Goal: Information Seeking & Learning: Learn about a topic

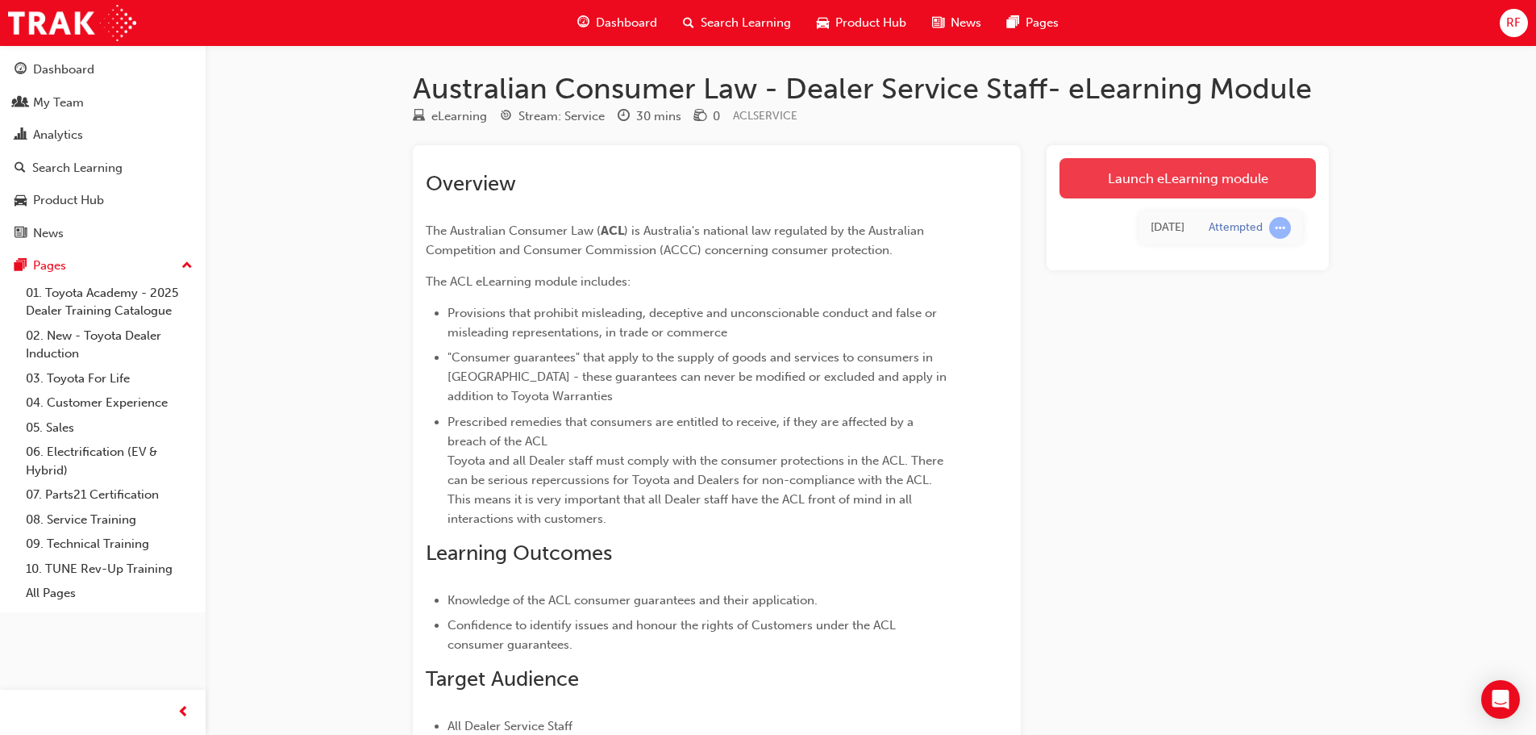
click at [1203, 178] on link "Launch eLearning module" at bounding box center [1188, 178] width 256 height 40
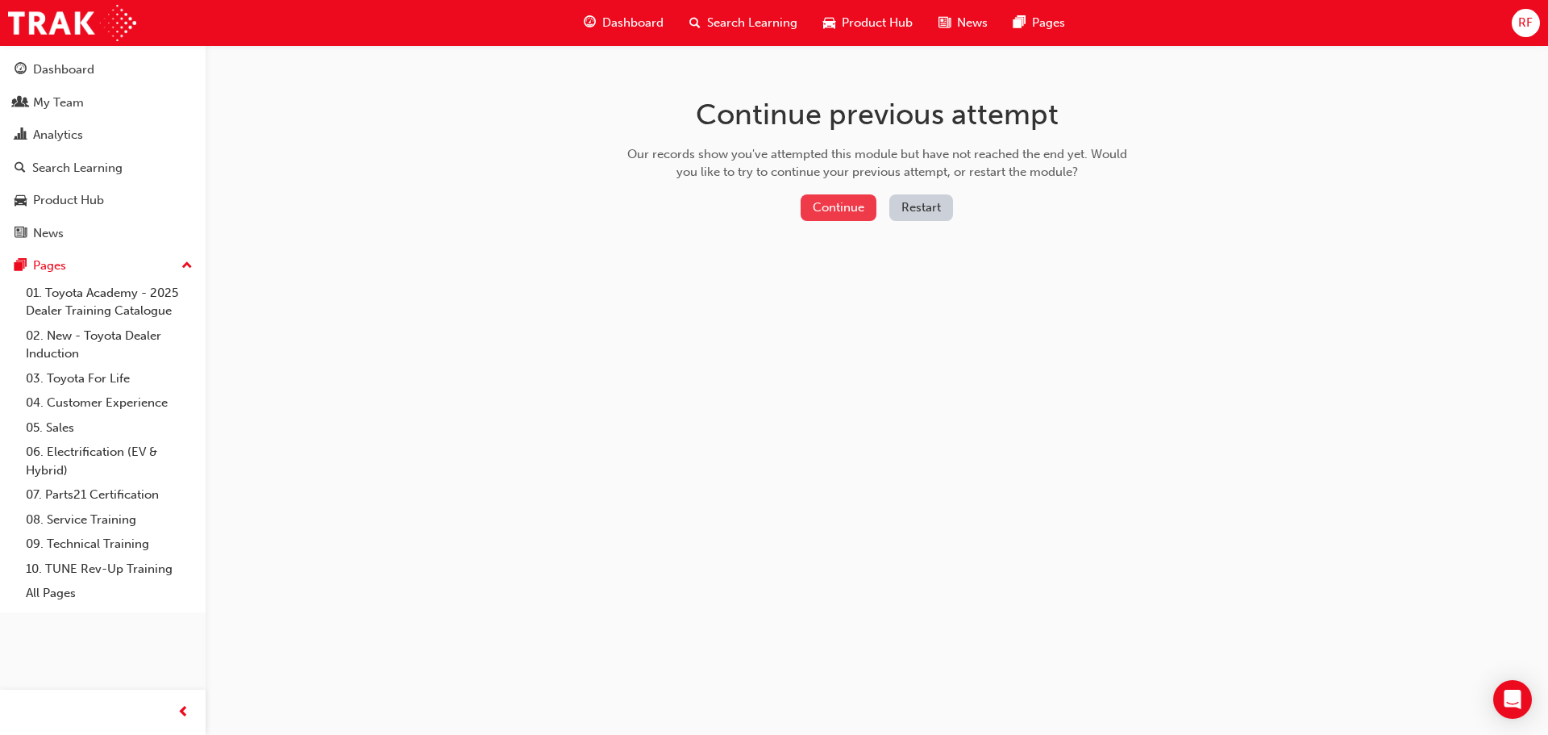
click at [822, 209] on button "Continue" at bounding box center [839, 207] width 76 height 27
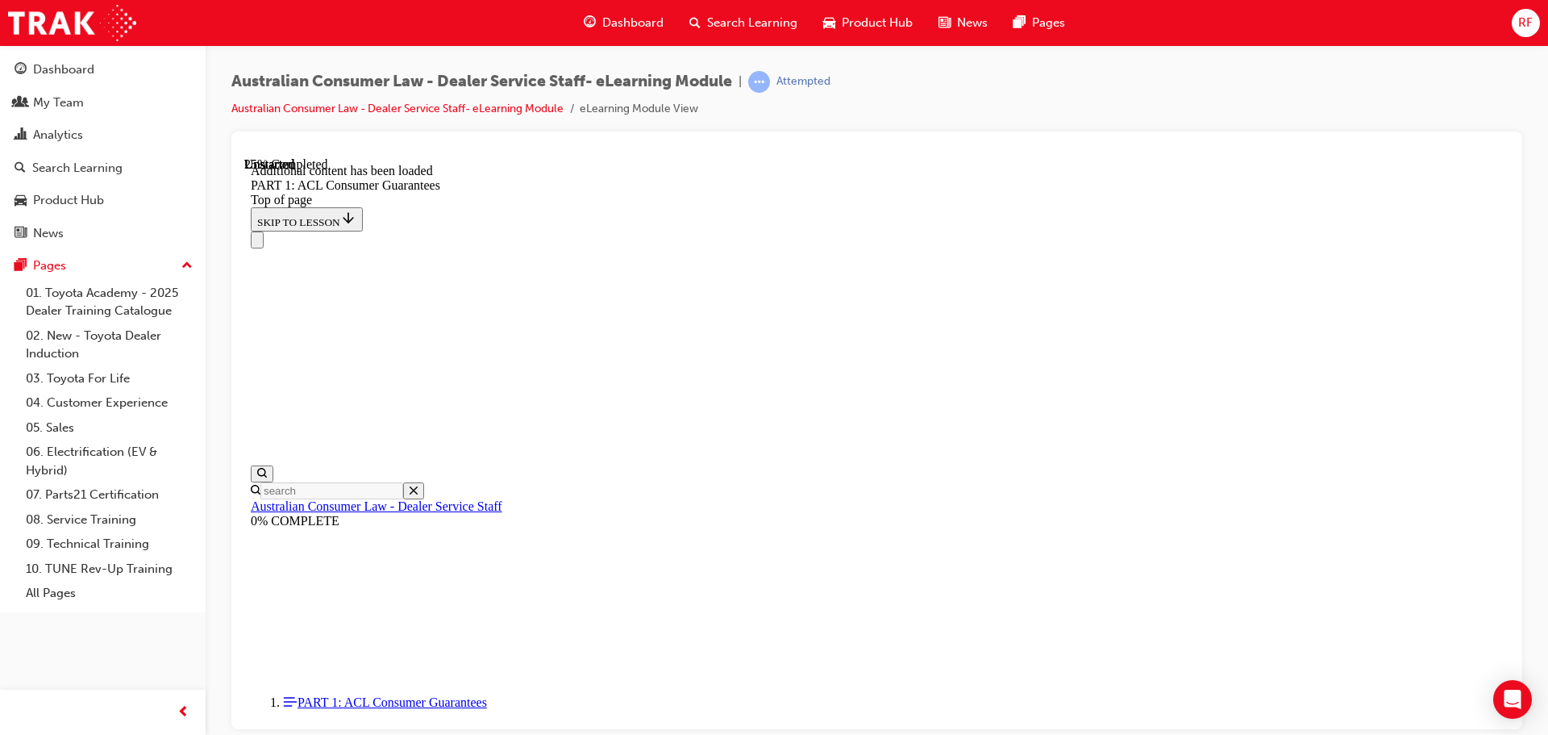
scroll to position [3098, 0]
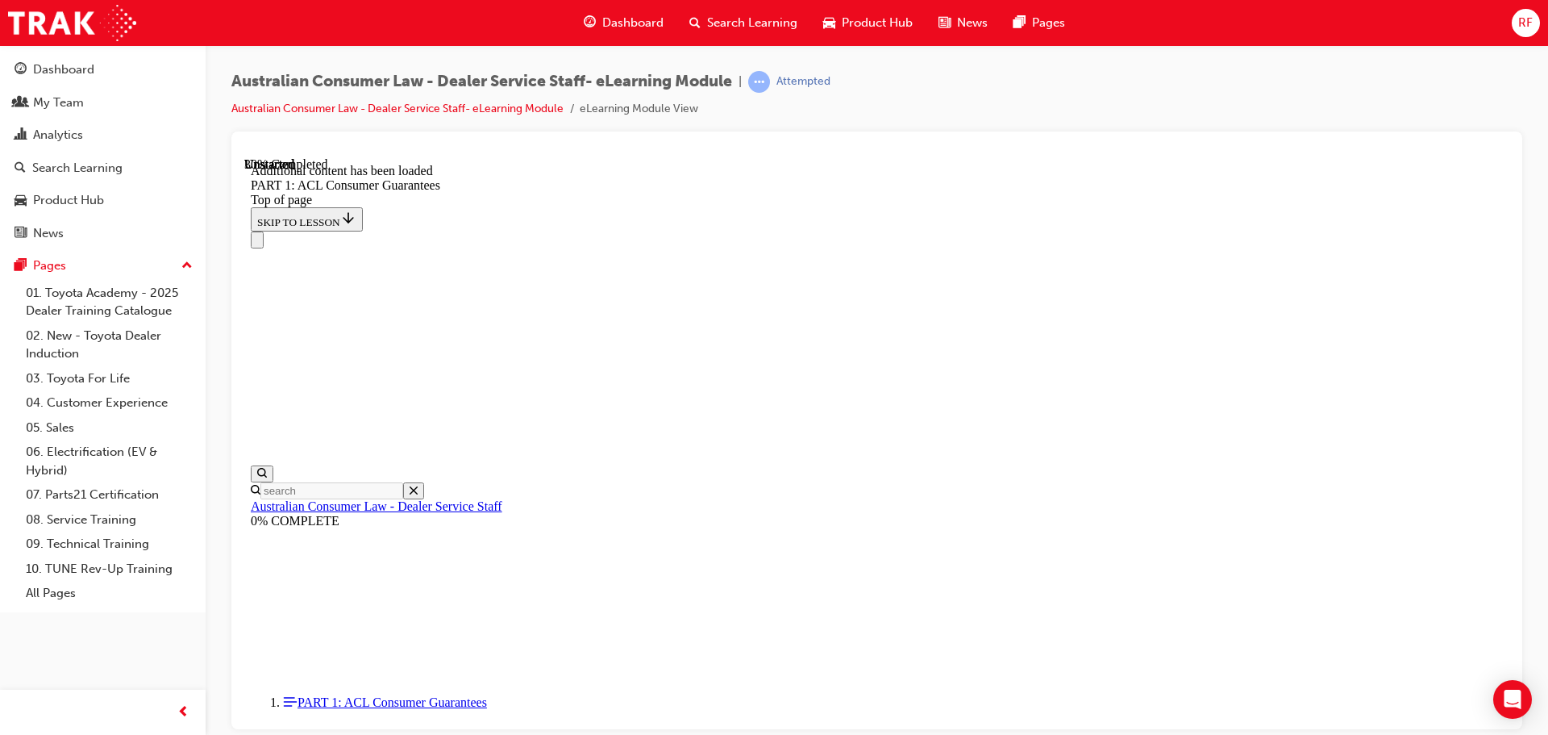
scroll to position [2510, 0]
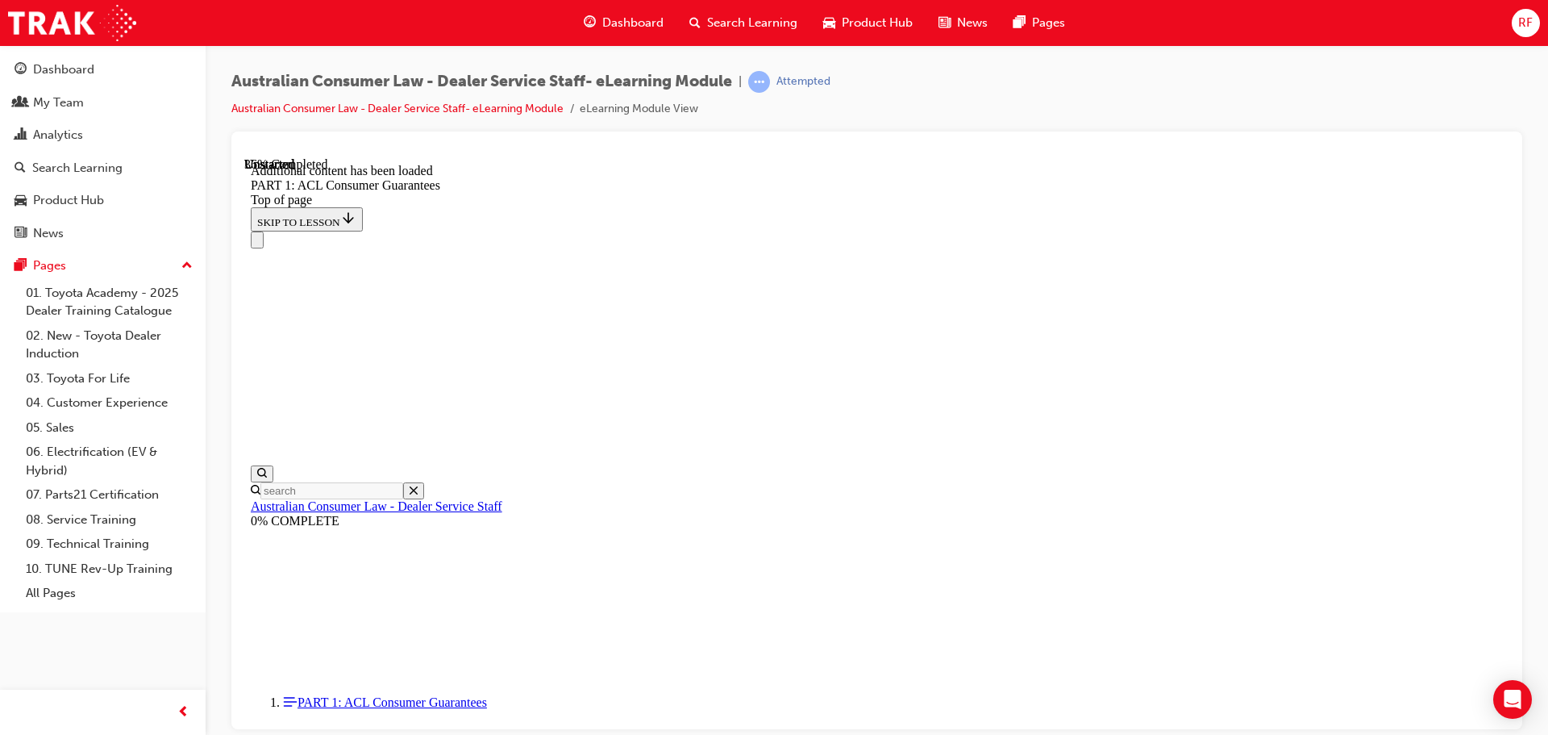
scroll to position [0, 0]
drag, startPoint x: 1011, startPoint y: 415, endPoint x: 1166, endPoint y: 421, distance: 154.9
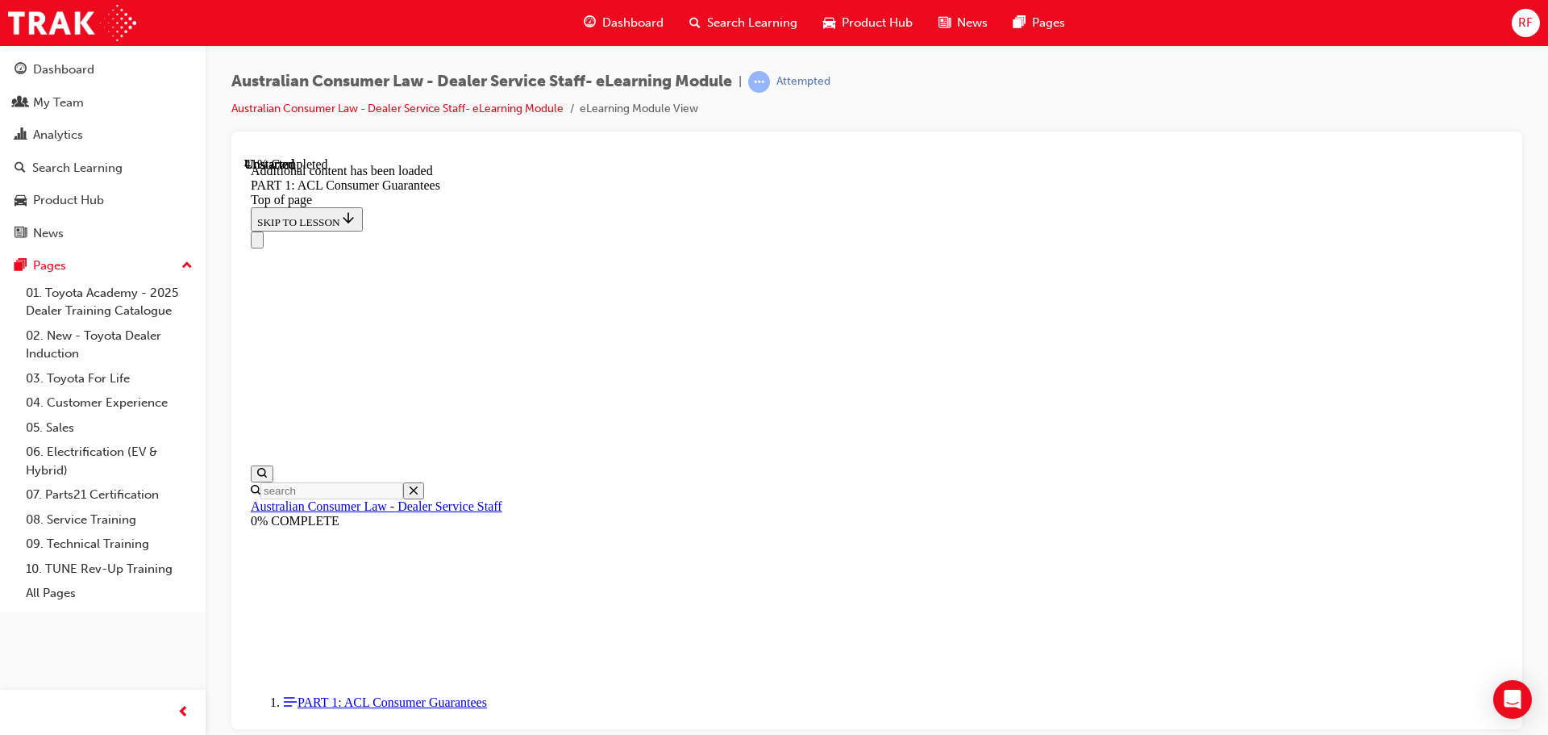
drag, startPoint x: 1201, startPoint y: 418, endPoint x: 1289, endPoint y: 419, distance: 87.9
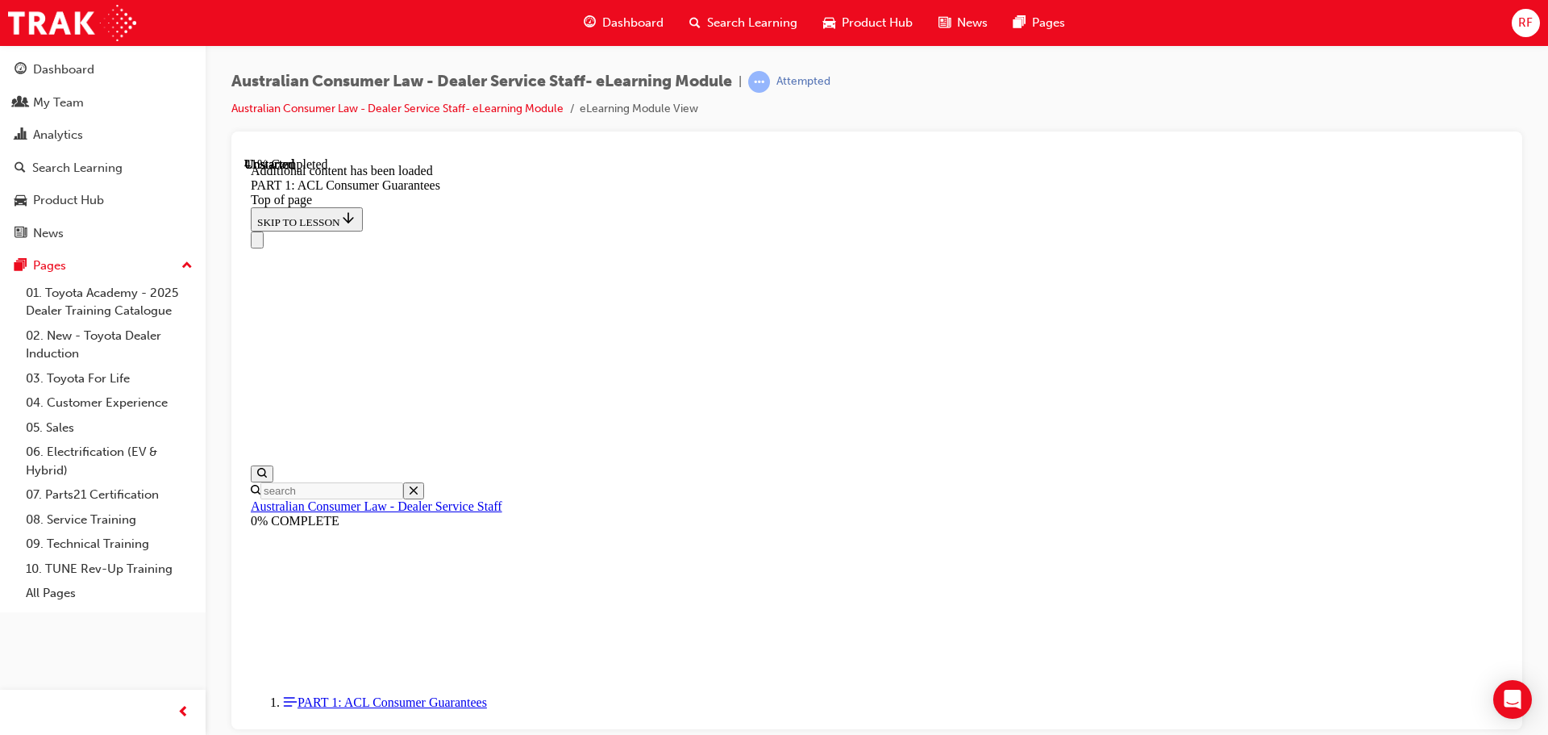
drag, startPoint x: 1099, startPoint y: 444, endPoint x: 1173, endPoint y: 440, distance: 74.3
drag, startPoint x: 1189, startPoint y: 440, endPoint x: 1295, endPoint y: 440, distance: 105.6
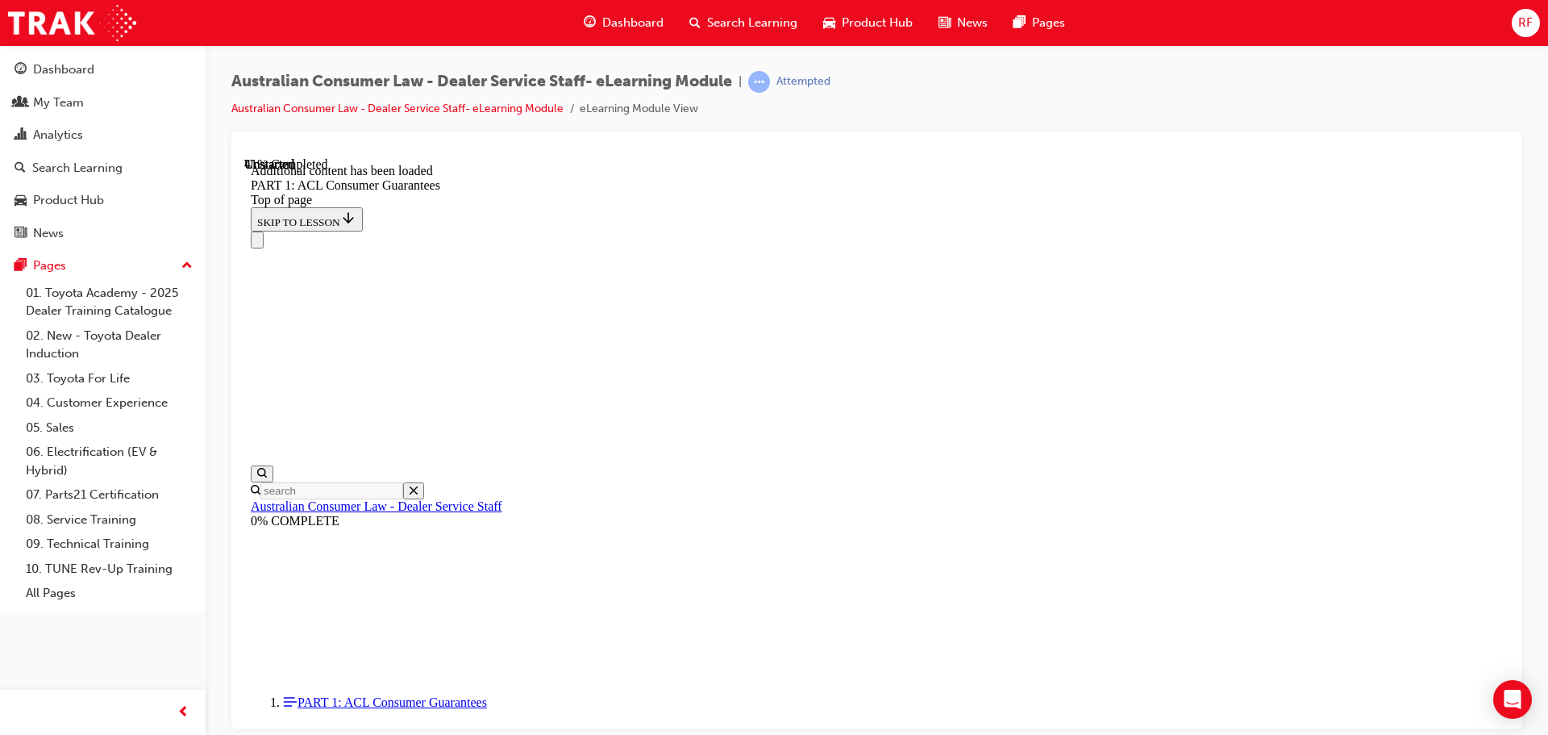
drag, startPoint x: 1022, startPoint y: 417, endPoint x: 1214, endPoint y: 431, distance: 191.7
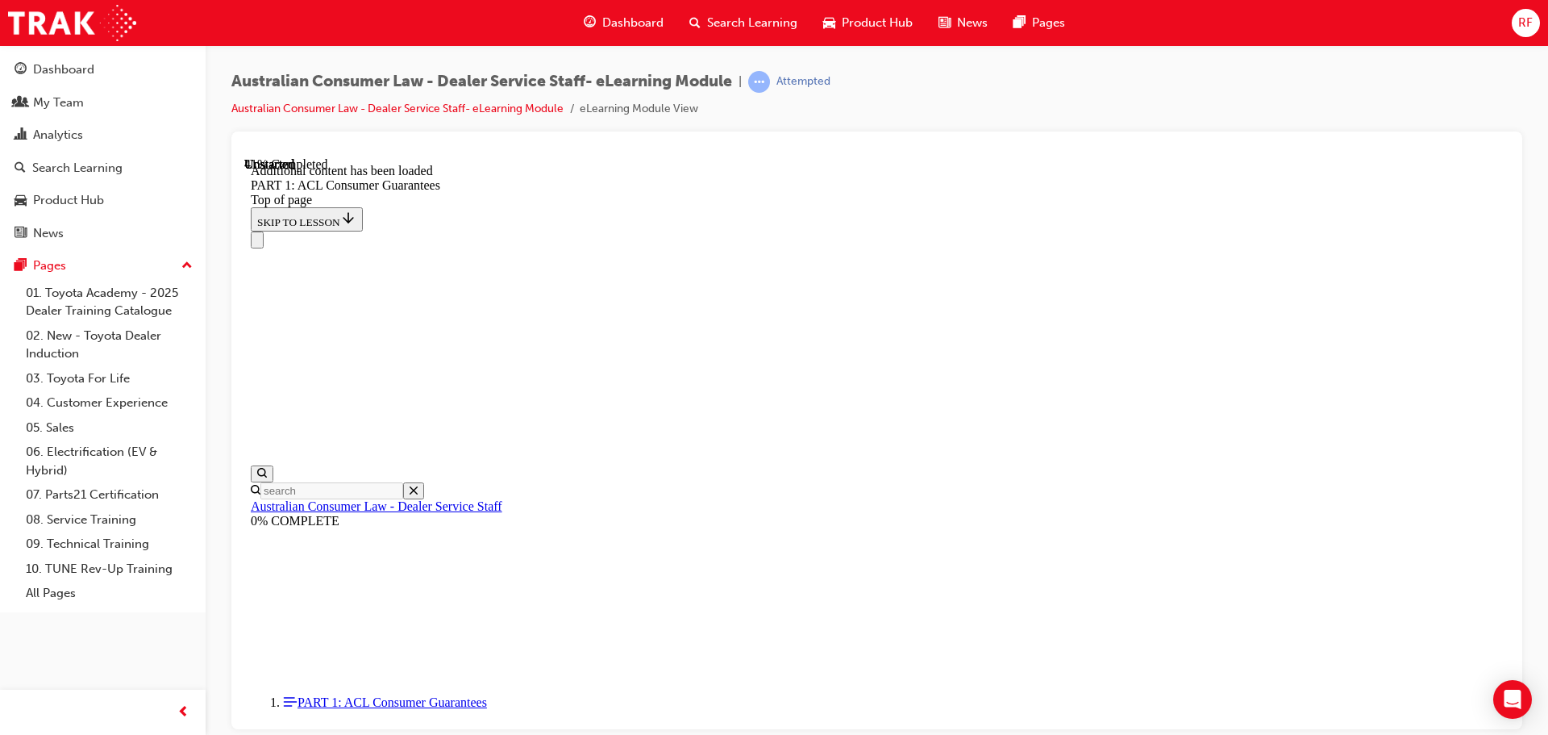
drag, startPoint x: 1285, startPoint y: 431, endPoint x: 1344, endPoint y: 431, distance: 58.9
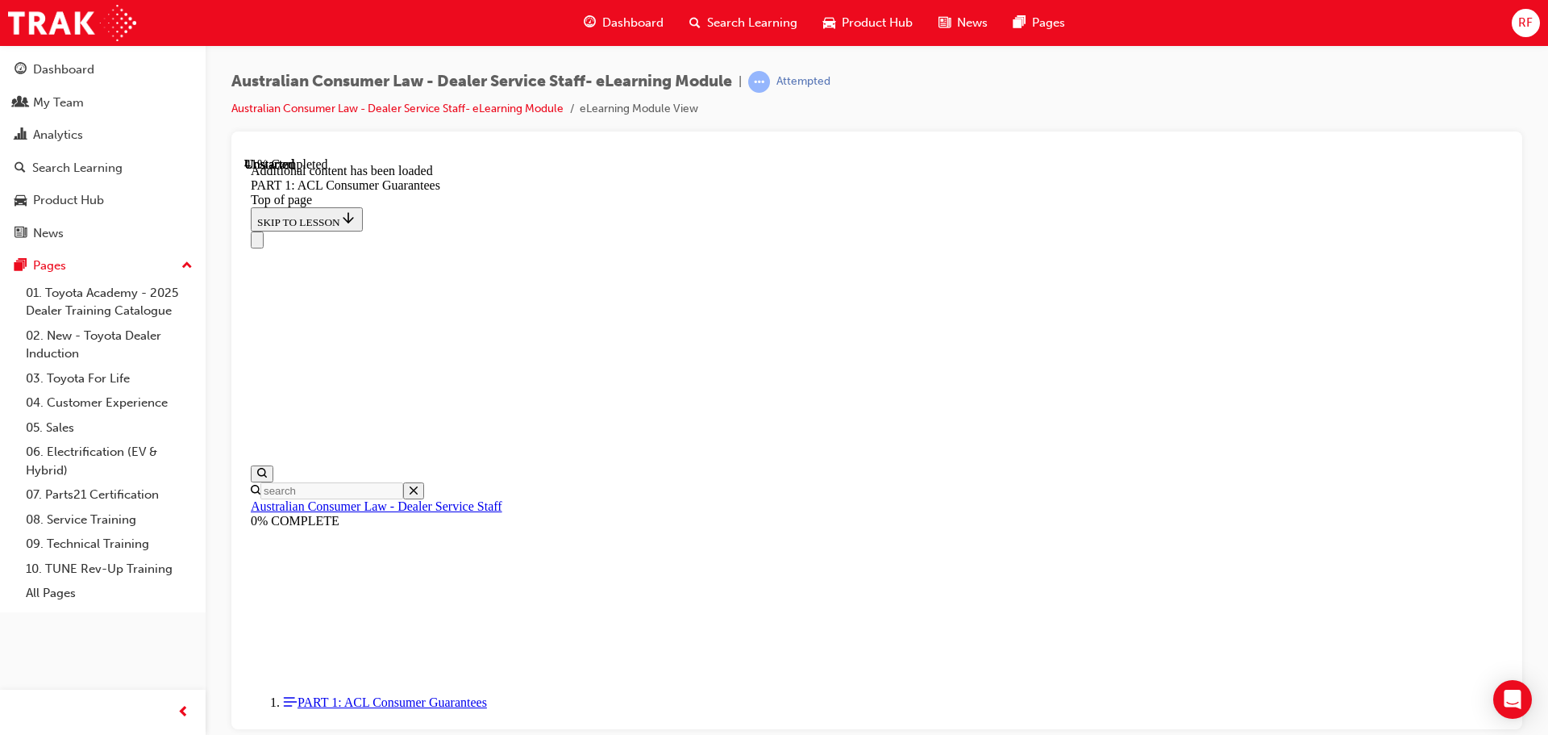
drag, startPoint x: 1132, startPoint y: 352, endPoint x: 1290, endPoint y: 355, distance: 158.1
drag, startPoint x: 997, startPoint y: 363, endPoint x: 1166, endPoint y: 370, distance: 168.7
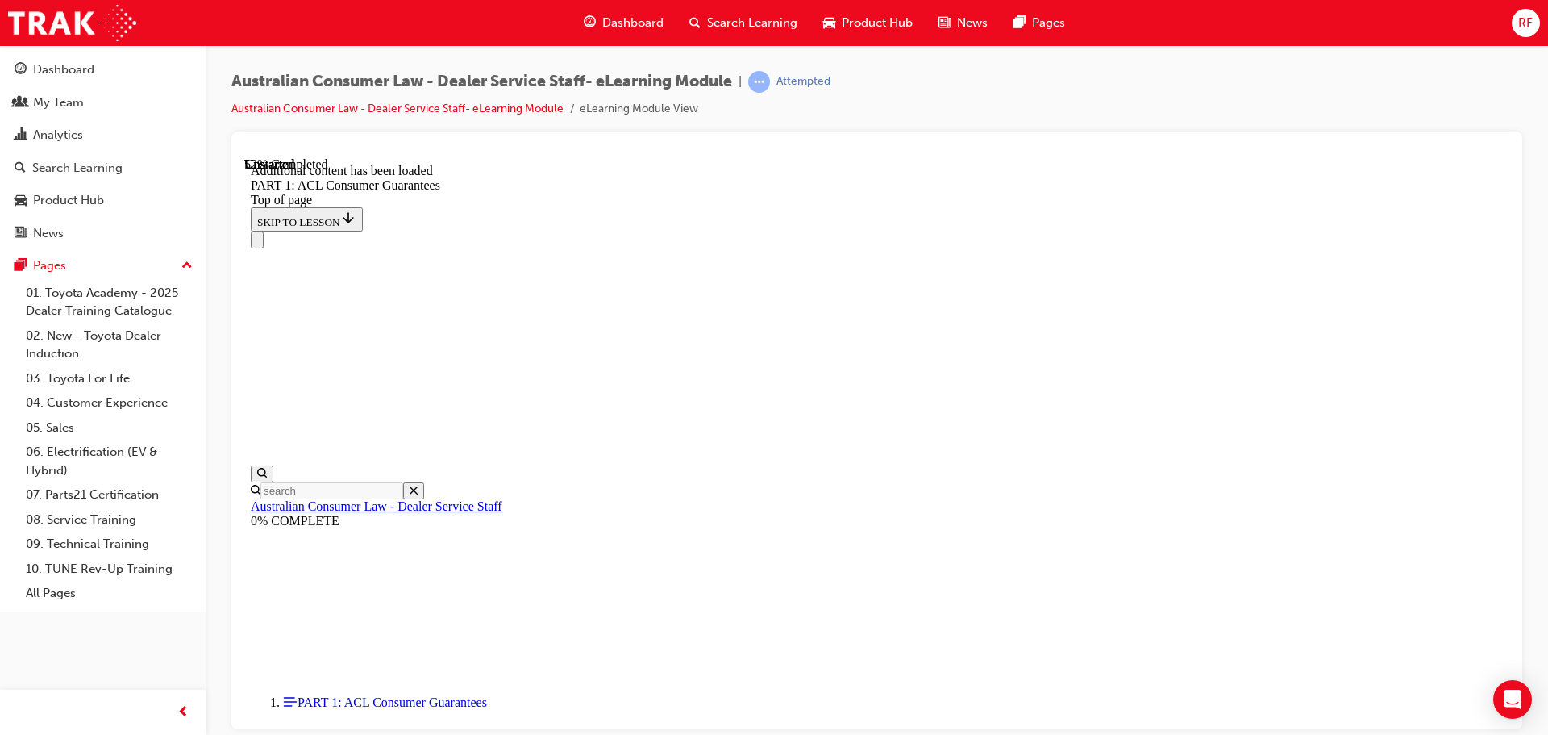
scroll to position [7160, 0]
drag, startPoint x: 875, startPoint y: 294, endPoint x: 1043, endPoint y: 289, distance: 167.8
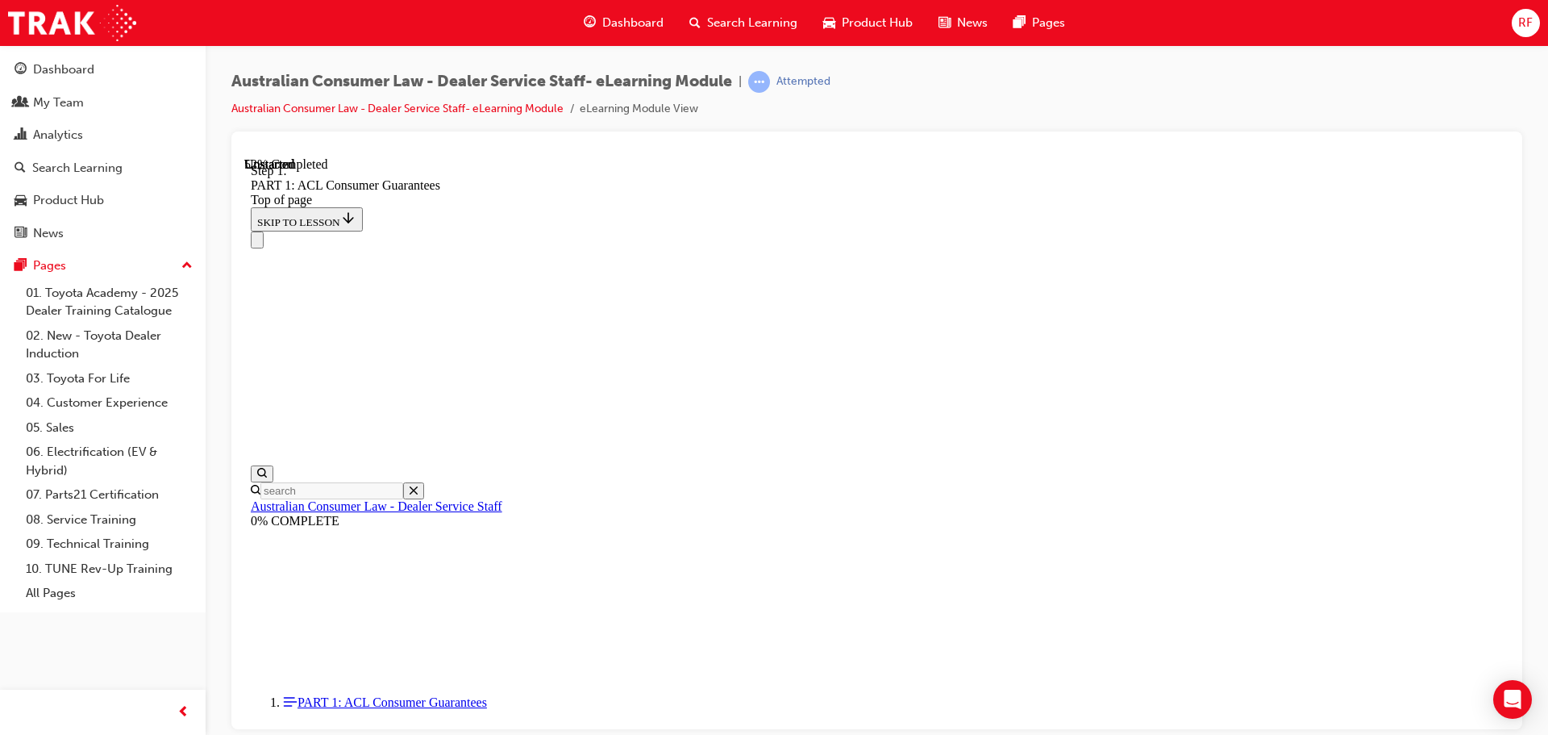
drag, startPoint x: 843, startPoint y: 294, endPoint x: 1052, endPoint y: 290, distance: 208.9
drag, startPoint x: 868, startPoint y: 292, endPoint x: 1114, endPoint y: 294, distance: 246.8
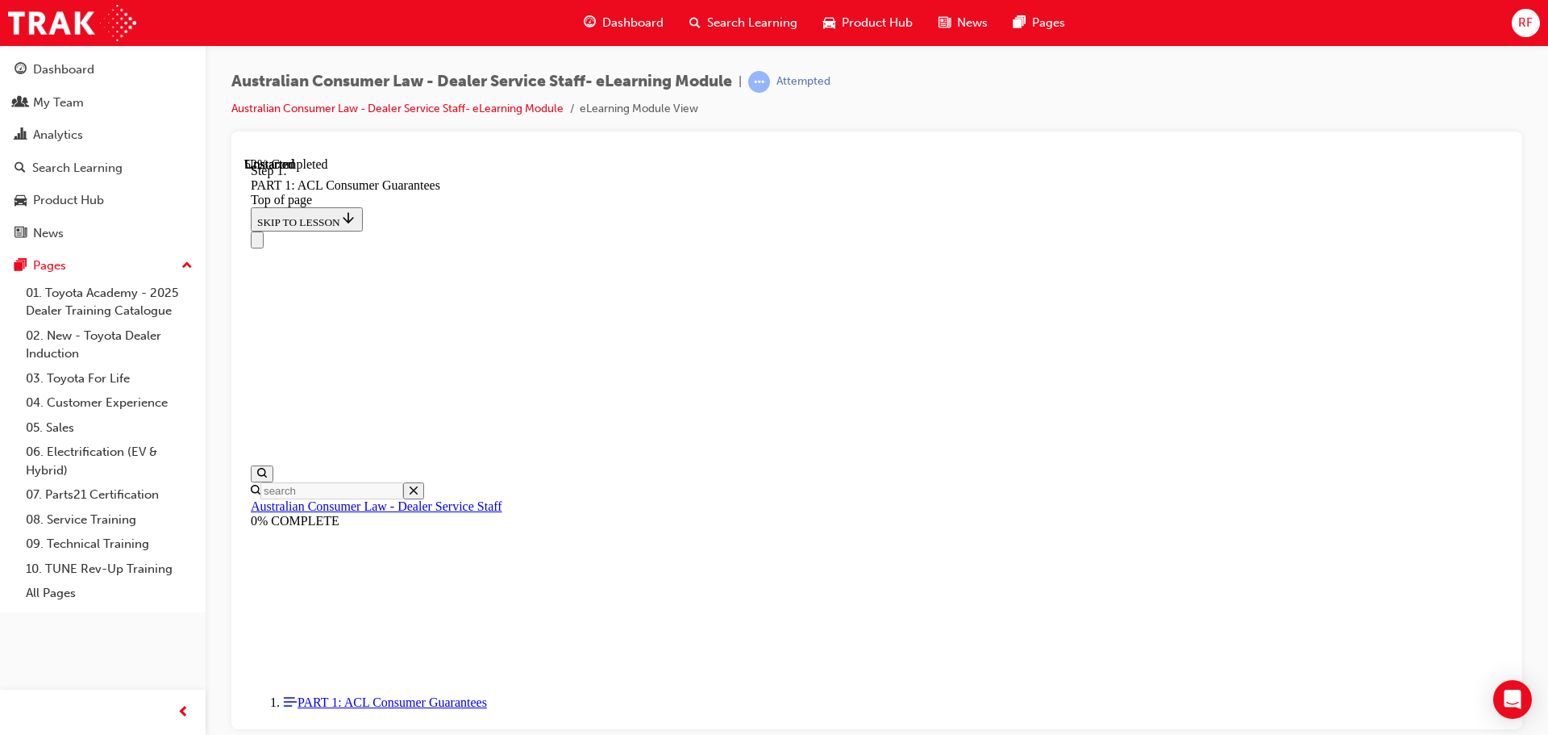
drag, startPoint x: 1014, startPoint y: 297, endPoint x: 1108, endPoint y: 297, distance: 93.5
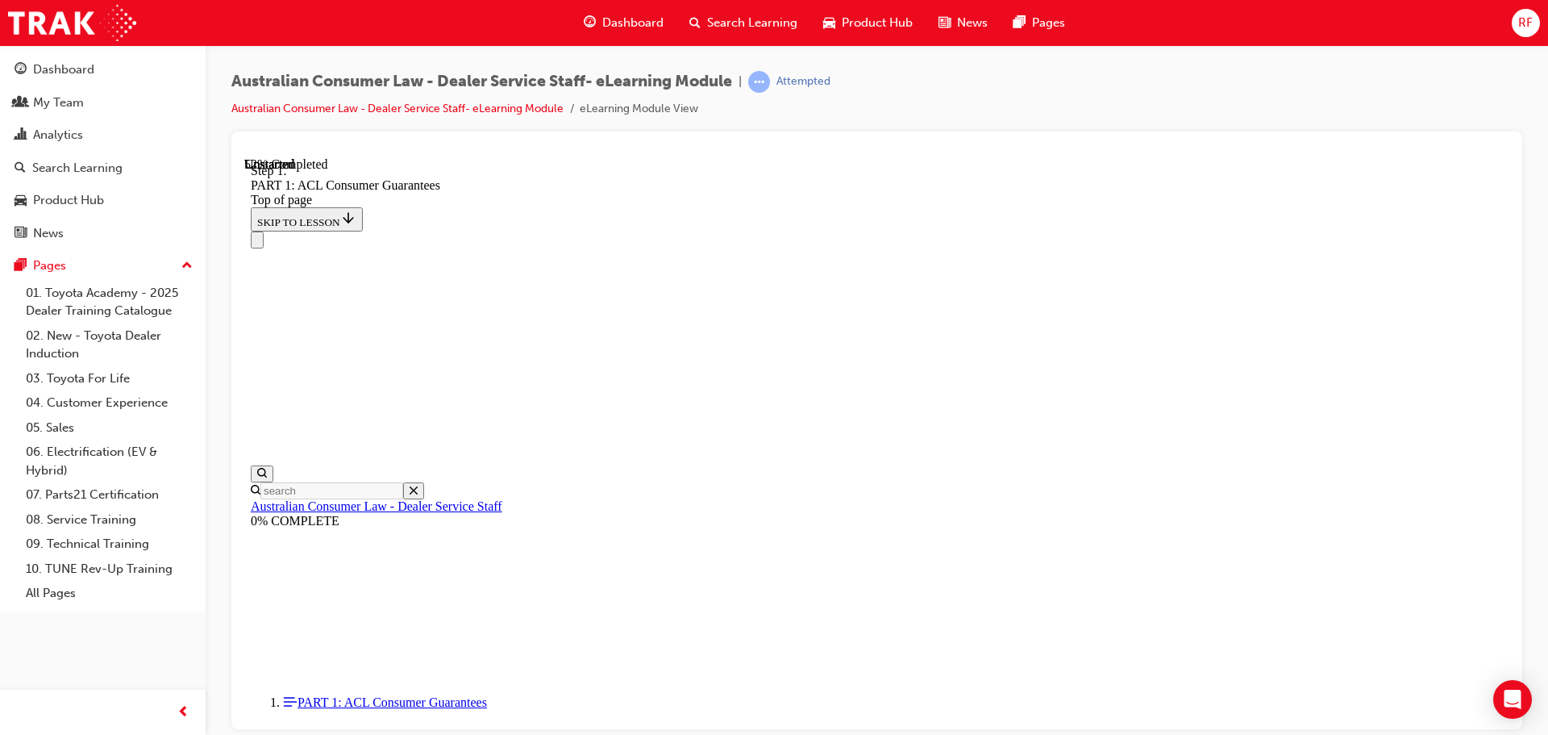
drag, startPoint x: 1060, startPoint y: 296, endPoint x: 1146, endPoint y: 294, distance: 86.3
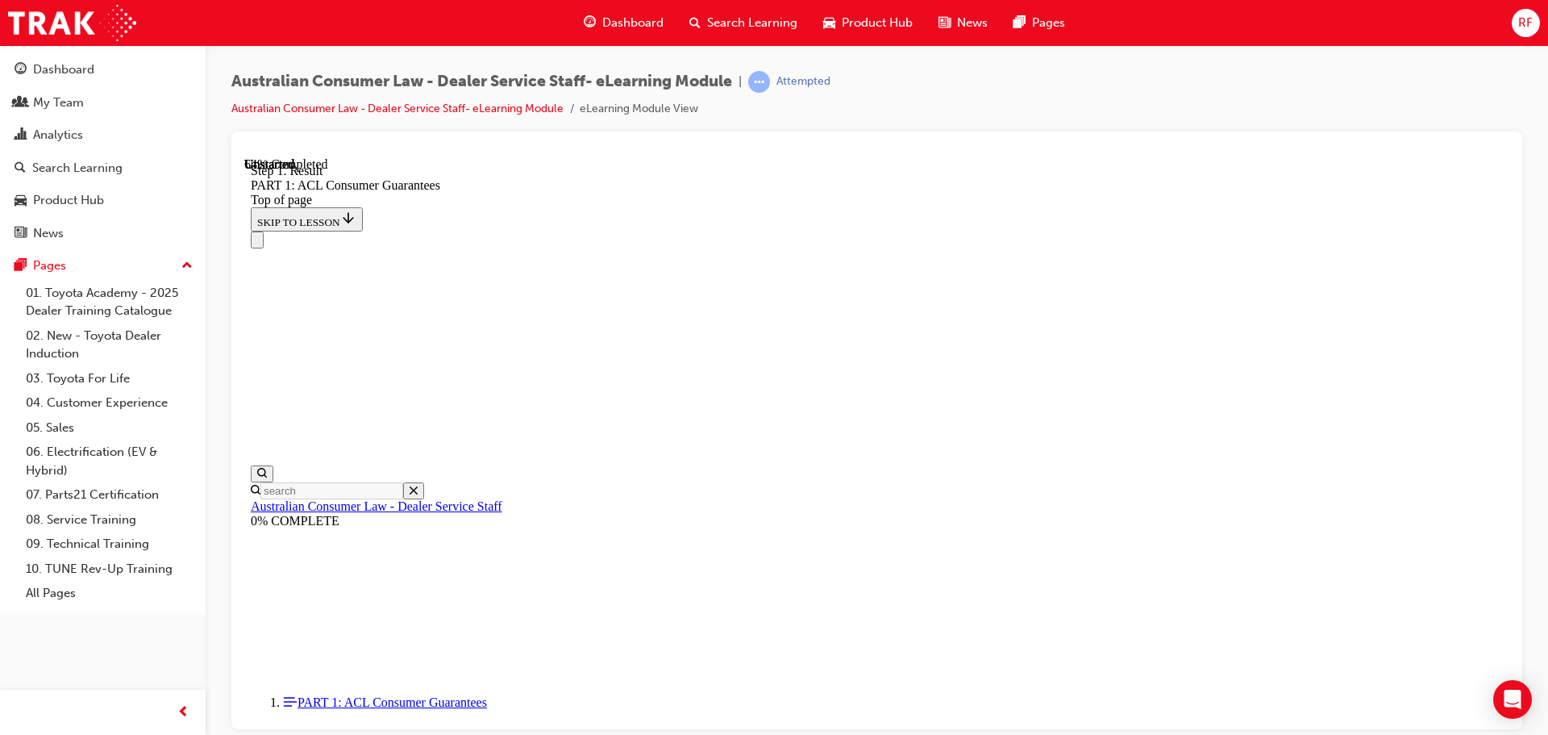
scroll to position [9131, 0]
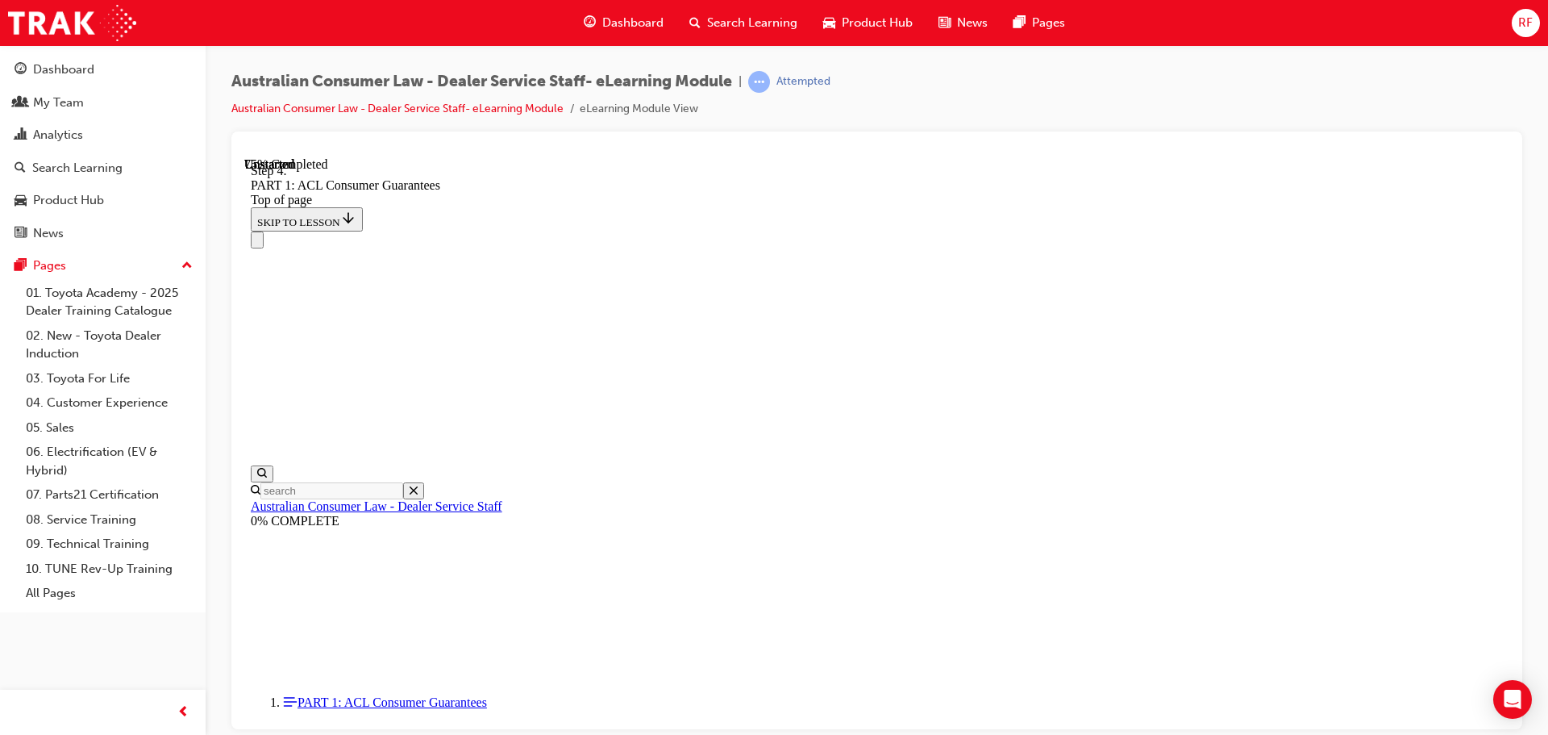
drag, startPoint x: 893, startPoint y: 299, endPoint x: 1075, endPoint y: 301, distance: 182.2
drag, startPoint x: 909, startPoint y: 323, endPoint x: 934, endPoint y: 318, distance: 25.5
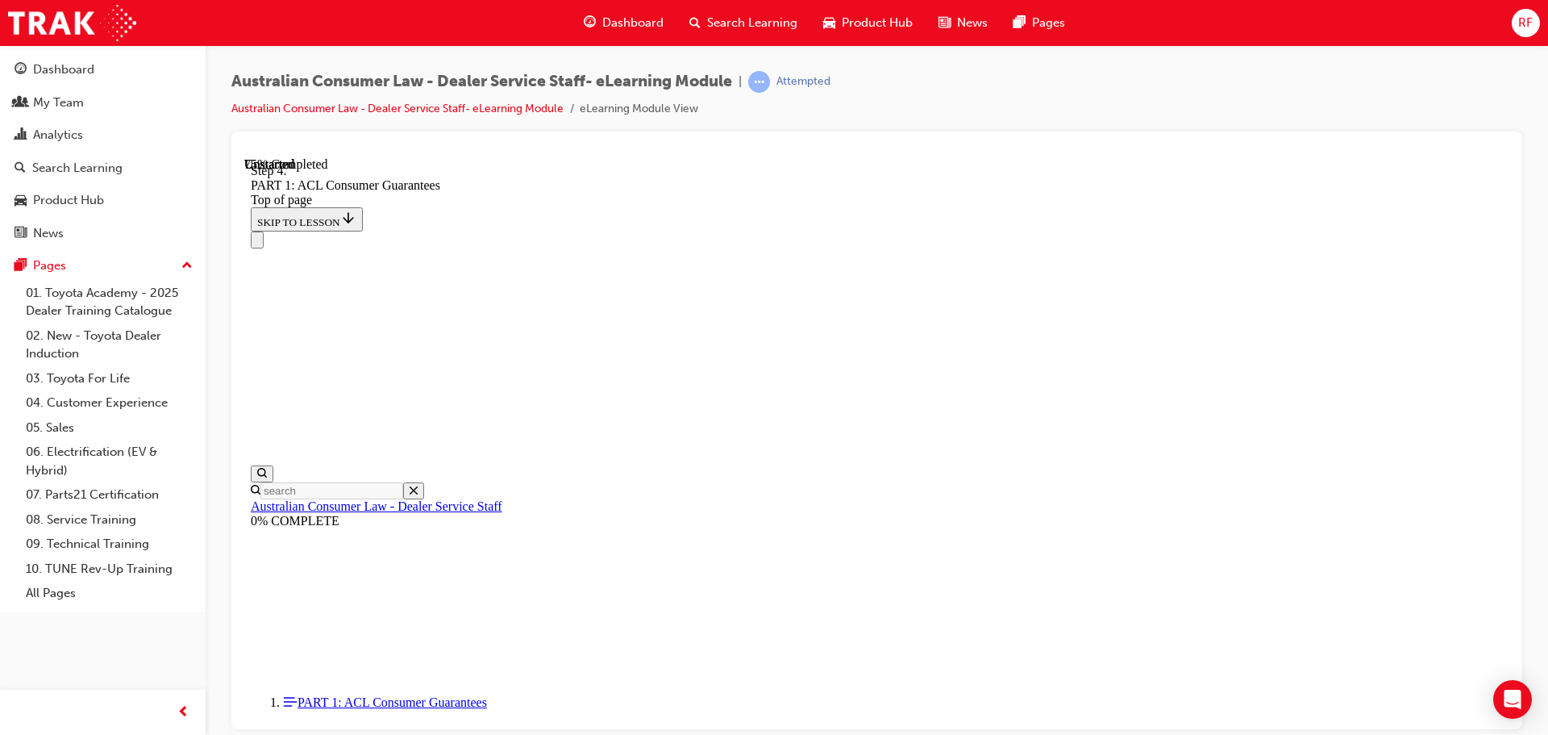
scroll to position [12266, 0]
drag, startPoint x: 974, startPoint y: 260, endPoint x: 1097, endPoint y: 264, distance: 122.6
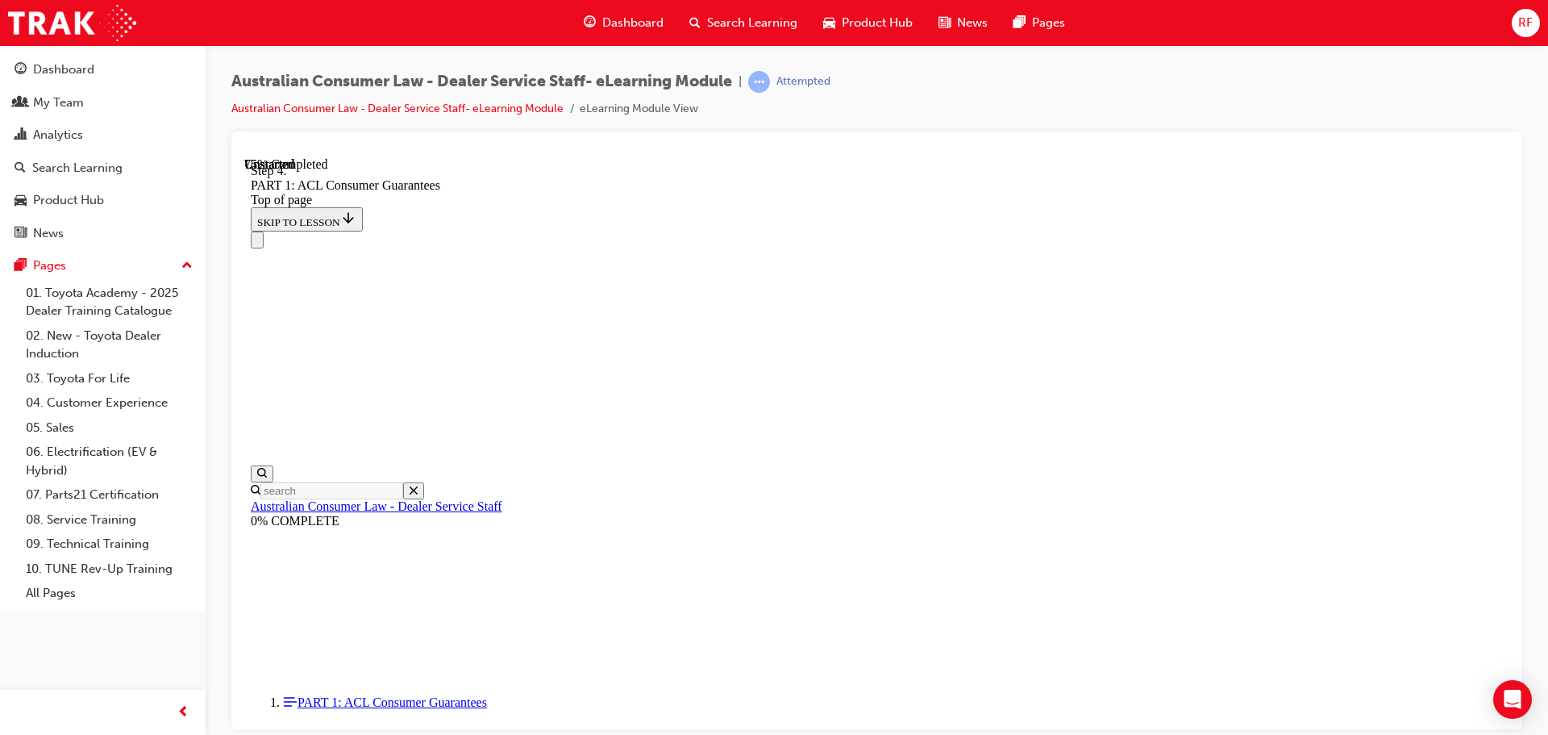
drag, startPoint x: 863, startPoint y: 273, endPoint x: 1093, endPoint y: 273, distance: 229.8
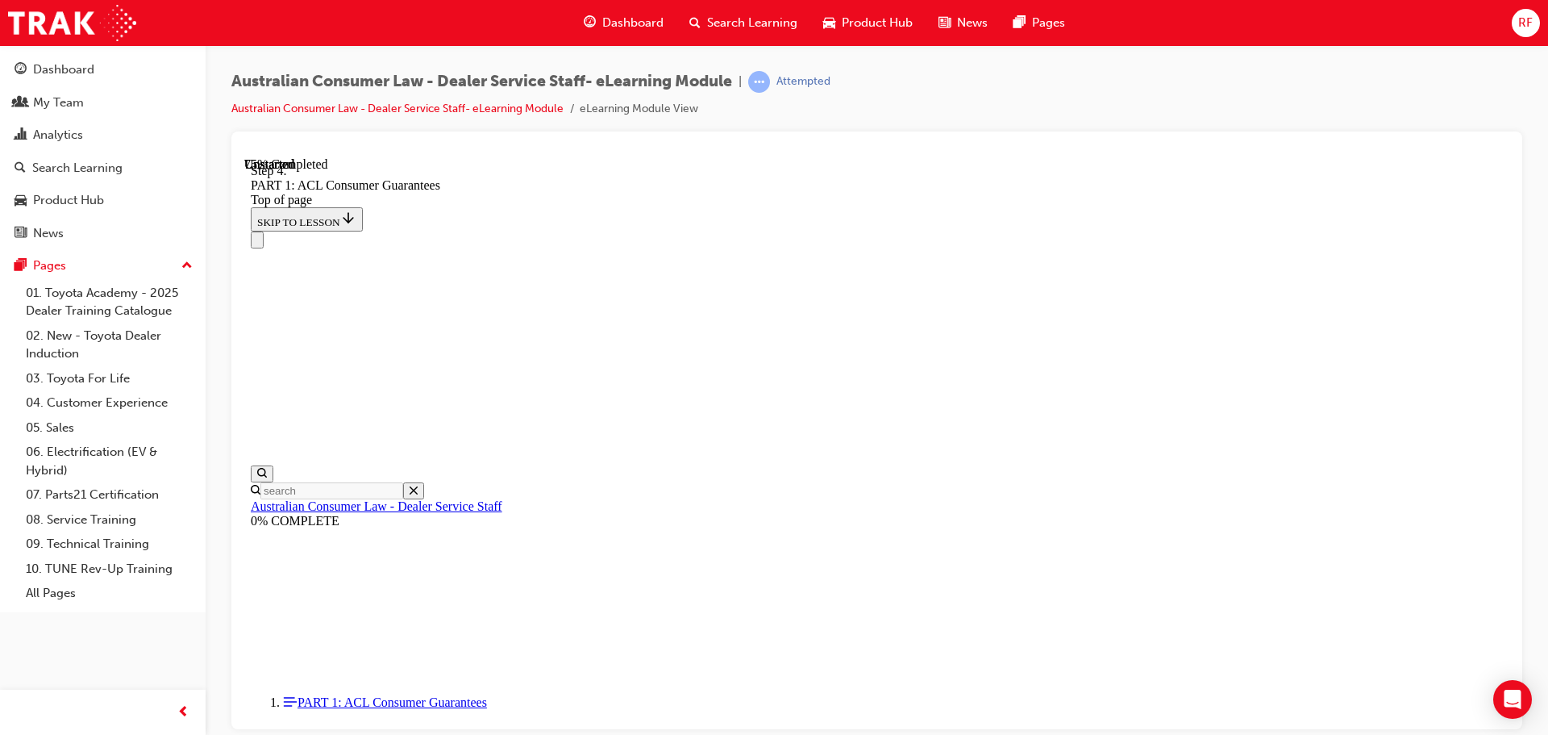
drag, startPoint x: 943, startPoint y: 256, endPoint x: 1114, endPoint y: 256, distance: 171.0
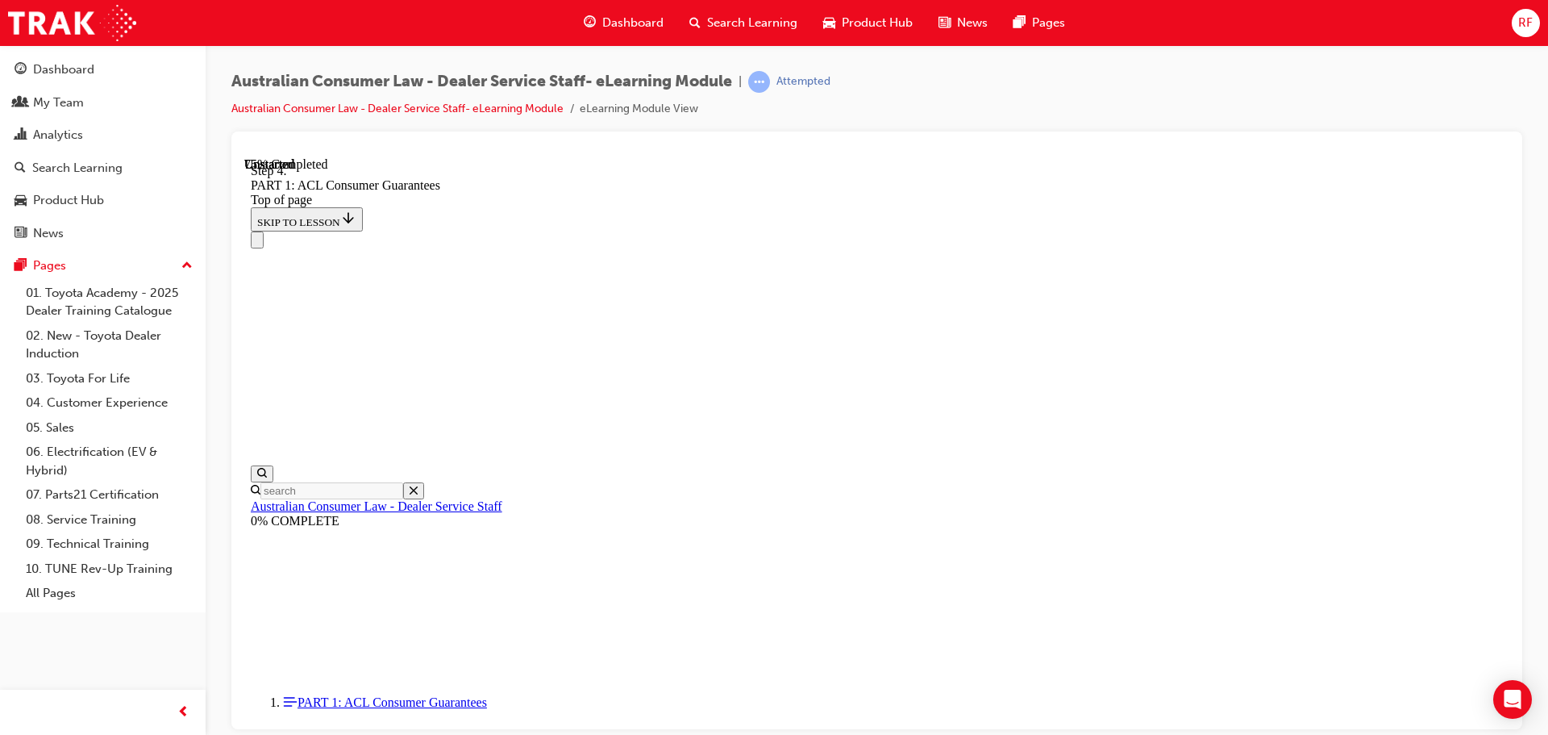
drag, startPoint x: 962, startPoint y: 272, endPoint x: 1064, endPoint y: 275, distance: 102.5
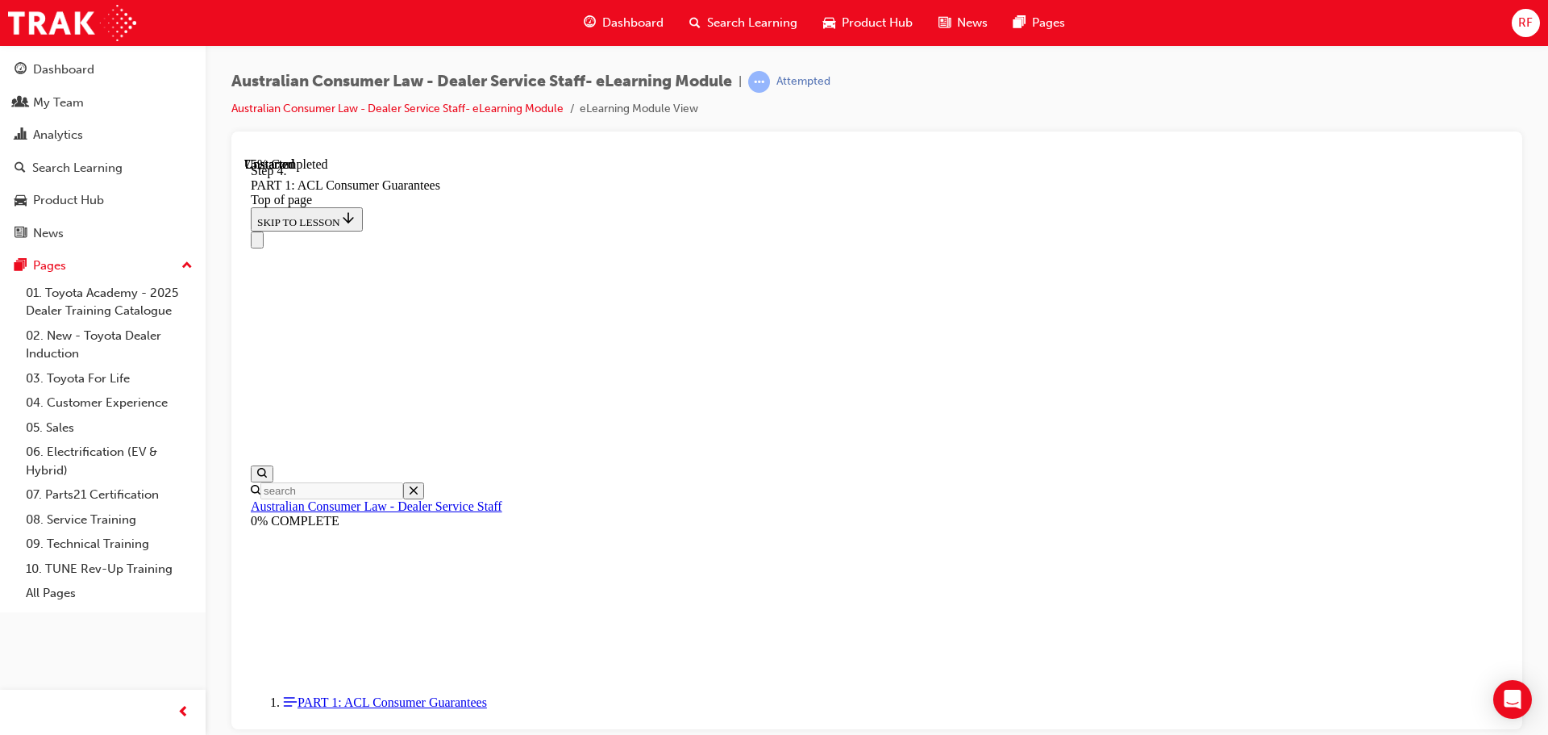
drag, startPoint x: 977, startPoint y: 258, endPoint x: 1104, endPoint y: 260, distance: 127.4
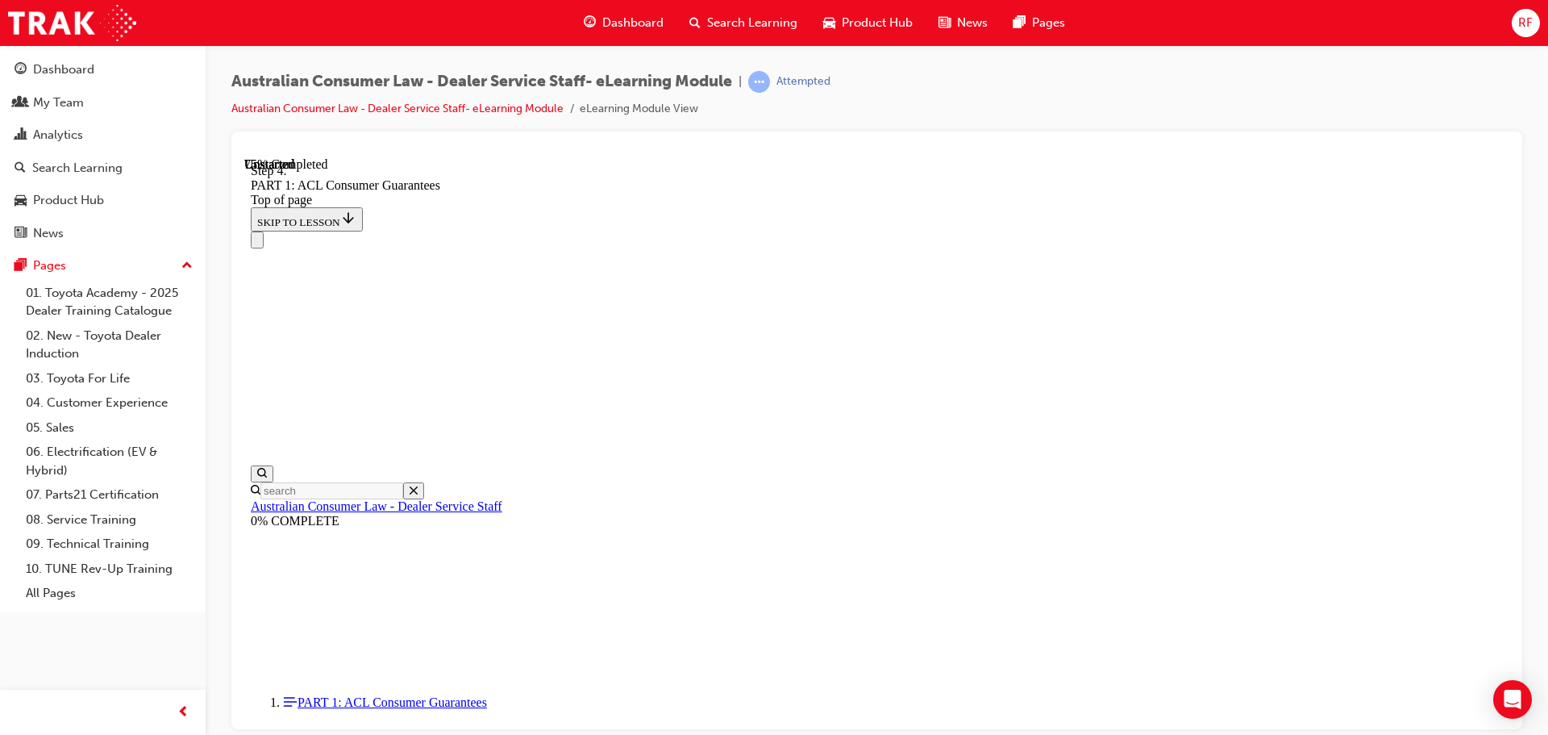
drag, startPoint x: 972, startPoint y: 278, endPoint x: 1070, endPoint y: 278, distance: 98.4
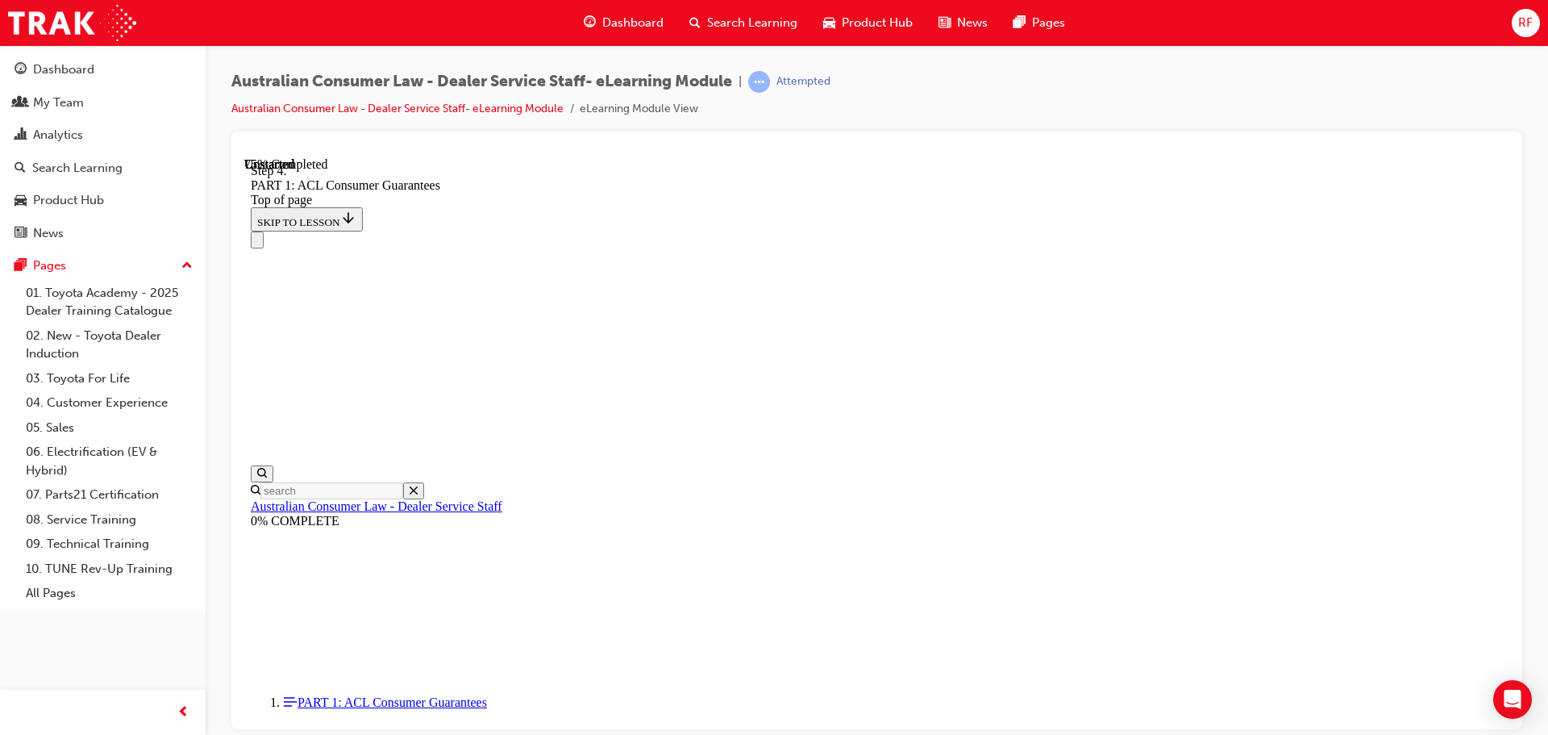
drag, startPoint x: 1089, startPoint y: 277, endPoint x: 1125, endPoint y: 276, distance: 35.5
drag, startPoint x: 902, startPoint y: 291, endPoint x: 1033, endPoint y: 292, distance: 131.4
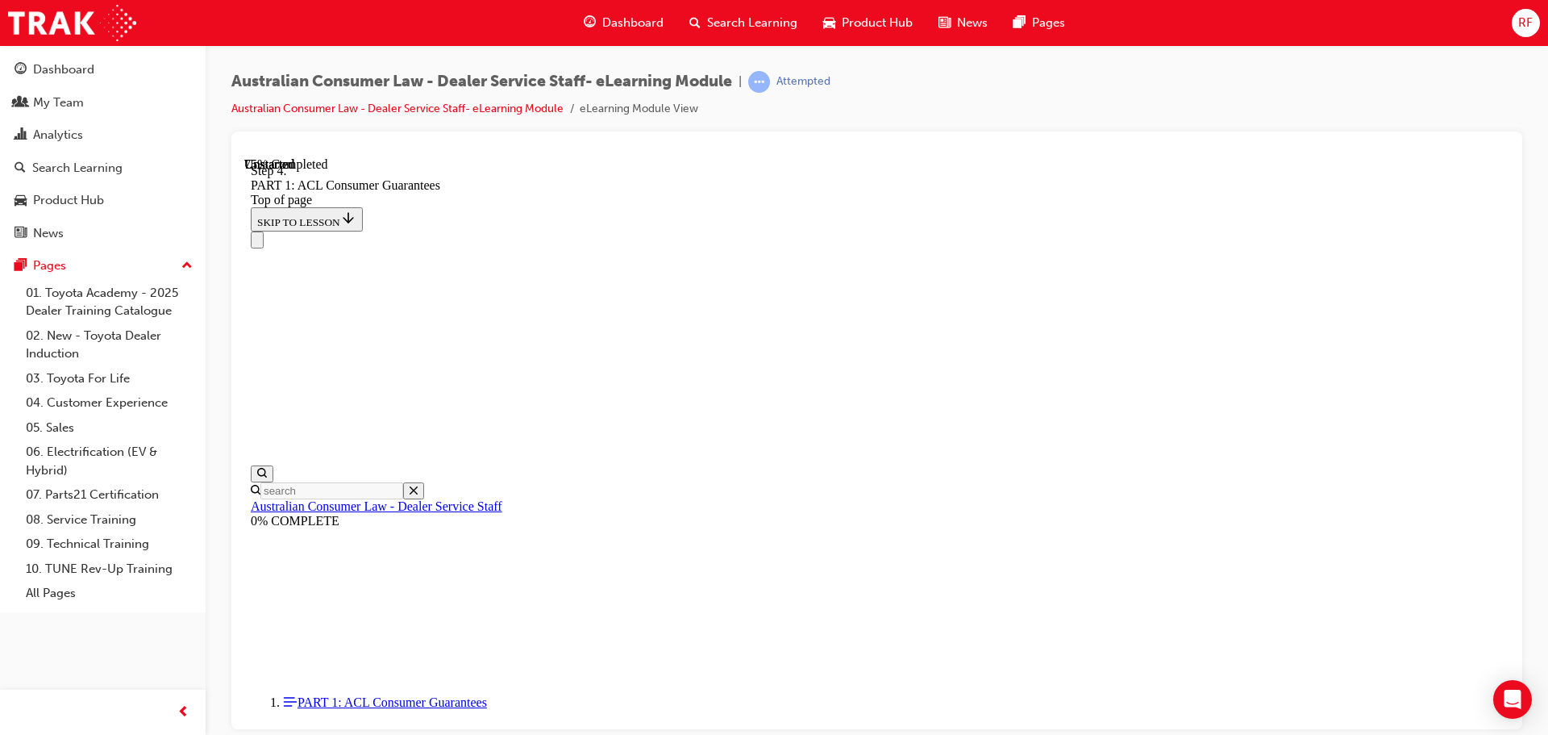
drag, startPoint x: 982, startPoint y: 260, endPoint x: 1126, endPoint y: 260, distance: 144.3
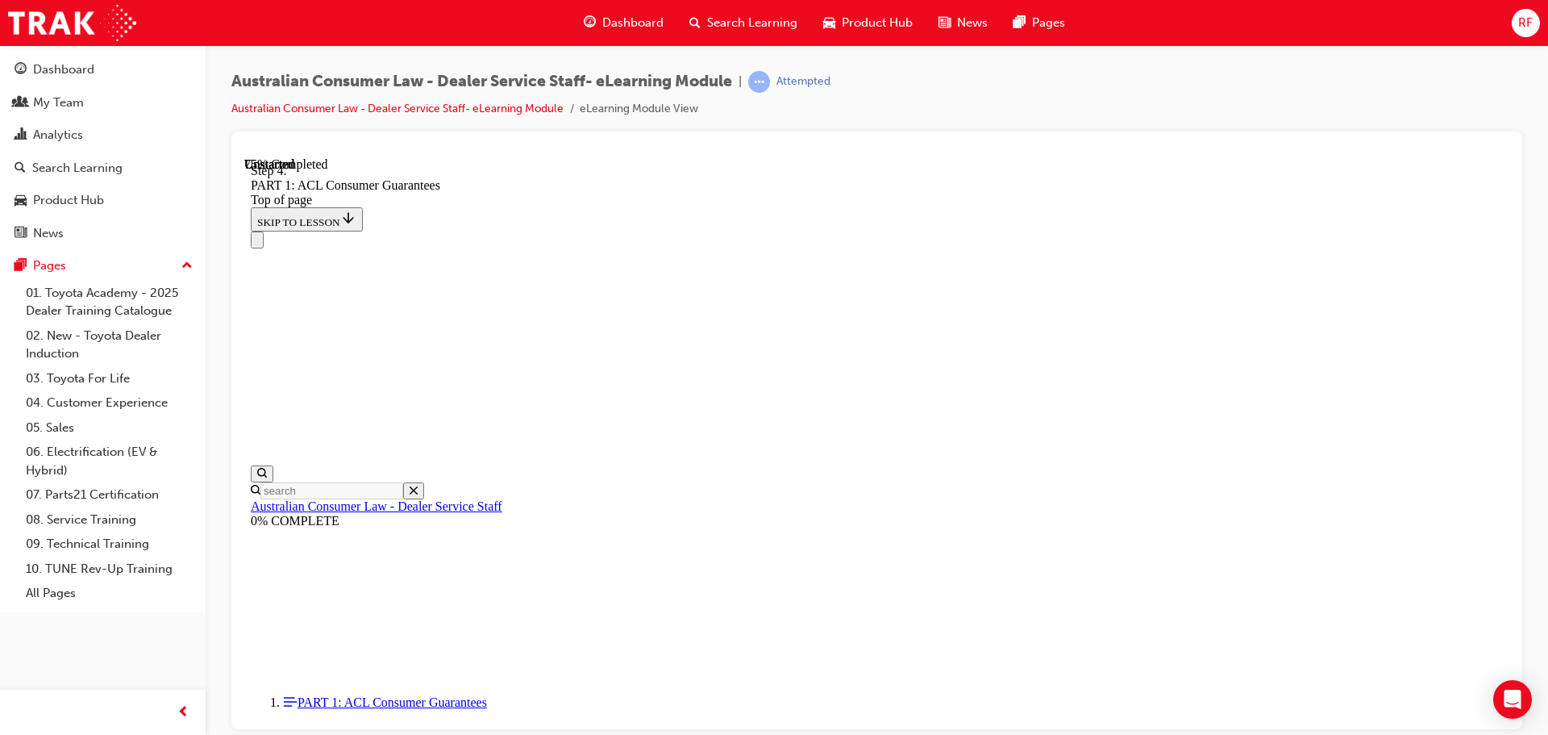
drag, startPoint x: 1014, startPoint y: 258, endPoint x: 1122, endPoint y: 262, distance: 108.1
drag, startPoint x: 879, startPoint y: 271, endPoint x: 1099, endPoint y: 277, distance: 220.2
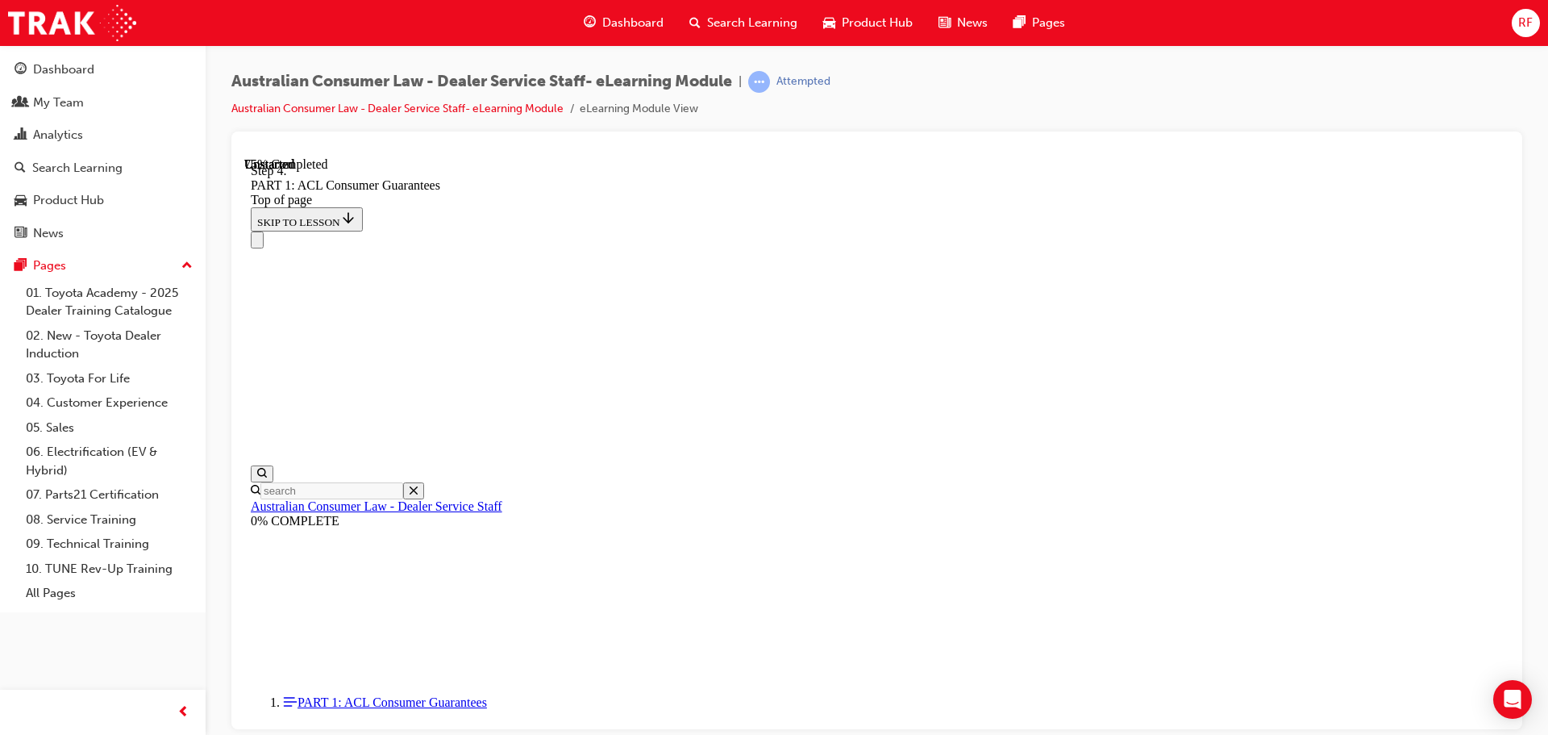
drag, startPoint x: 936, startPoint y: 295, endPoint x: 1076, endPoint y: 298, distance: 139.5
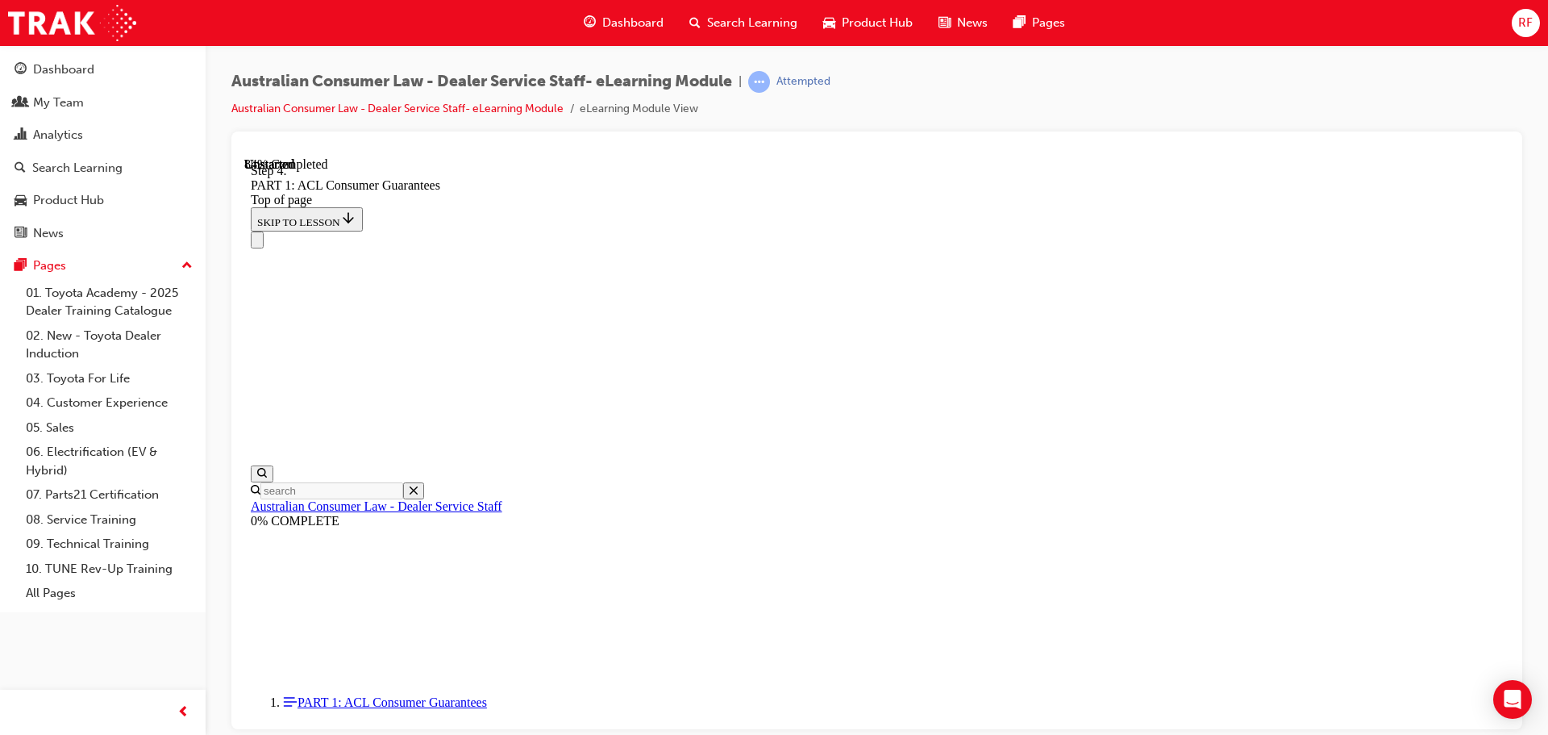
drag, startPoint x: 870, startPoint y: 274, endPoint x: 1031, endPoint y: 284, distance: 160.8
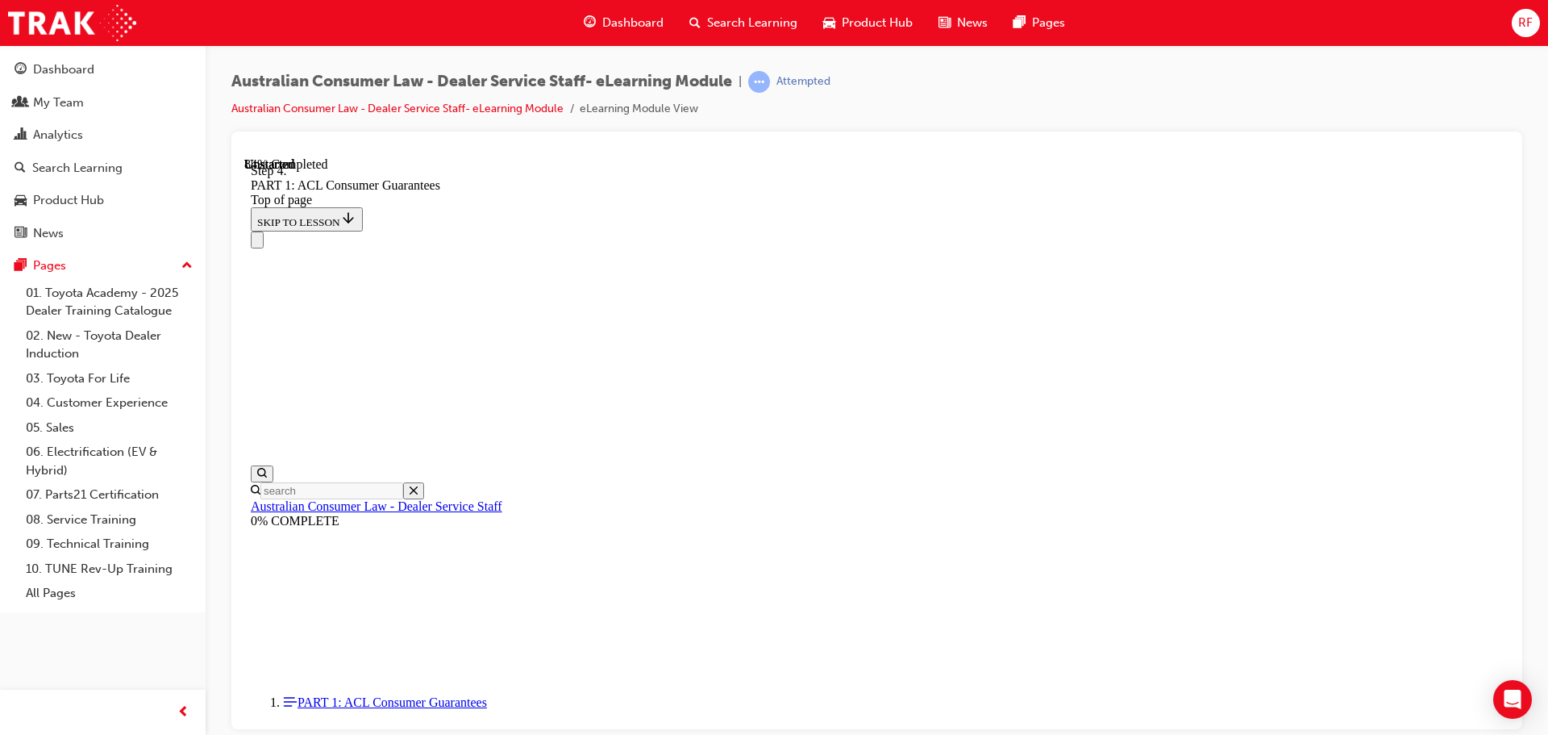
drag, startPoint x: 907, startPoint y: 255, endPoint x: 1090, endPoint y: 248, distance: 183.2
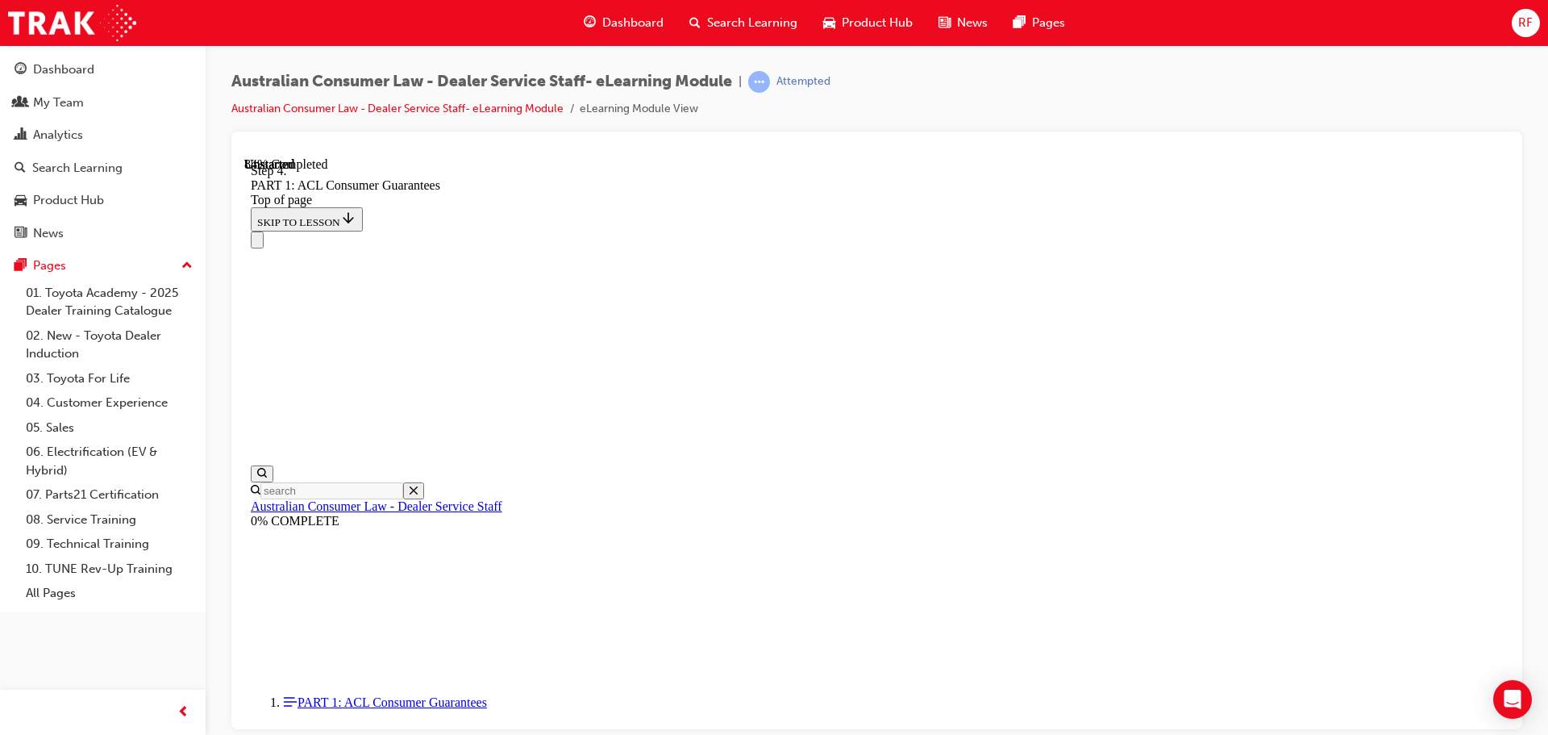
drag, startPoint x: 1090, startPoint y: 259, endPoint x: 1115, endPoint y: 259, distance: 25.0
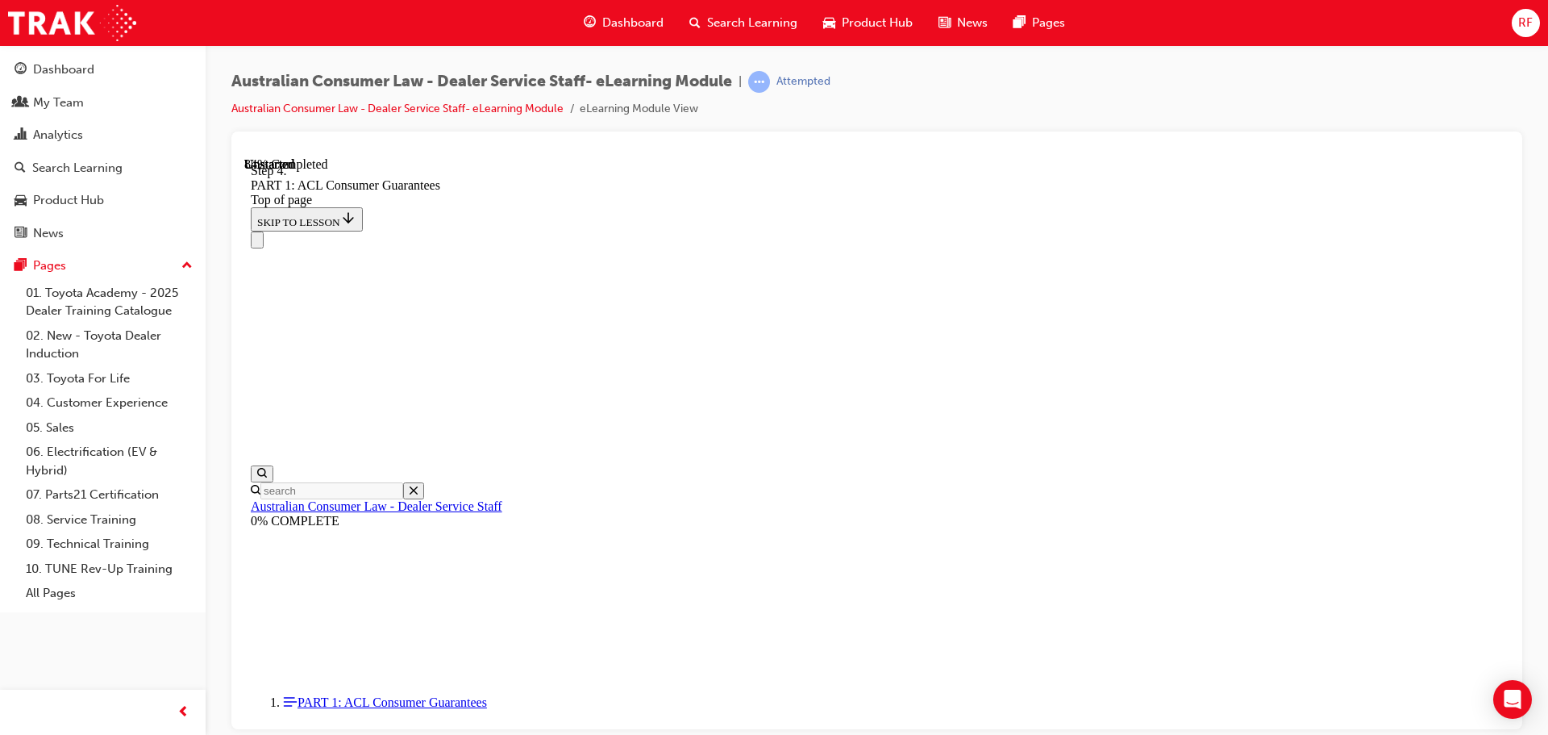
drag, startPoint x: 1031, startPoint y: 258, endPoint x: 1077, endPoint y: 260, distance: 46.8
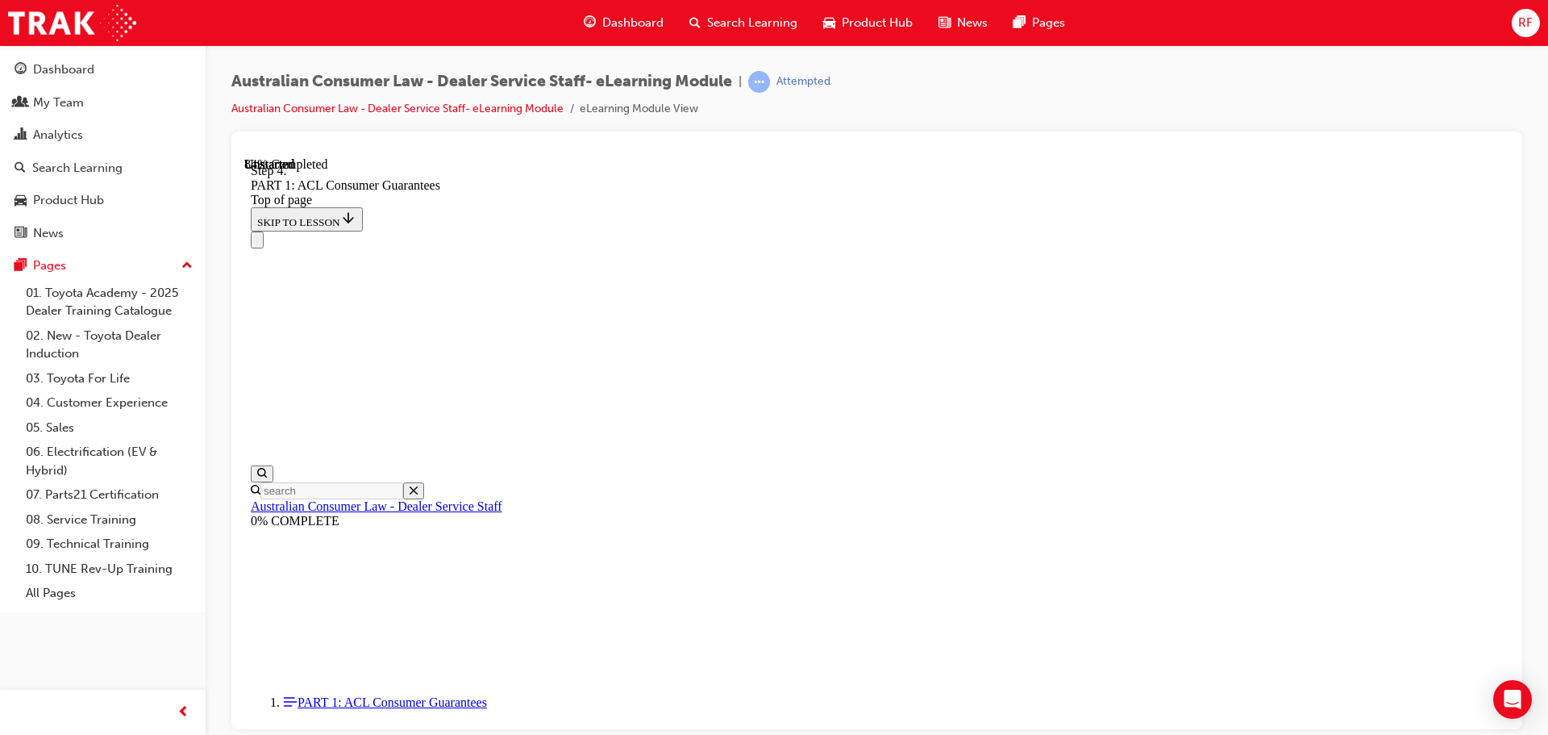
drag, startPoint x: 962, startPoint y: 252, endPoint x: 1113, endPoint y: 256, distance: 150.8
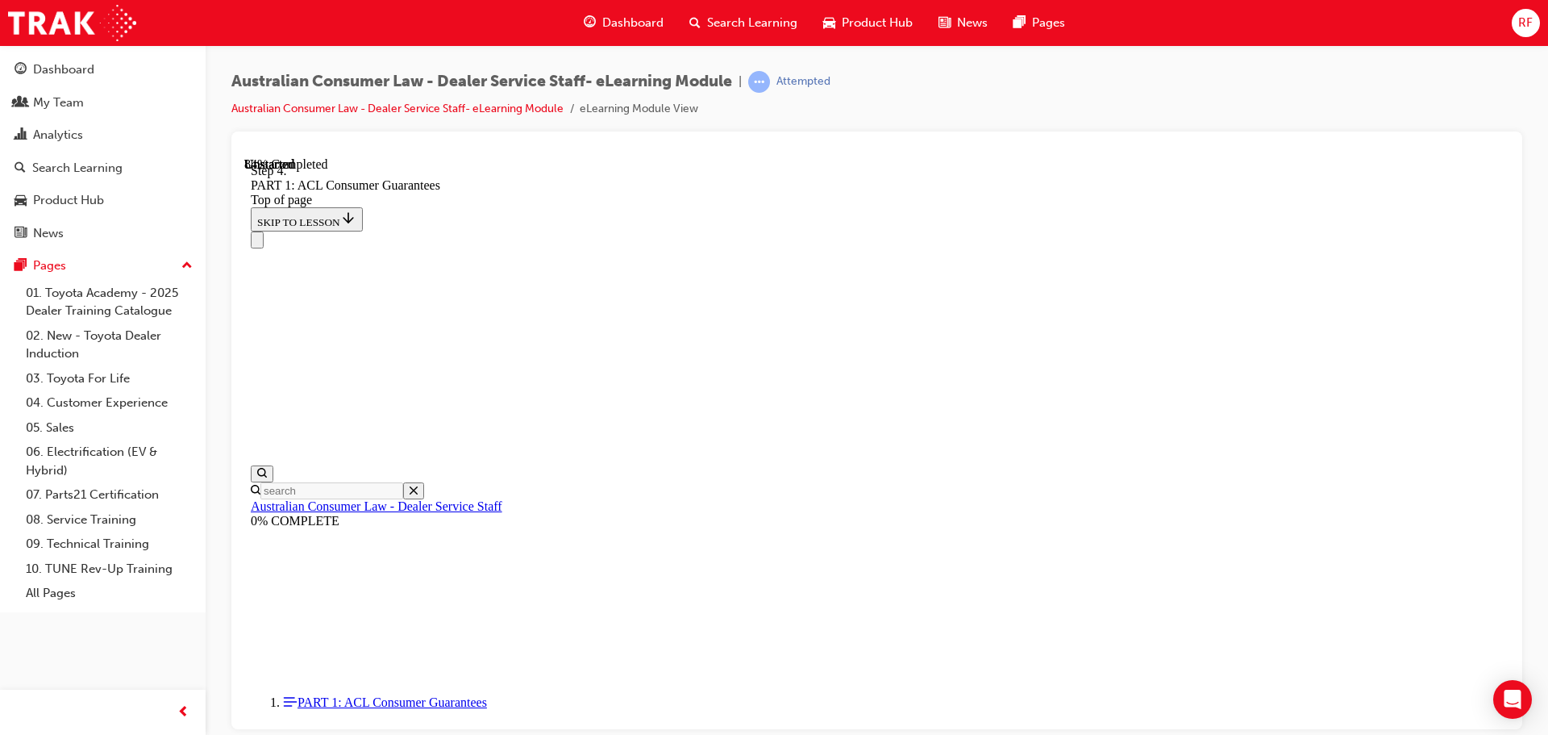
drag, startPoint x: 951, startPoint y: 270, endPoint x: 1035, endPoint y: 274, distance: 84.8
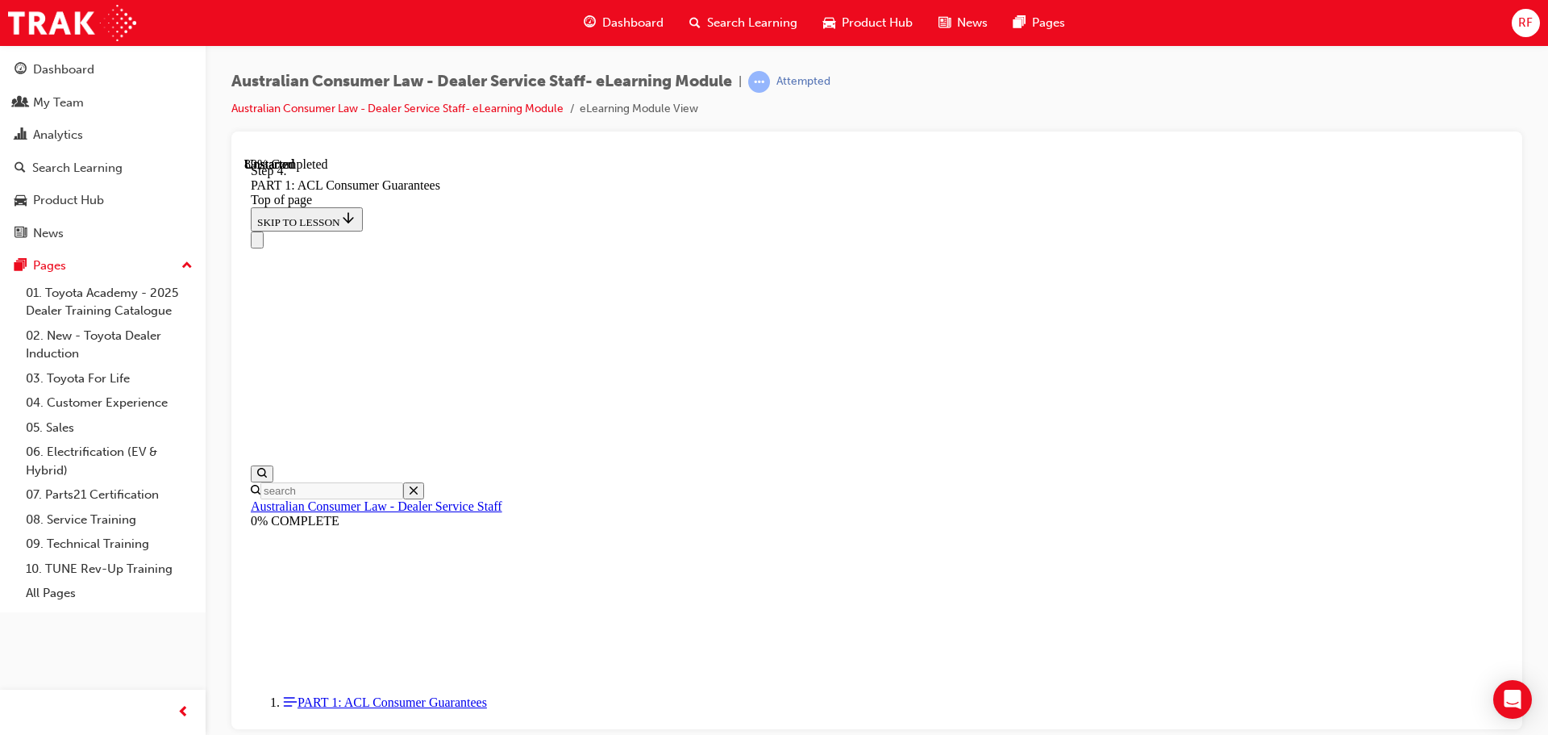
drag, startPoint x: 878, startPoint y: 635, endPoint x: 885, endPoint y: 254, distance: 381.5
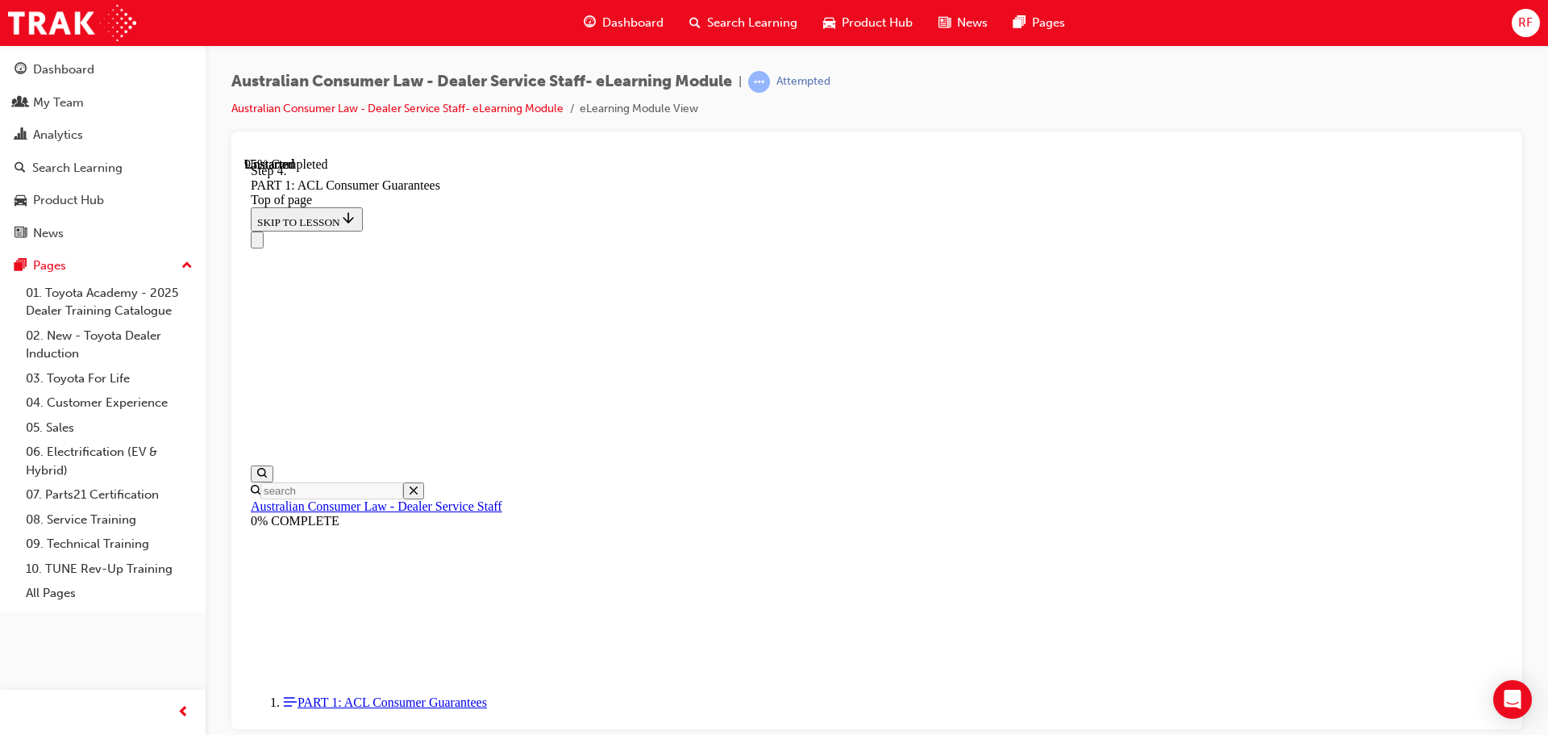
drag, startPoint x: 748, startPoint y: 627, endPoint x: 1018, endPoint y: 339, distance: 394.2
drag, startPoint x: 853, startPoint y: 654, endPoint x: 1075, endPoint y: 367, distance: 362.7
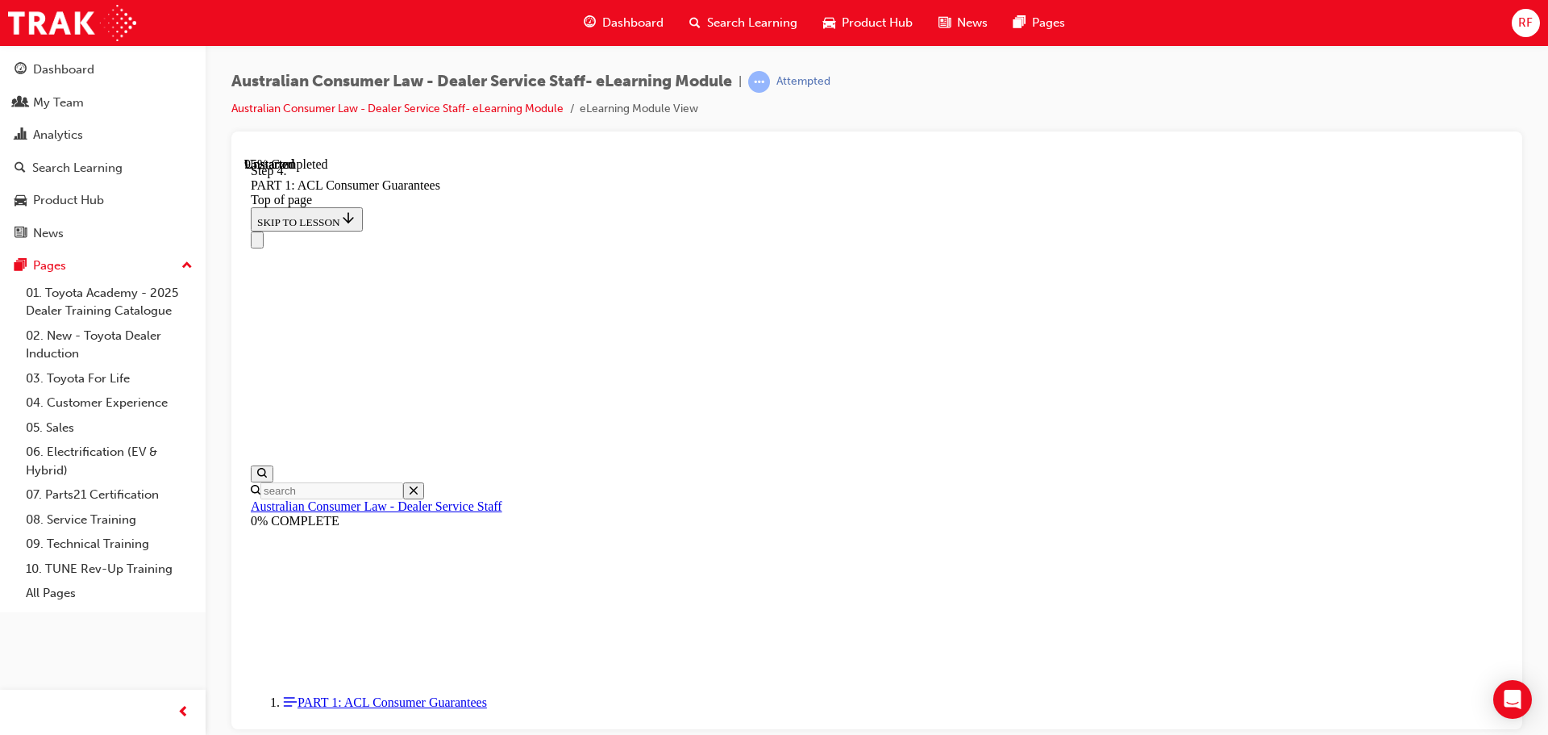
drag, startPoint x: 862, startPoint y: 650, endPoint x: 1015, endPoint y: 442, distance: 258.4
drag, startPoint x: 901, startPoint y: 534, endPoint x: 930, endPoint y: 535, distance: 29.0
drag, startPoint x: 891, startPoint y: 604, endPoint x: 1068, endPoint y: 469, distance: 222.1
drag, startPoint x: 924, startPoint y: 608, endPoint x: 974, endPoint y: 442, distance: 173.5
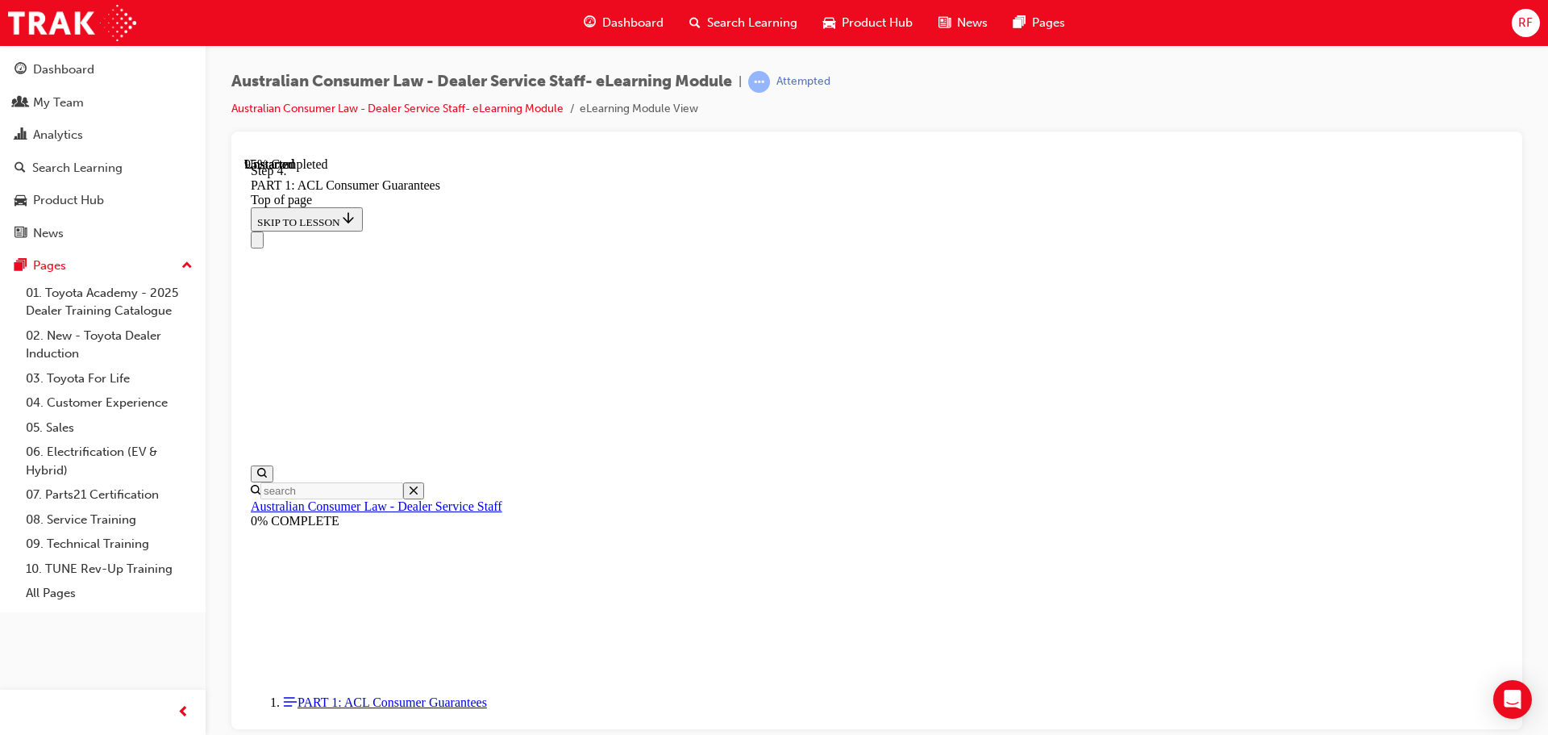
drag, startPoint x: 882, startPoint y: 648, endPoint x: 1005, endPoint y: 552, distance: 155.7
drag, startPoint x: 868, startPoint y: 648, endPoint x: 993, endPoint y: 643, distance: 125.1
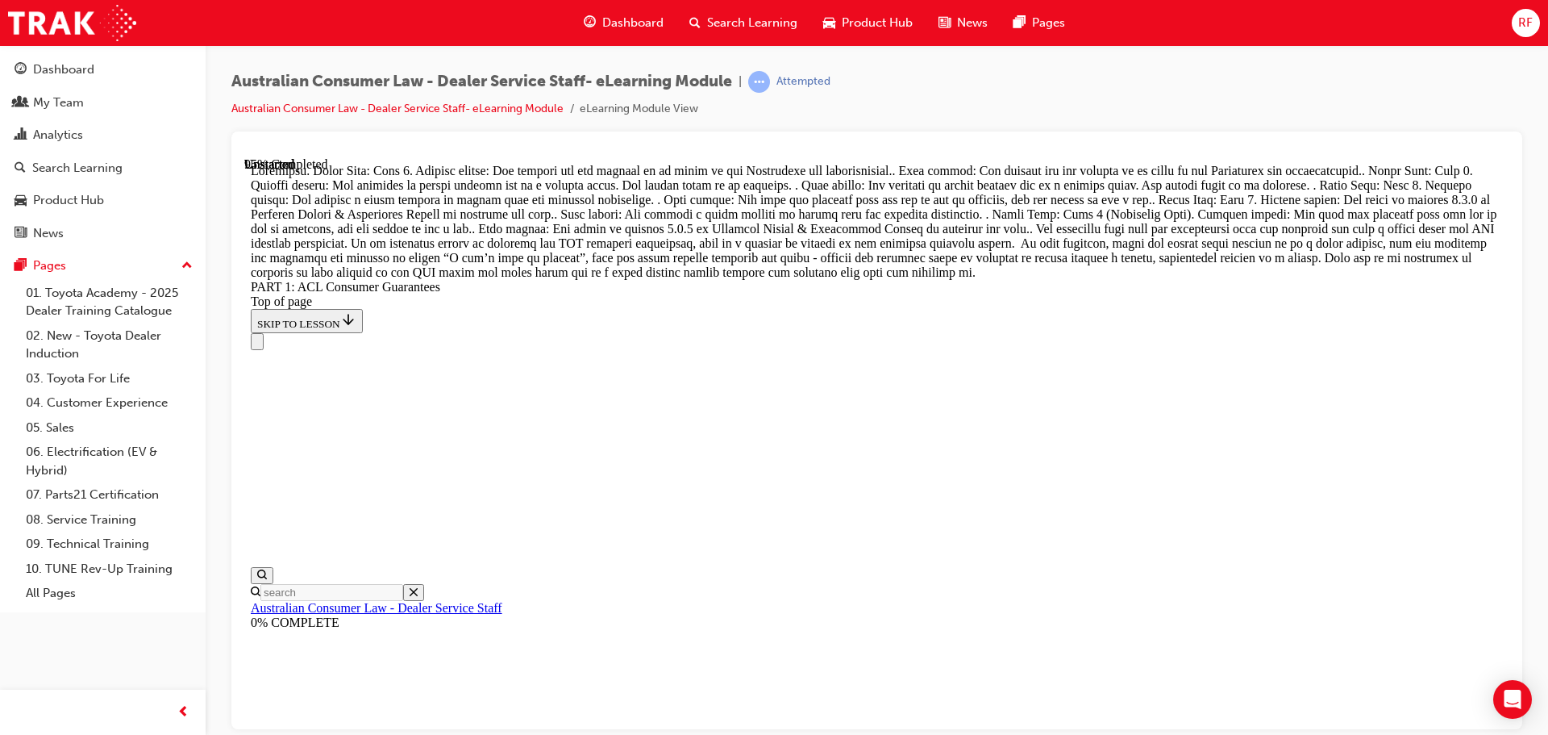
scroll to position [17104, 0]
drag, startPoint x: 870, startPoint y: 441, endPoint x: 871, endPoint y: 462, distance: 21.0
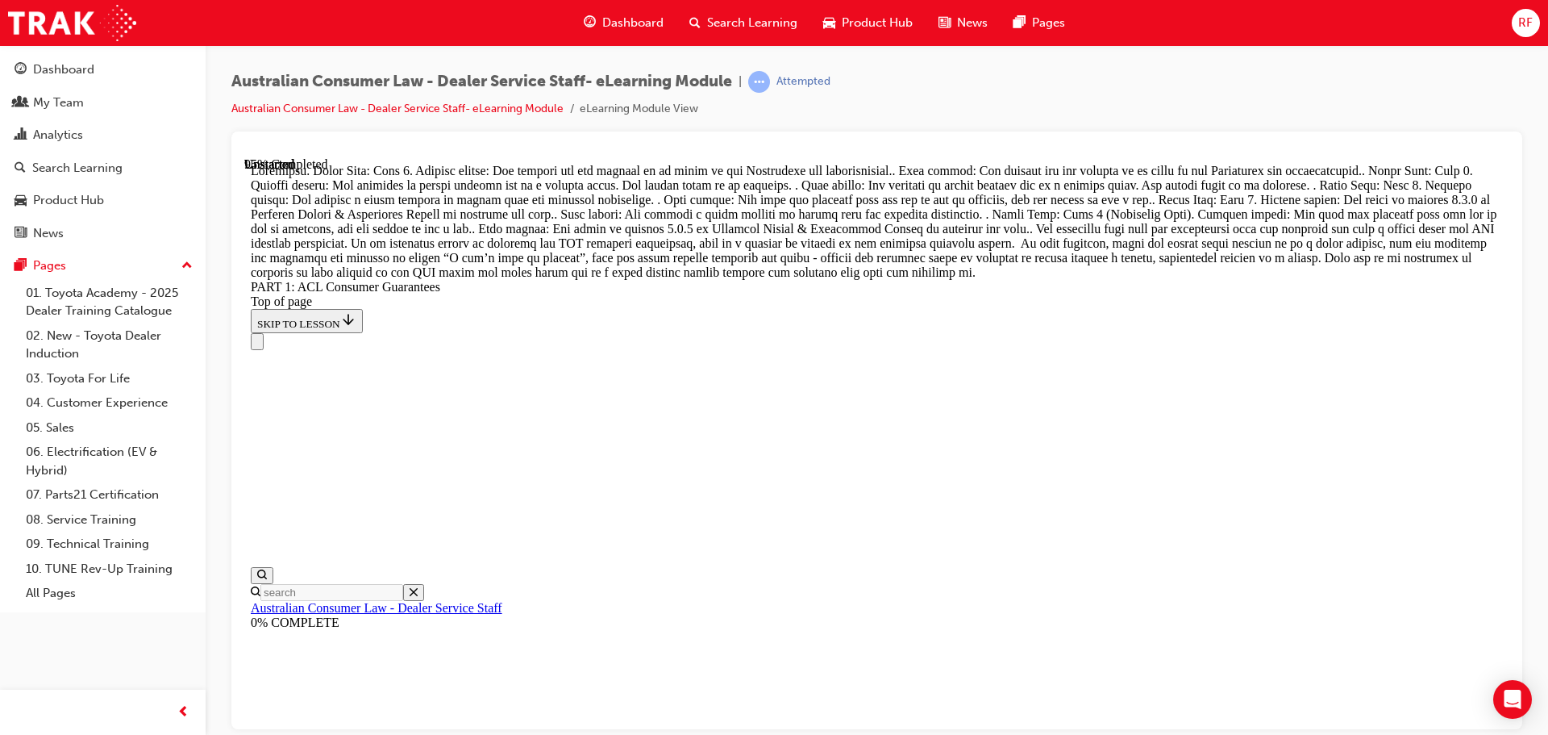
drag, startPoint x: 918, startPoint y: 564, endPoint x: 1041, endPoint y: 298, distance: 293.0
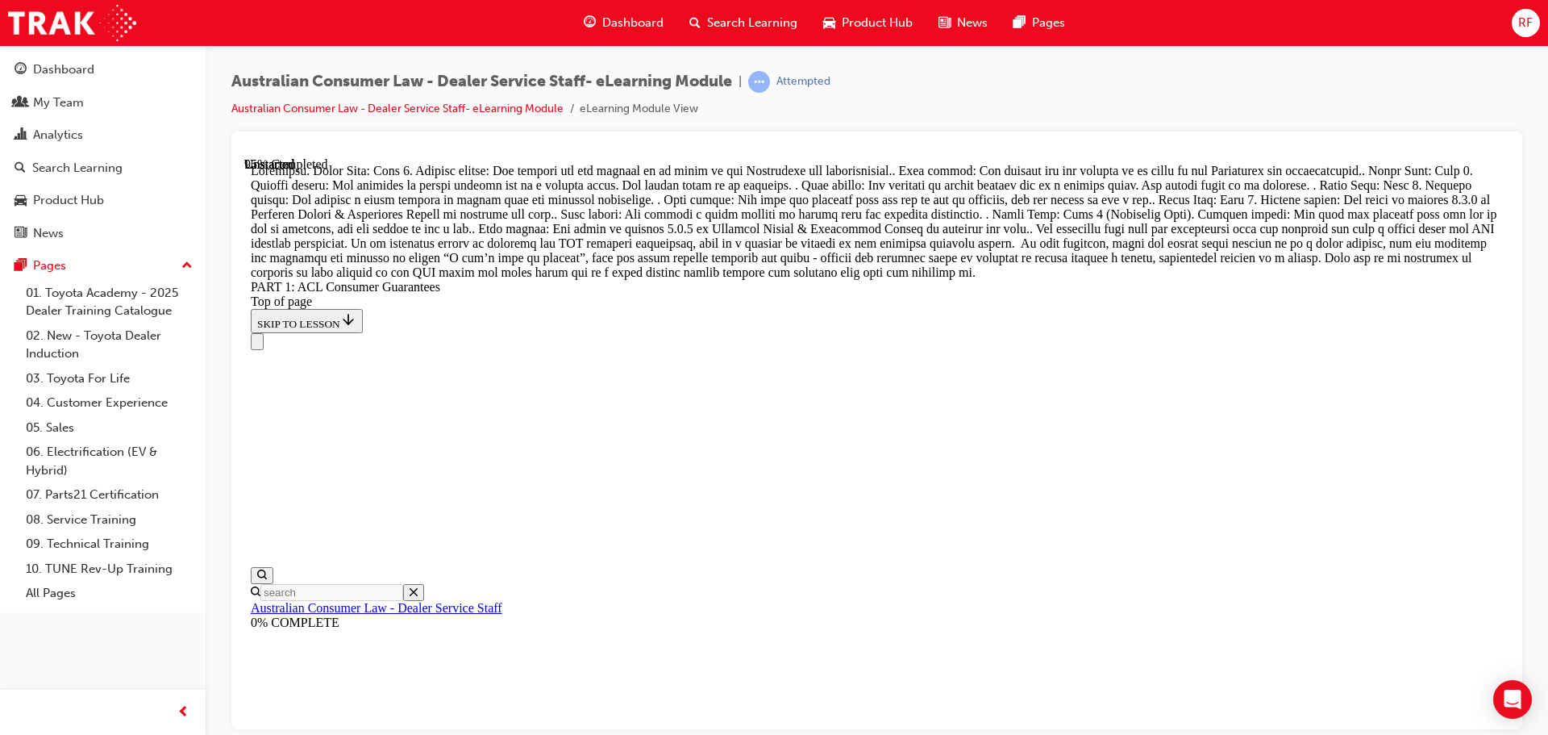
drag, startPoint x: 867, startPoint y: 646, endPoint x: 958, endPoint y: 381, distance: 280.5
drag, startPoint x: 859, startPoint y: 472, endPoint x: 983, endPoint y: 473, distance: 124.2
drag, startPoint x: 889, startPoint y: 602, endPoint x: 931, endPoint y: 592, distance: 43.0
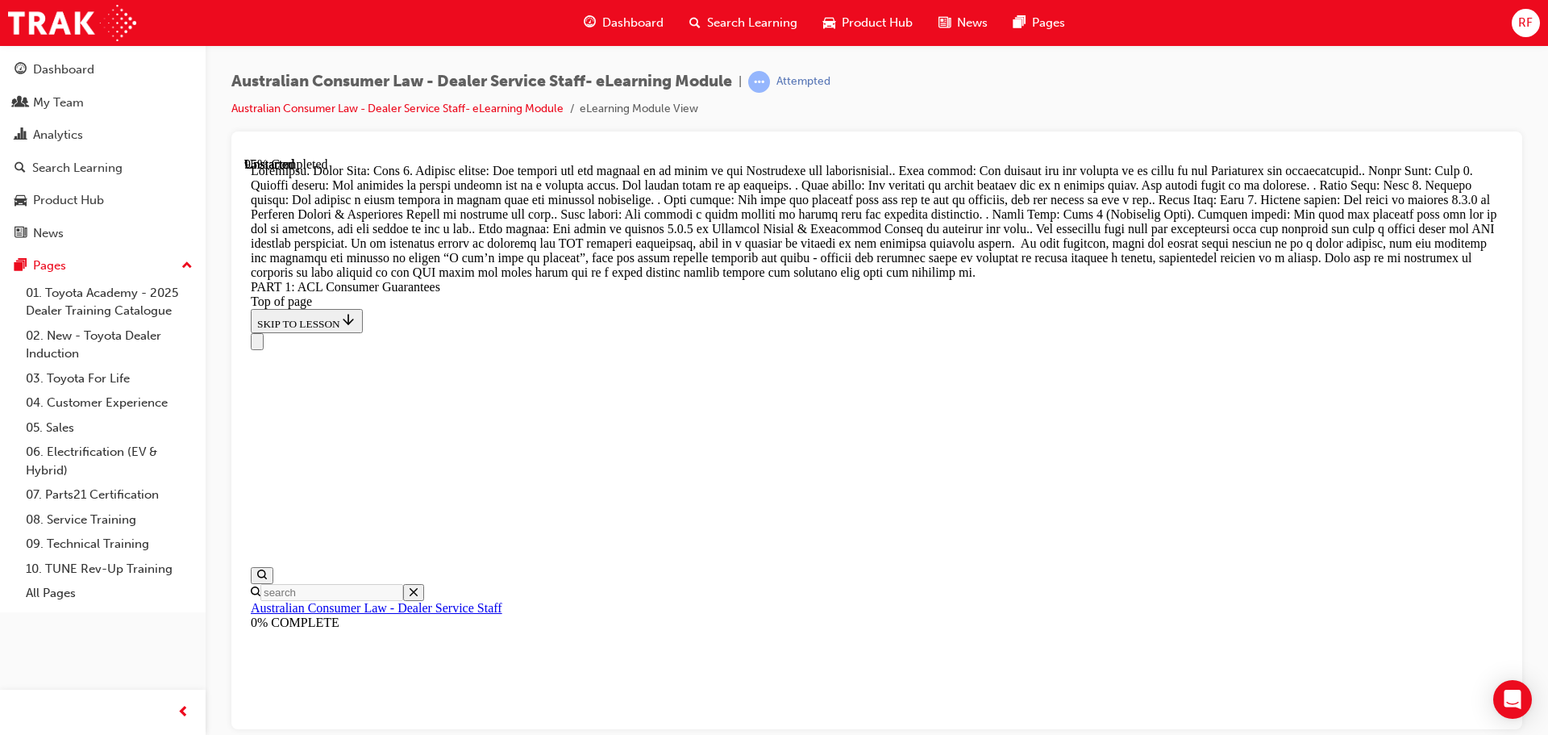
drag, startPoint x: 985, startPoint y: 502, endPoint x: 1000, endPoint y: 502, distance: 15.3
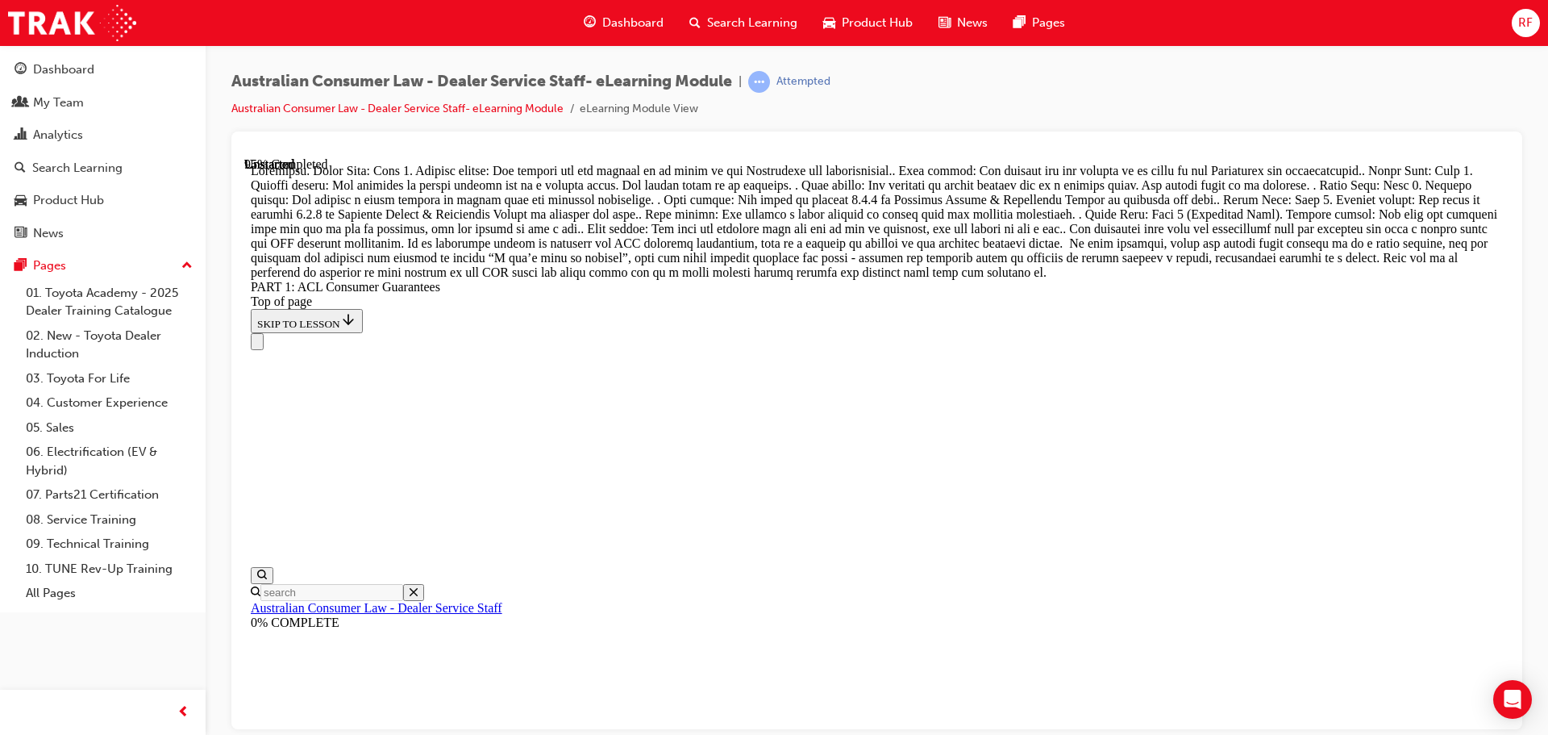
drag, startPoint x: 813, startPoint y: 449, endPoint x: 935, endPoint y: 449, distance: 121.8
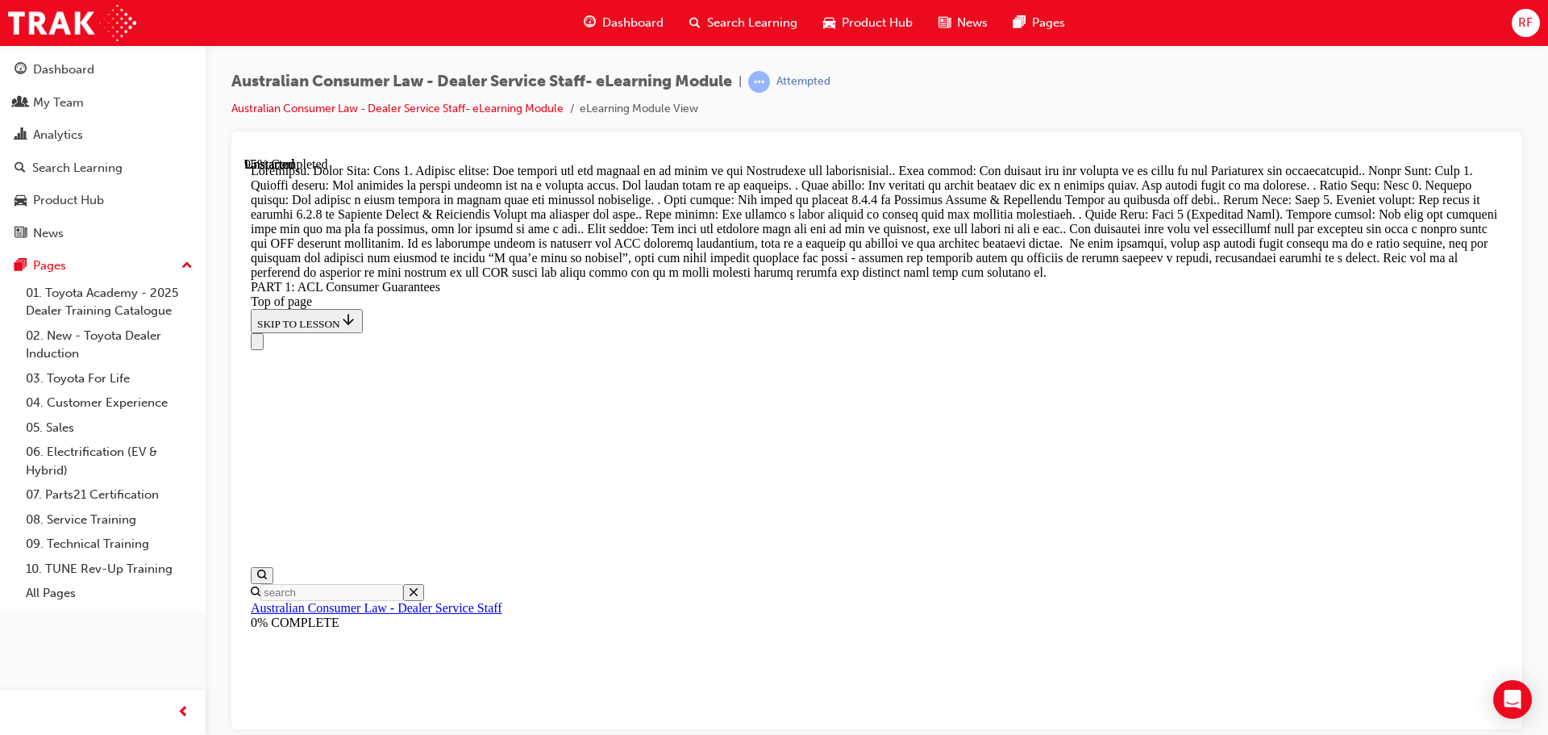
drag, startPoint x: 902, startPoint y: 541, endPoint x: 1107, endPoint y: 290, distance: 323.8
drag, startPoint x: 880, startPoint y: 388, endPoint x: 999, endPoint y: 388, distance: 119.3
drag, startPoint x: 827, startPoint y: 666, endPoint x: 963, endPoint y: 456, distance: 250.3
drag, startPoint x: 868, startPoint y: 576, endPoint x: 939, endPoint y: 577, distance: 71.0
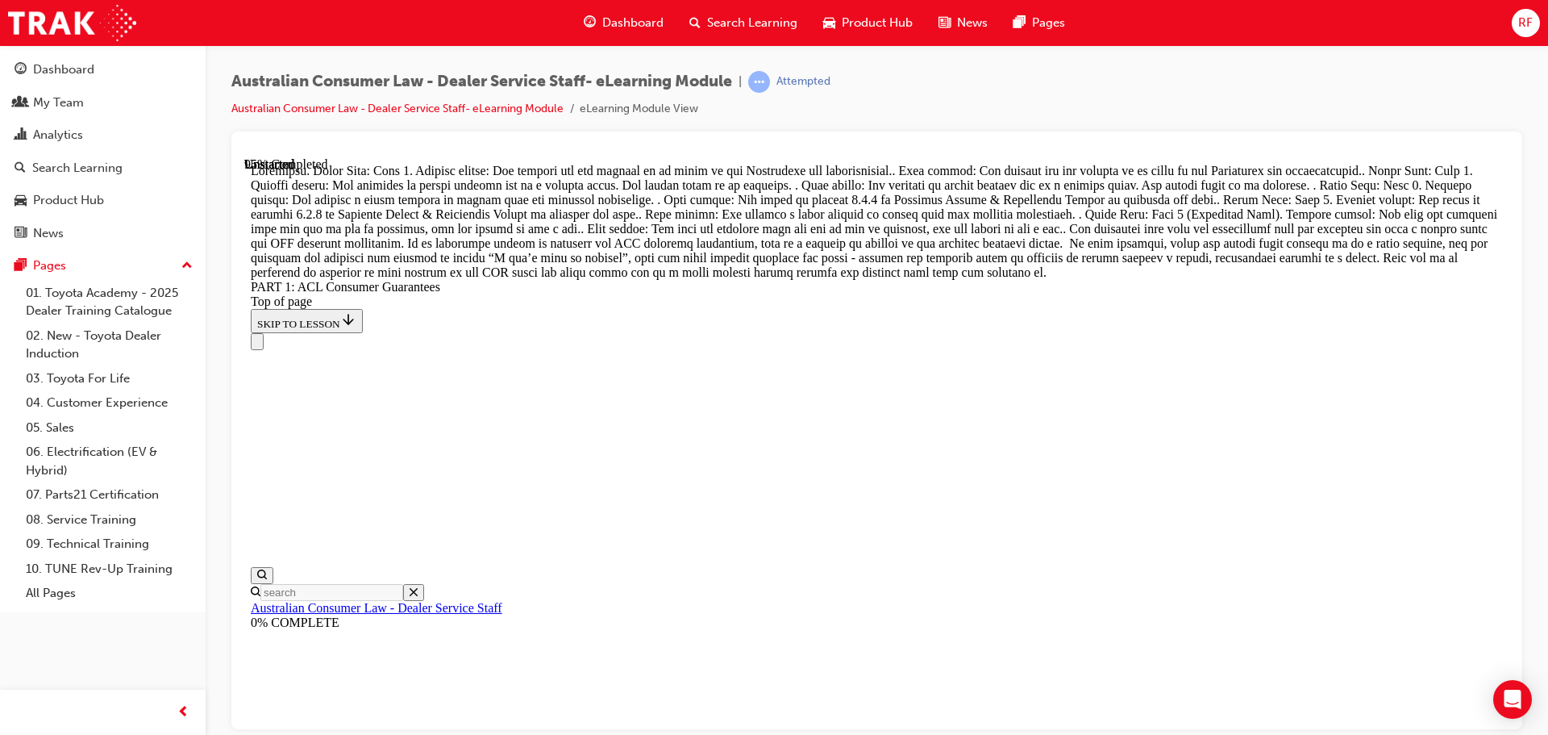
drag, startPoint x: 892, startPoint y: 655, endPoint x: 968, endPoint y: 654, distance: 75.8
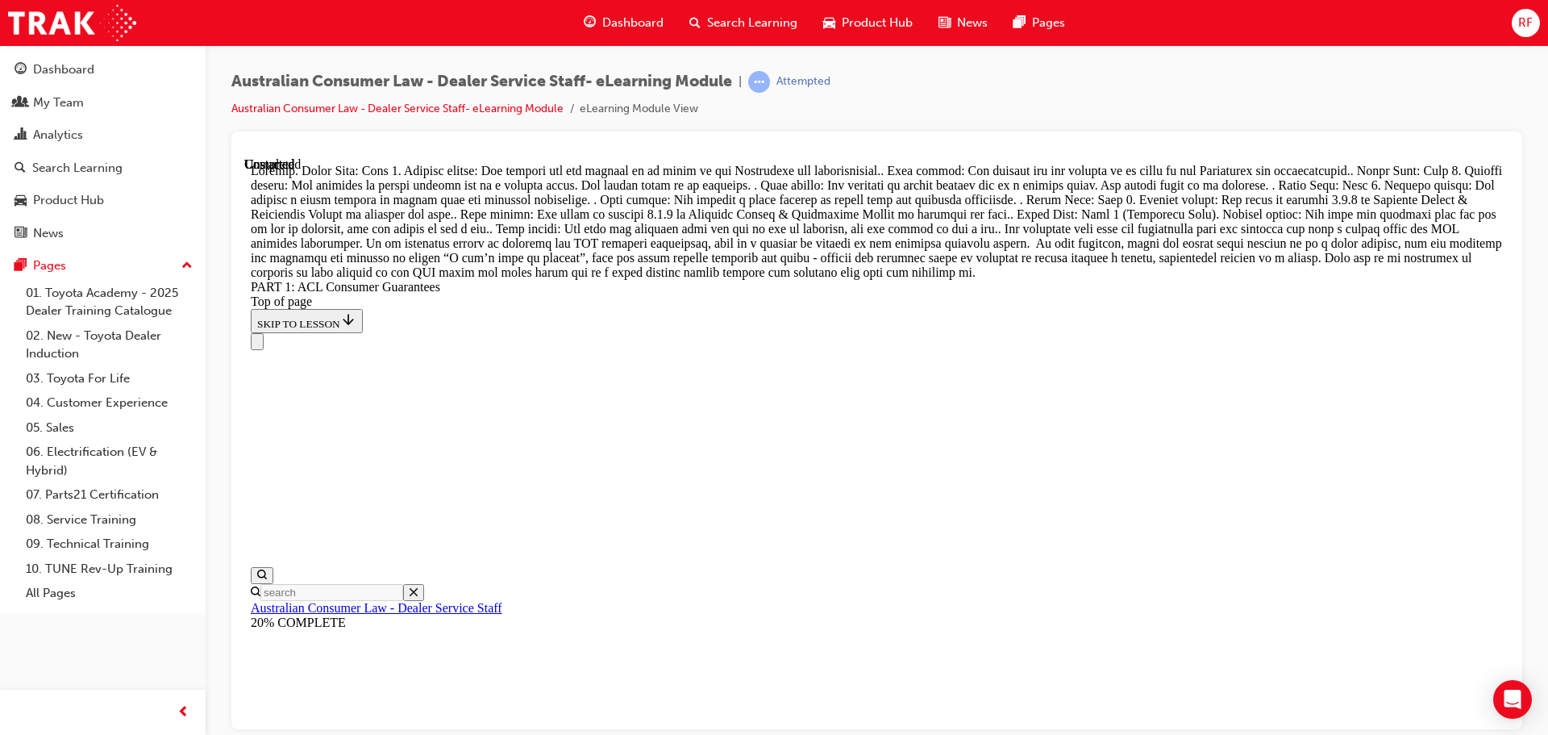
scroll to position [18559, 0]
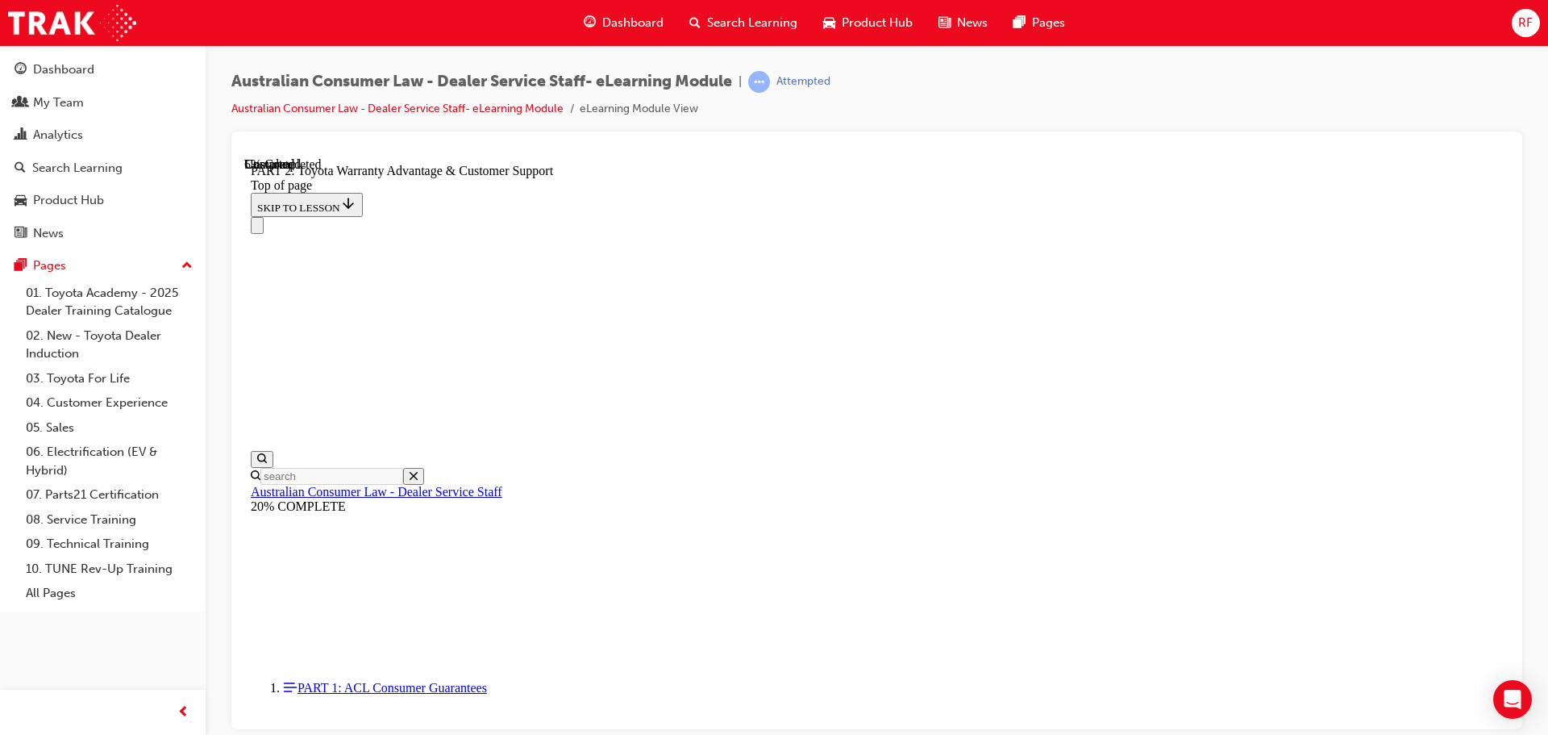
scroll to position [1018, 0]
drag, startPoint x: 1210, startPoint y: 423, endPoint x: 1275, endPoint y: 421, distance: 65.4
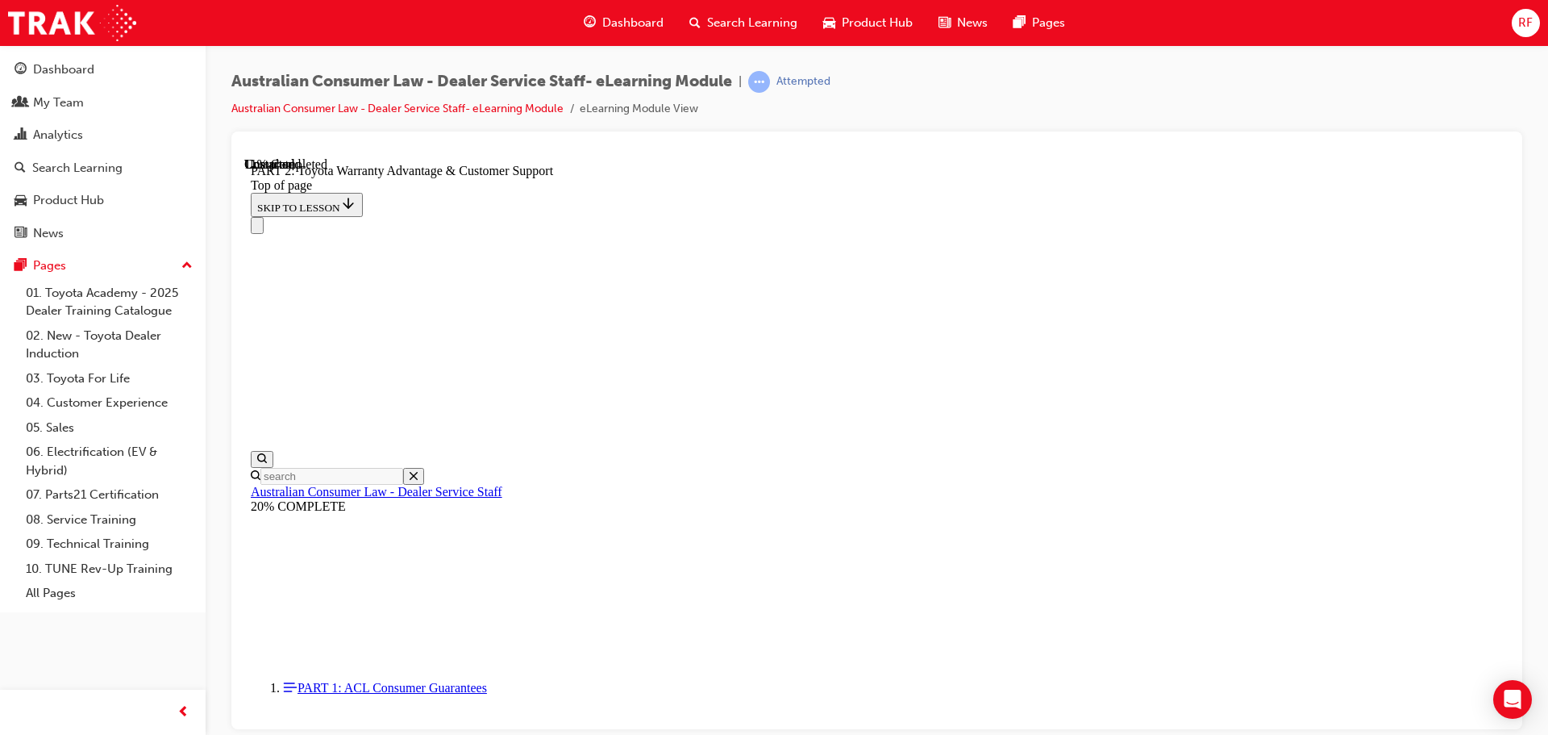
scroll to position [1220, 0]
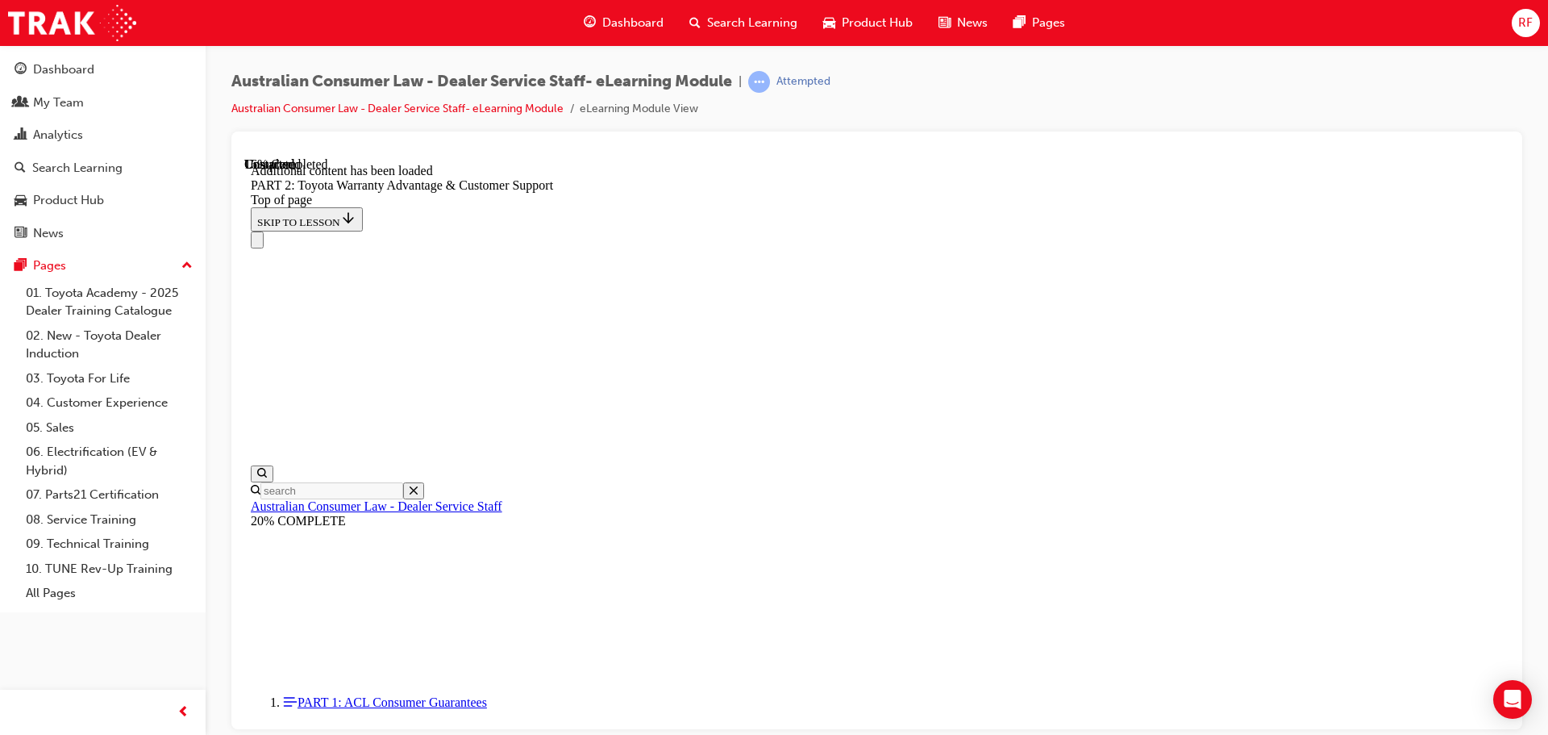
scroll to position [1621, 0]
drag, startPoint x: 1224, startPoint y: 395, endPoint x: 1289, endPoint y: 395, distance: 64.5
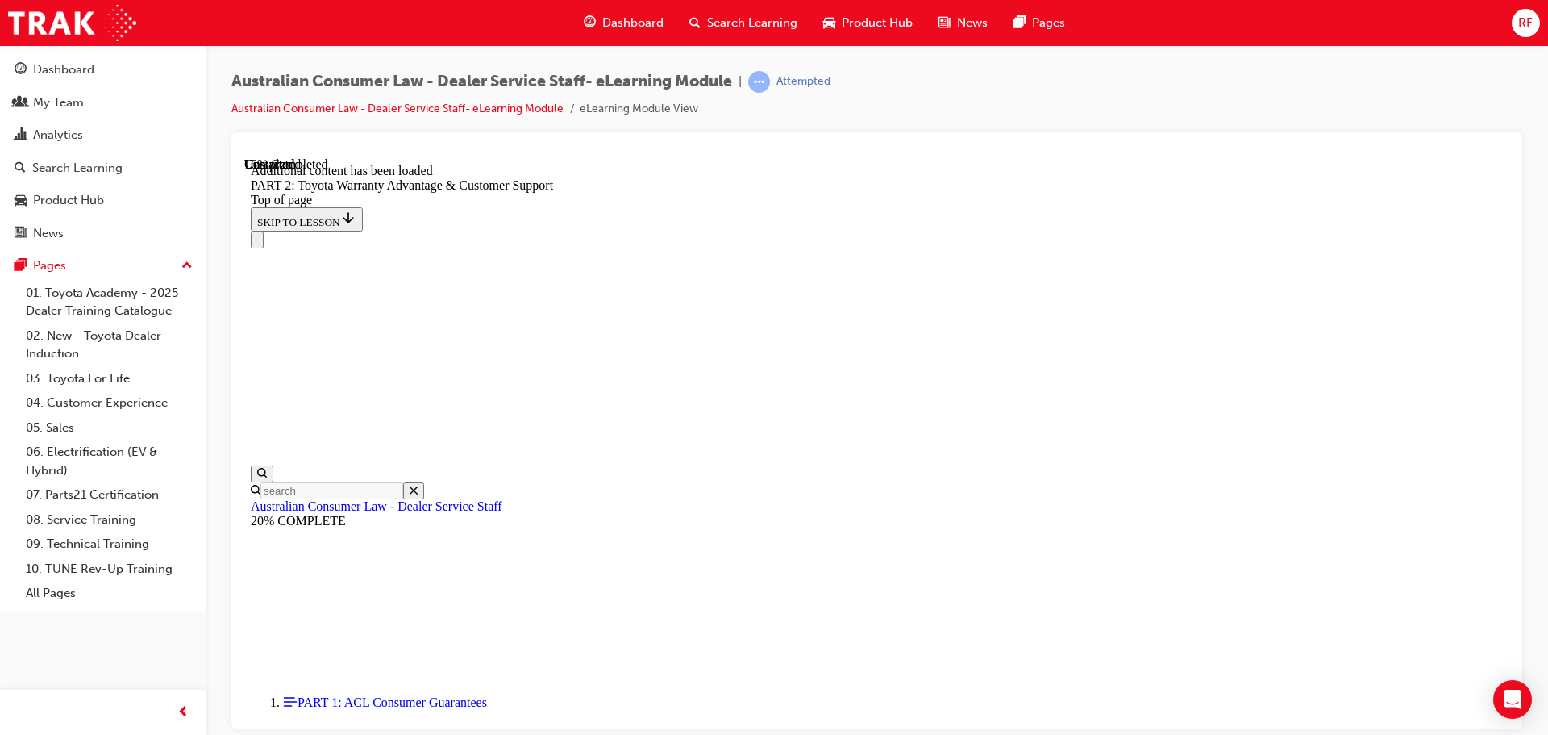
drag, startPoint x: 1035, startPoint y: 427, endPoint x: 1285, endPoint y: 423, distance: 249.2
drag, startPoint x: 1057, startPoint y: 432, endPoint x: 1314, endPoint y: 424, distance: 256.6
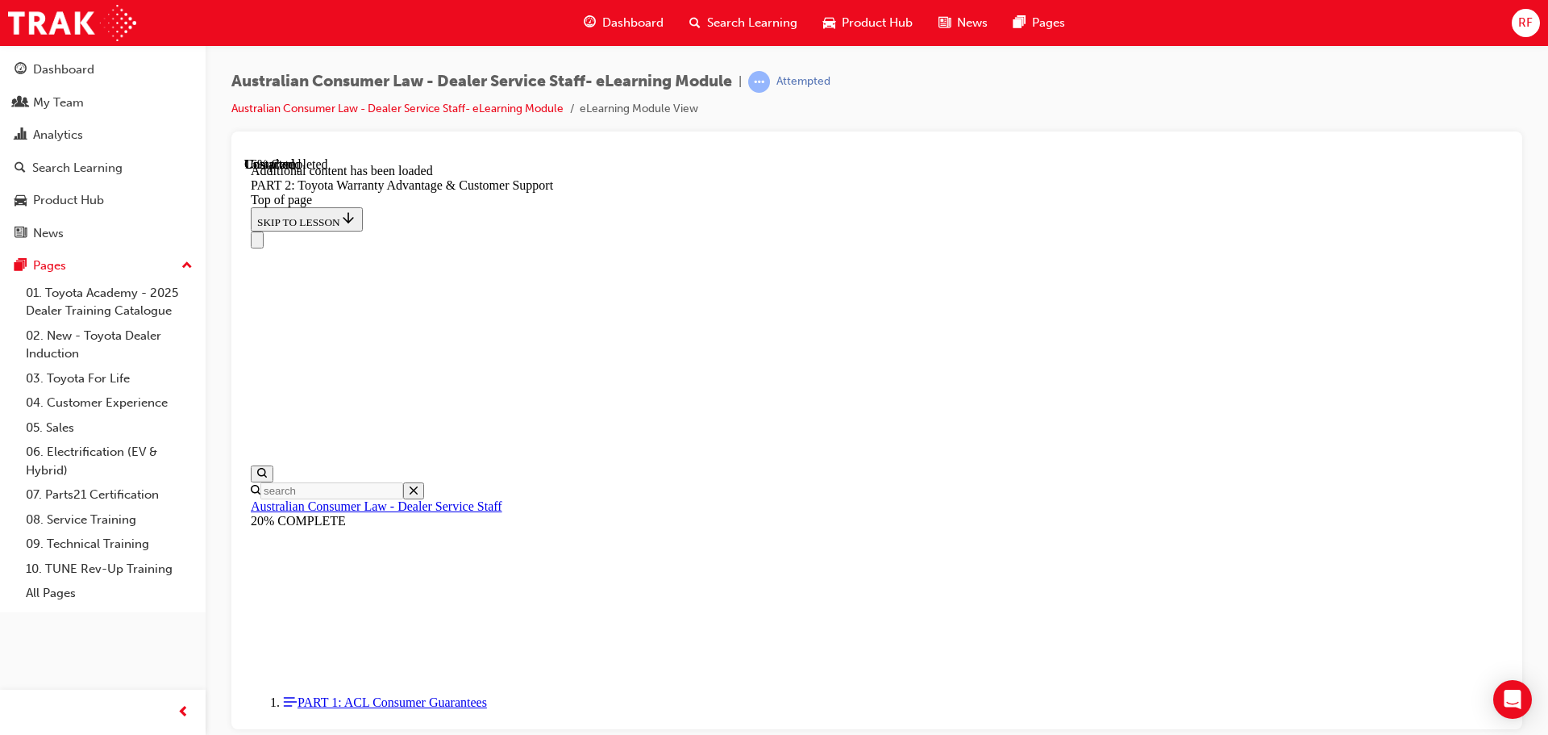
drag, startPoint x: 1339, startPoint y: 423, endPoint x: 1350, endPoint y: 423, distance: 10.5
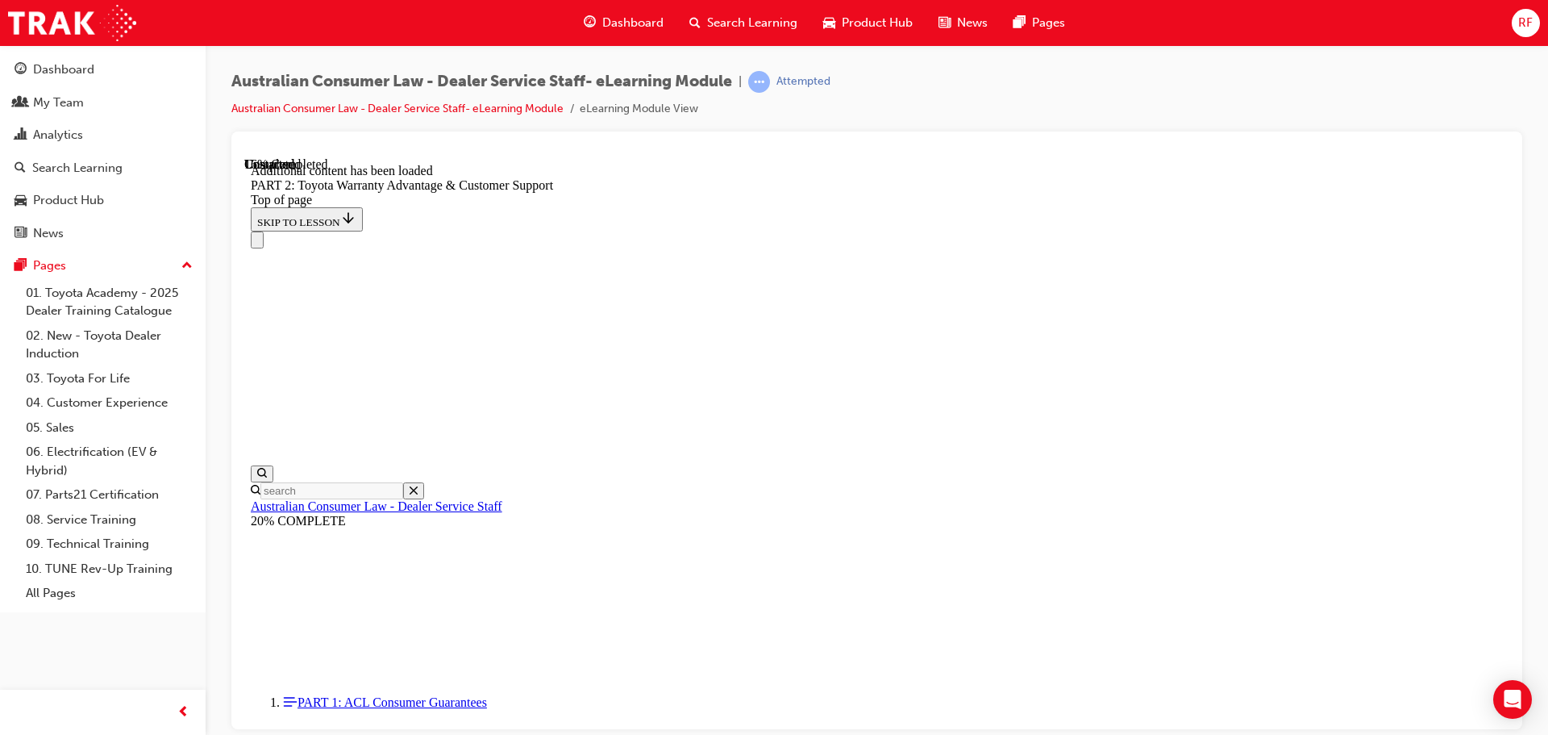
drag, startPoint x: 1031, startPoint y: 400, endPoint x: 1351, endPoint y: 399, distance: 320.9
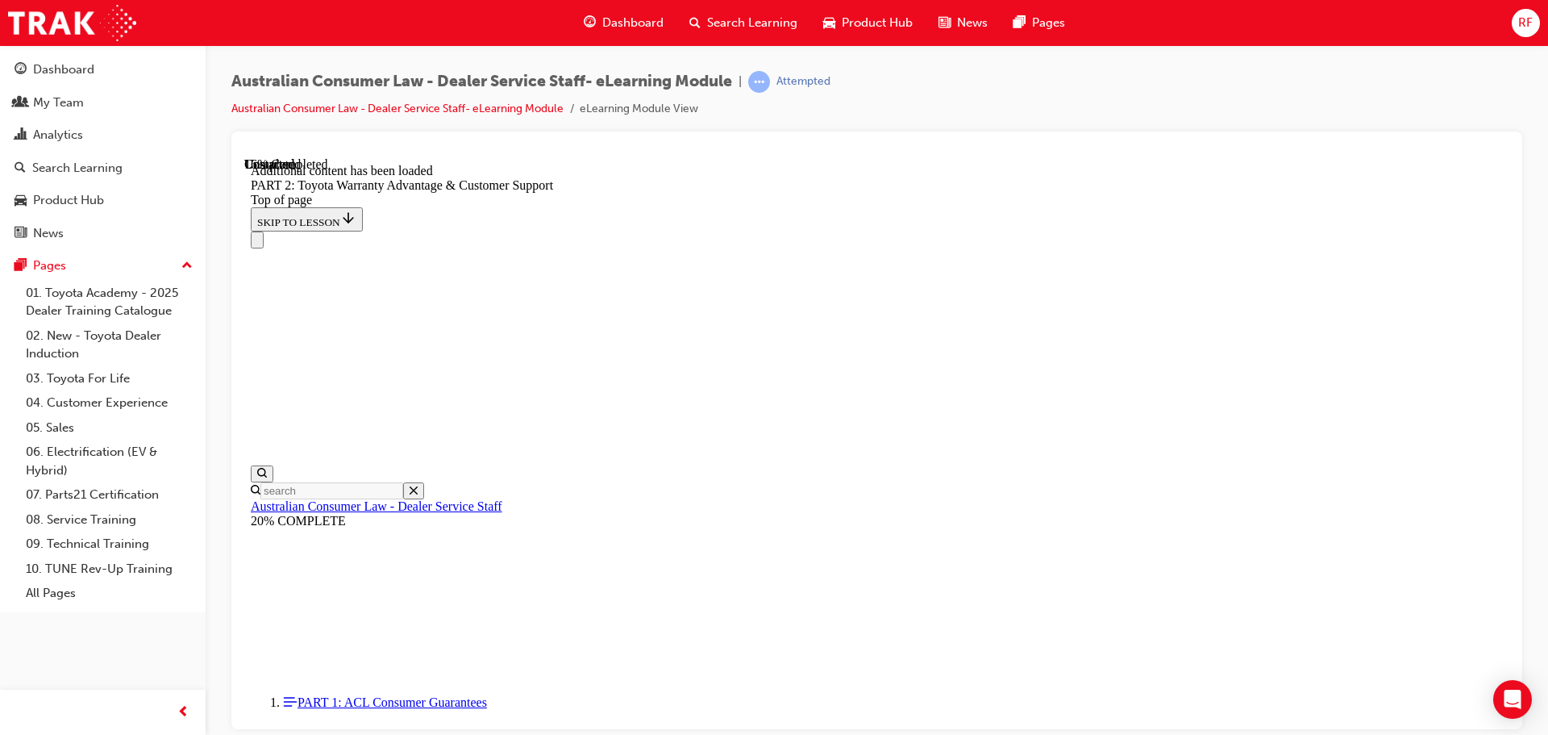
drag, startPoint x: 1022, startPoint y: 426, endPoint x: 1367, endPoint y: 426, distance: 344.3
drag, startPoint x: 1102, startPoint y: 448, endPoint x: 1243, endPoint y: 442, distance: 142.0
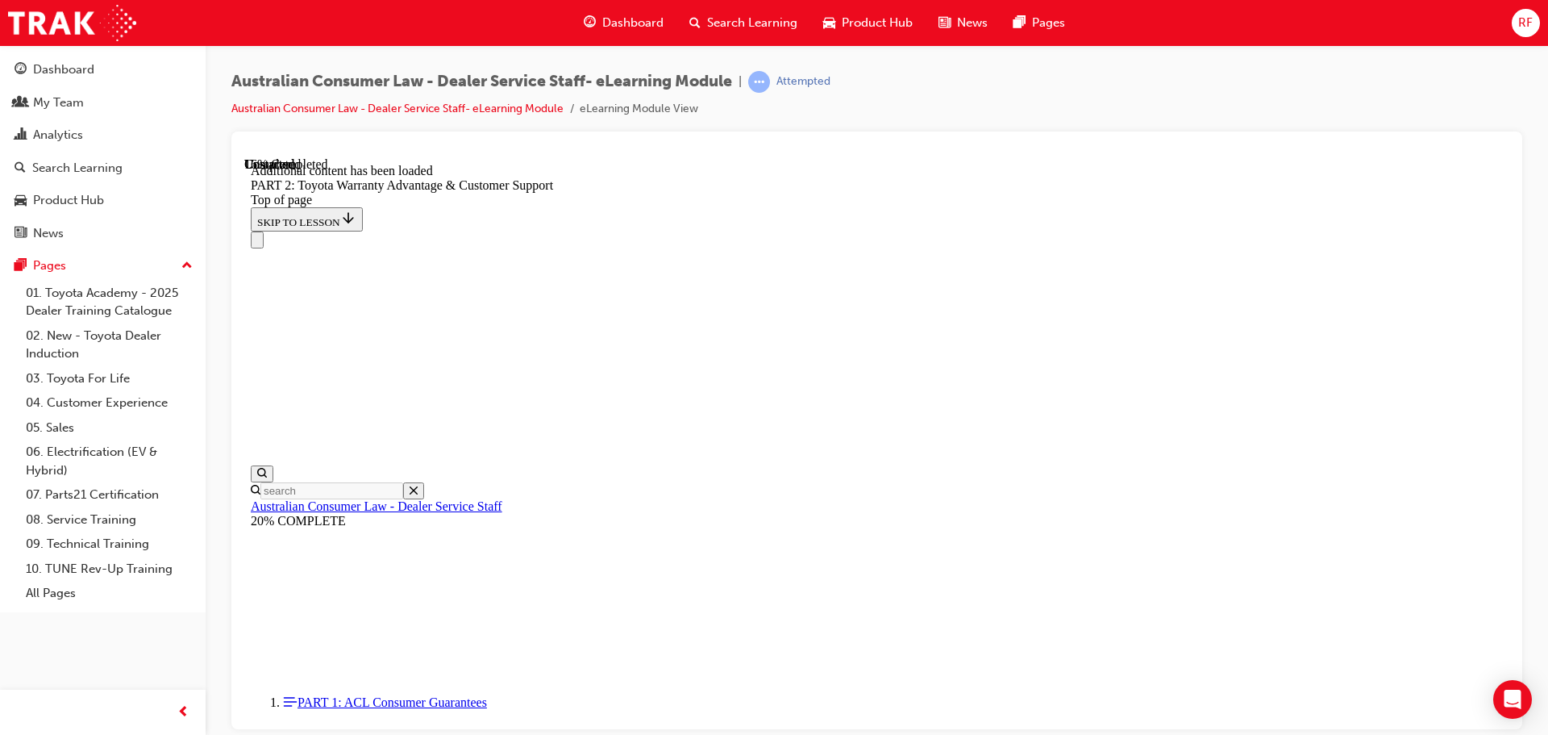
drag, startPoint x: 1006, startPoint y: 401, endPoint x: 1222, endPoint y: 399, distance: 216.1
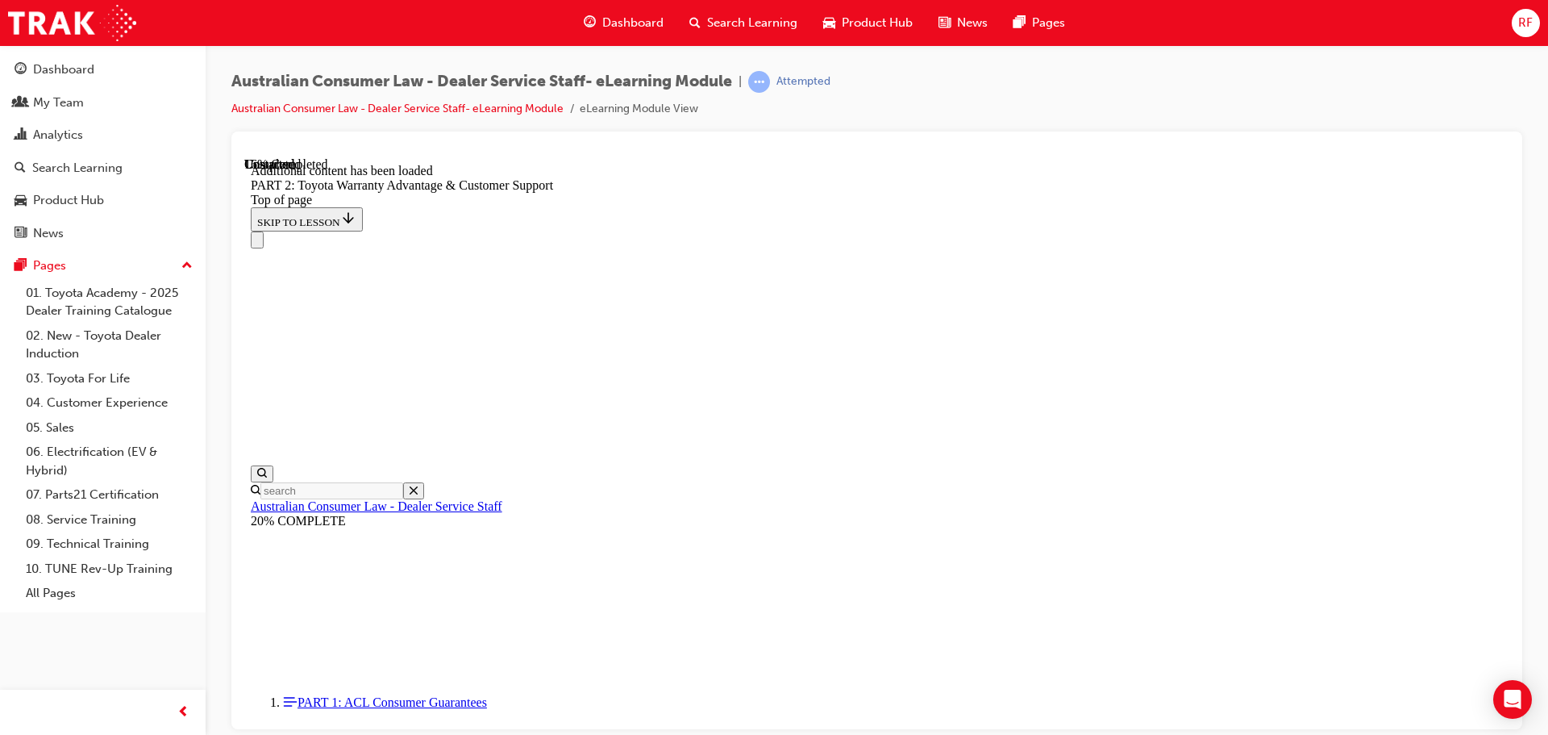
drag, startPoint x: 1119, startPoint y: 404, endPoint x: 1362, endPoint y: 405, distance: 242.7
drag, startPoint x: 1119, startPoint y: 424, endPoint x: 1286, endPoint y: 423, distance: 166.9
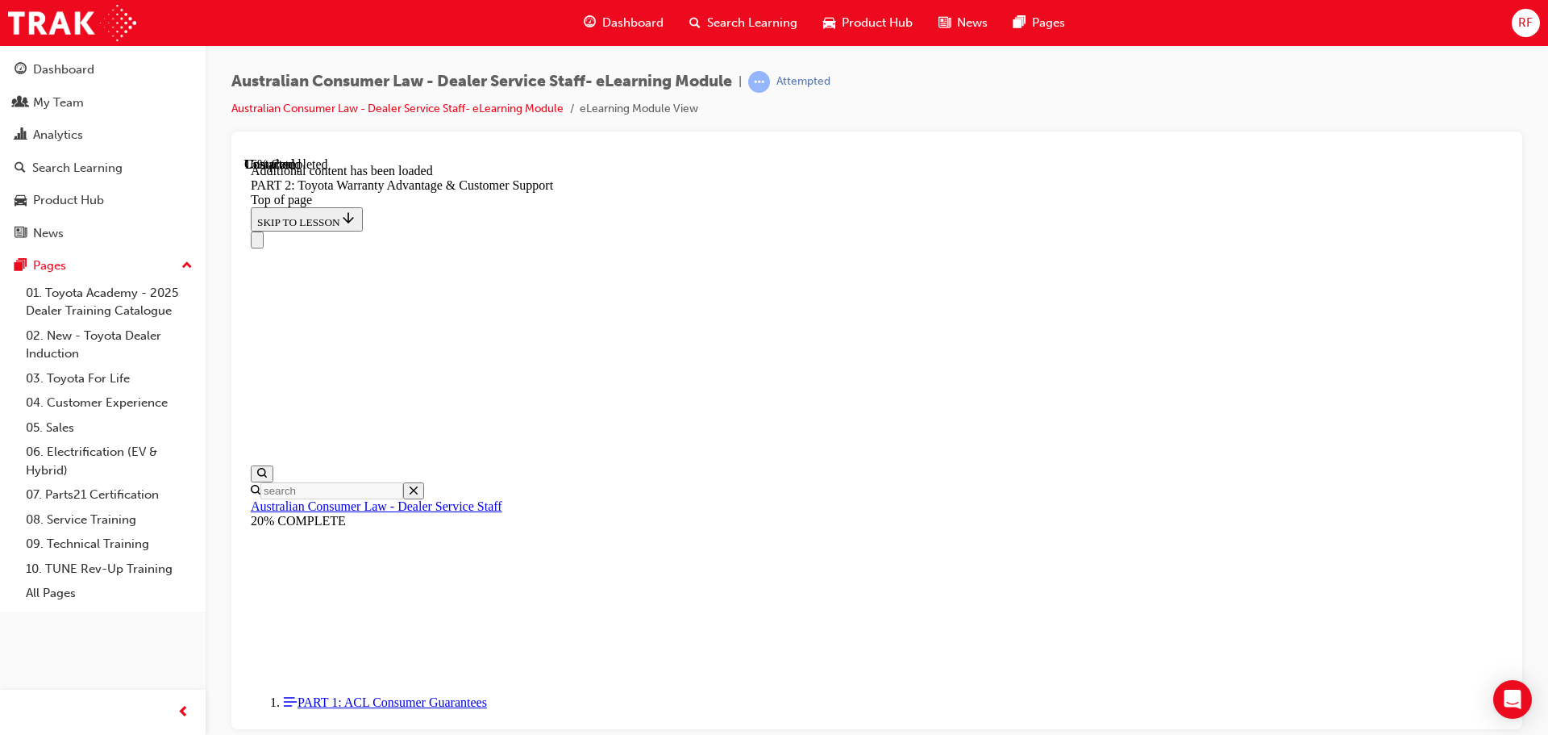
drag, startPoint x: 1060, startPoint y: 389, endPoint x: 1285, endPoint y: 401, distance: 224.5
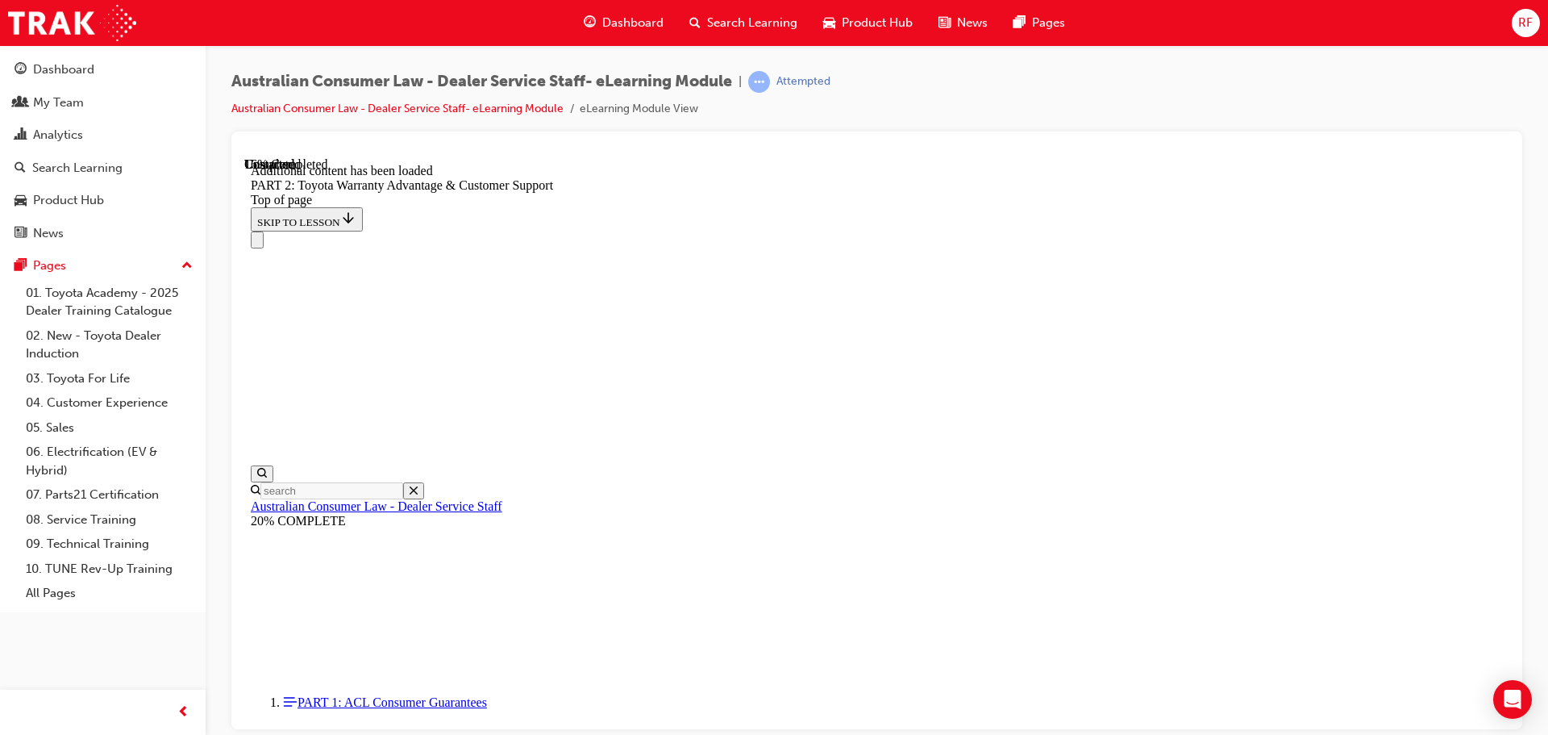
drag, startPoint x: 1045, startPoint y: 433, endPoint x: 1253, endPoint y: 431, distance: 208.0
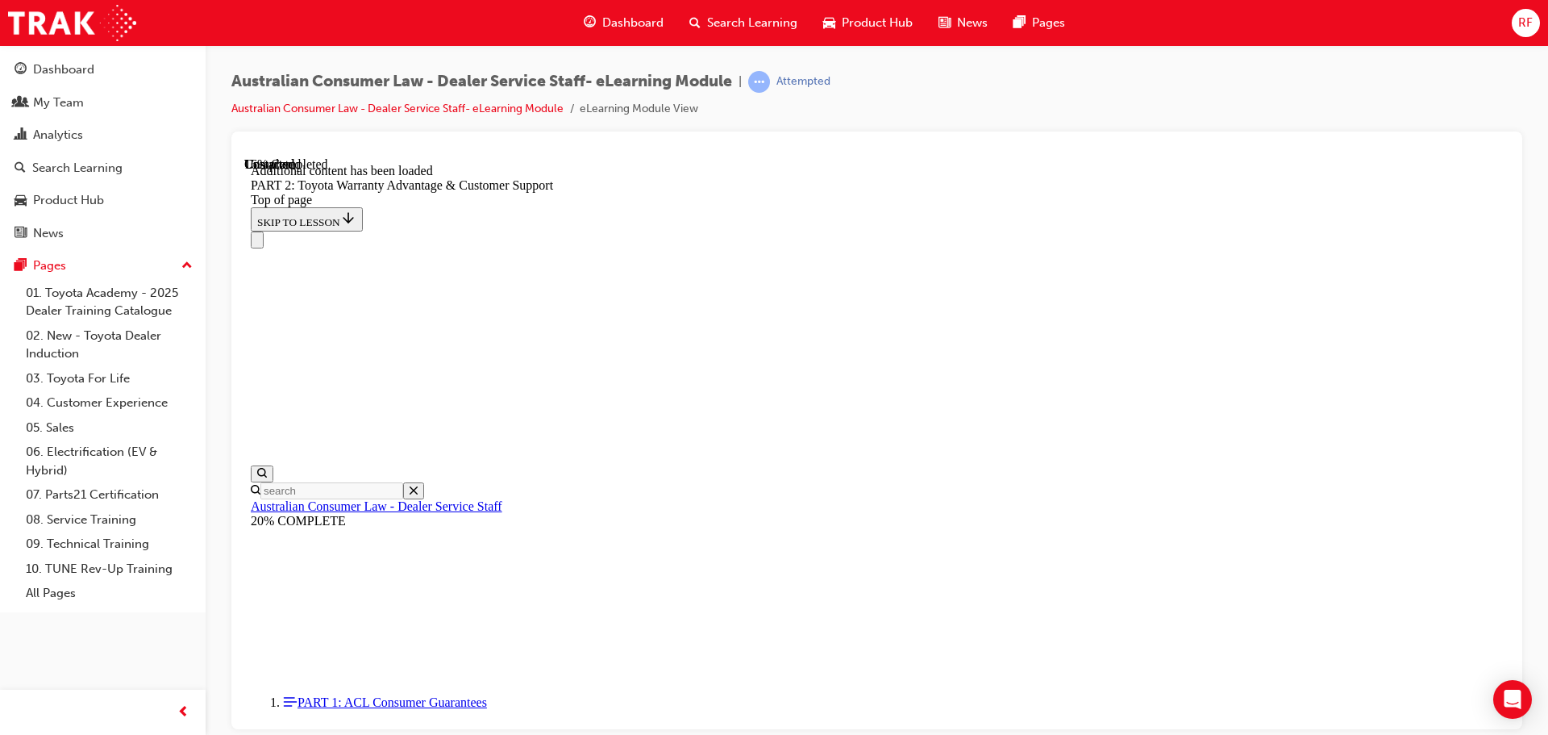
drag, startPoint x: 1277, startPoint y: 426, endPoint x: 1293, endPoint y: 423, distance: 15.7
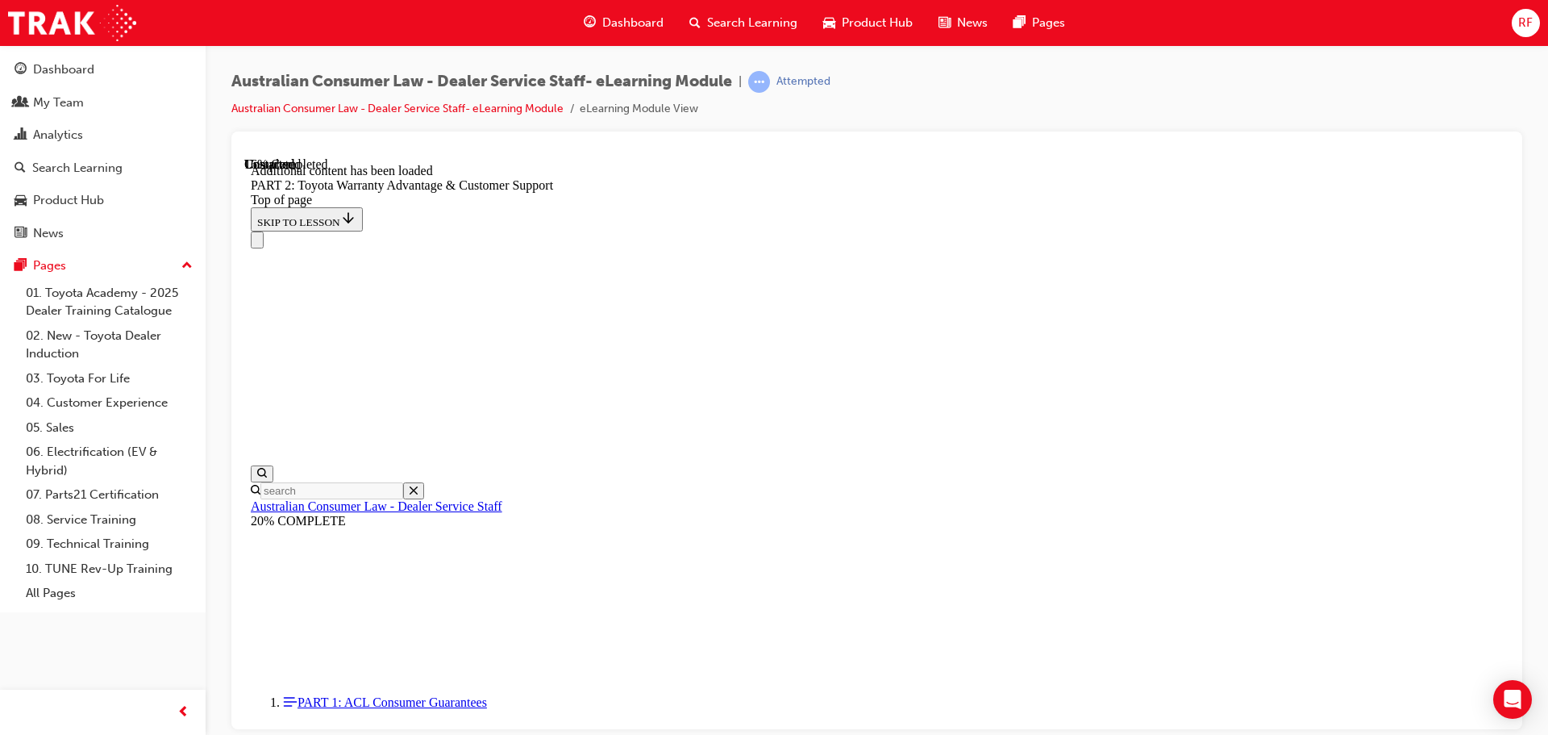
drag, startPoint x: 906, startPoint y: 281, endPoint x: 1056, endPoint y: 293, distance: 150.4
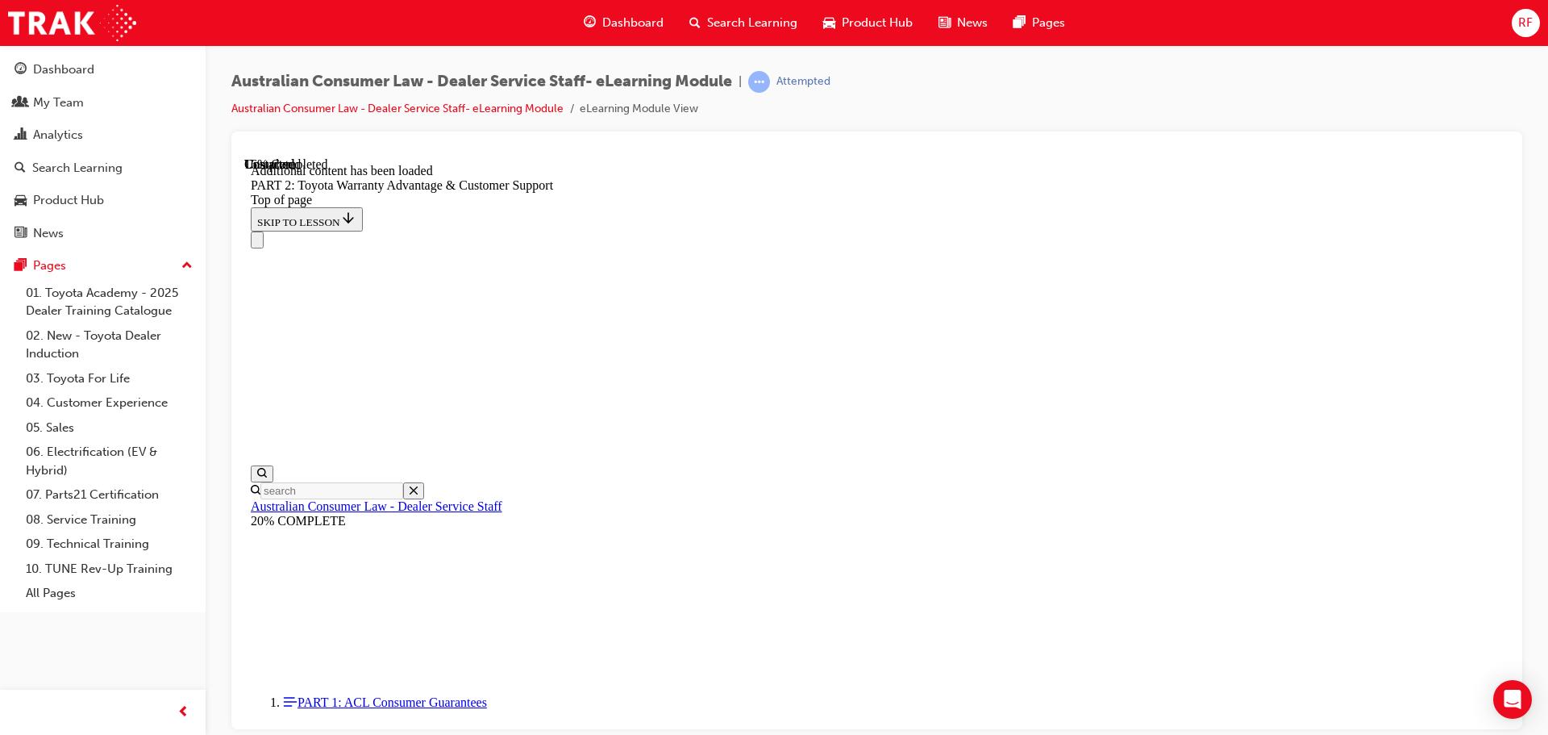
drag, startPoint x: 1139, startPoint y: 405, endPoint x: 1285, endPoint y: 407, distance: 145.2
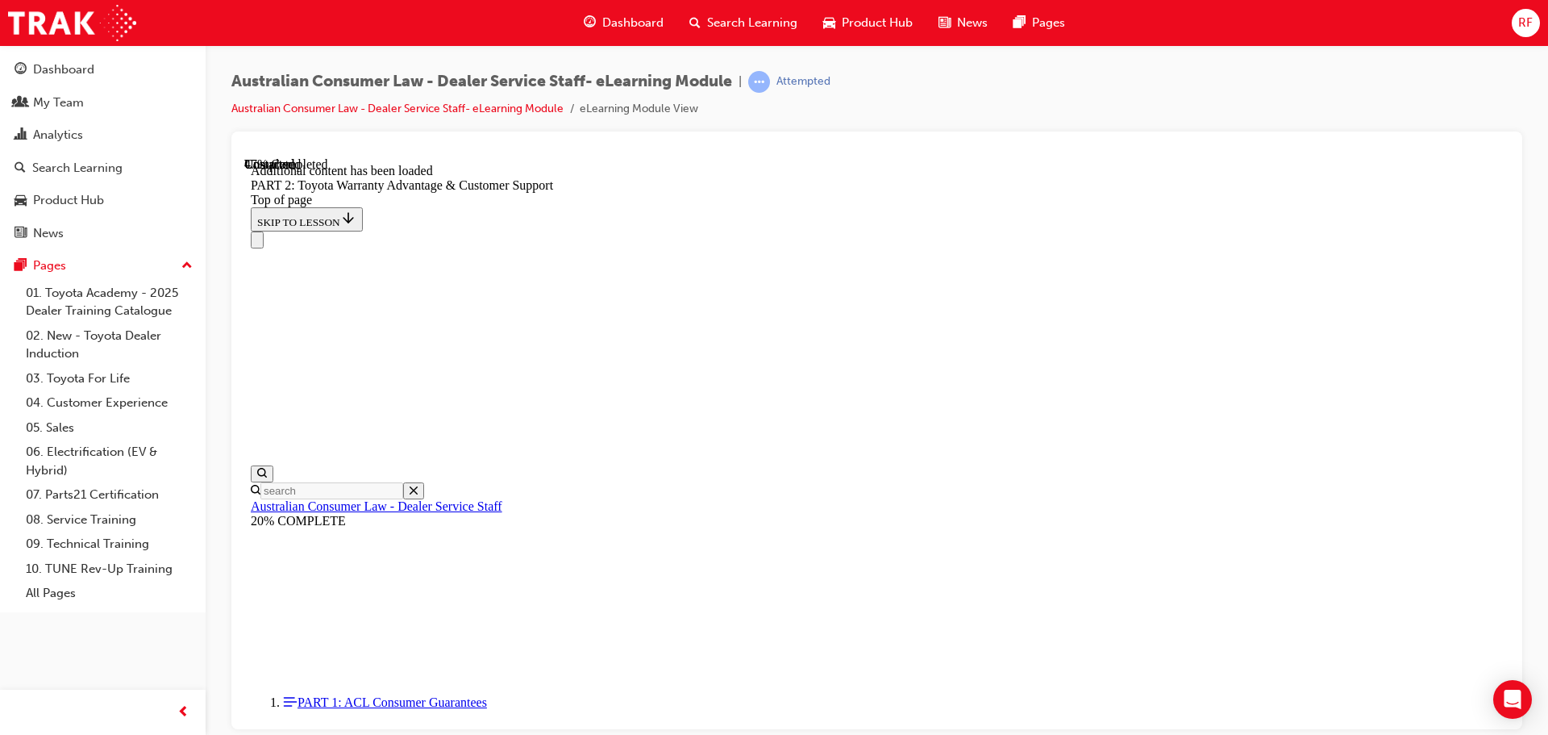
scroll to position [3003, 0]
drag, startPoint x: 1113, startPoint y: 327, endPoint x: 1219, endPoint y: 327, distance: 106.4
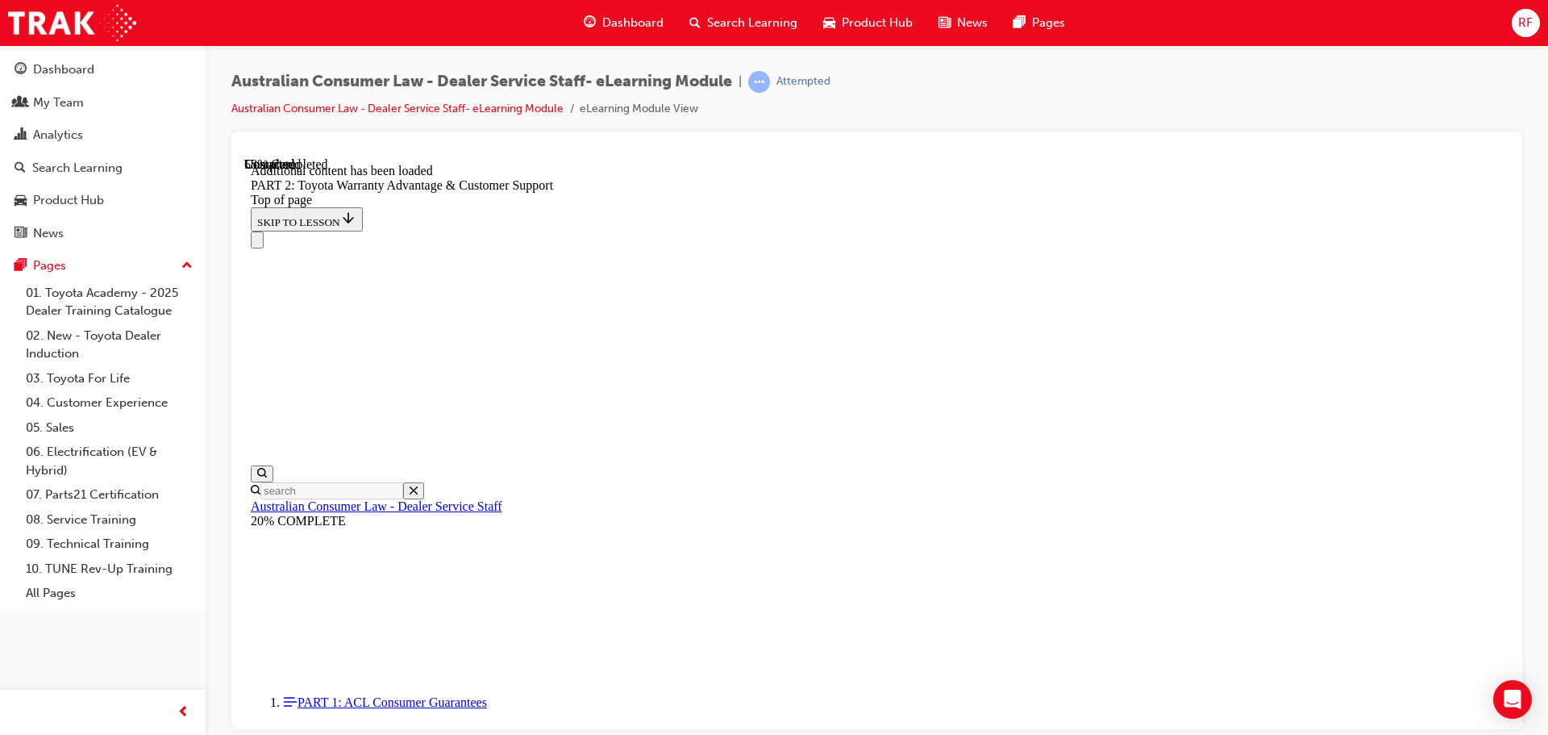
drag, startPoint x: 1058, startPoint y: 370, endPoint x: 1356, endPoint y: 376, distance: 298.4
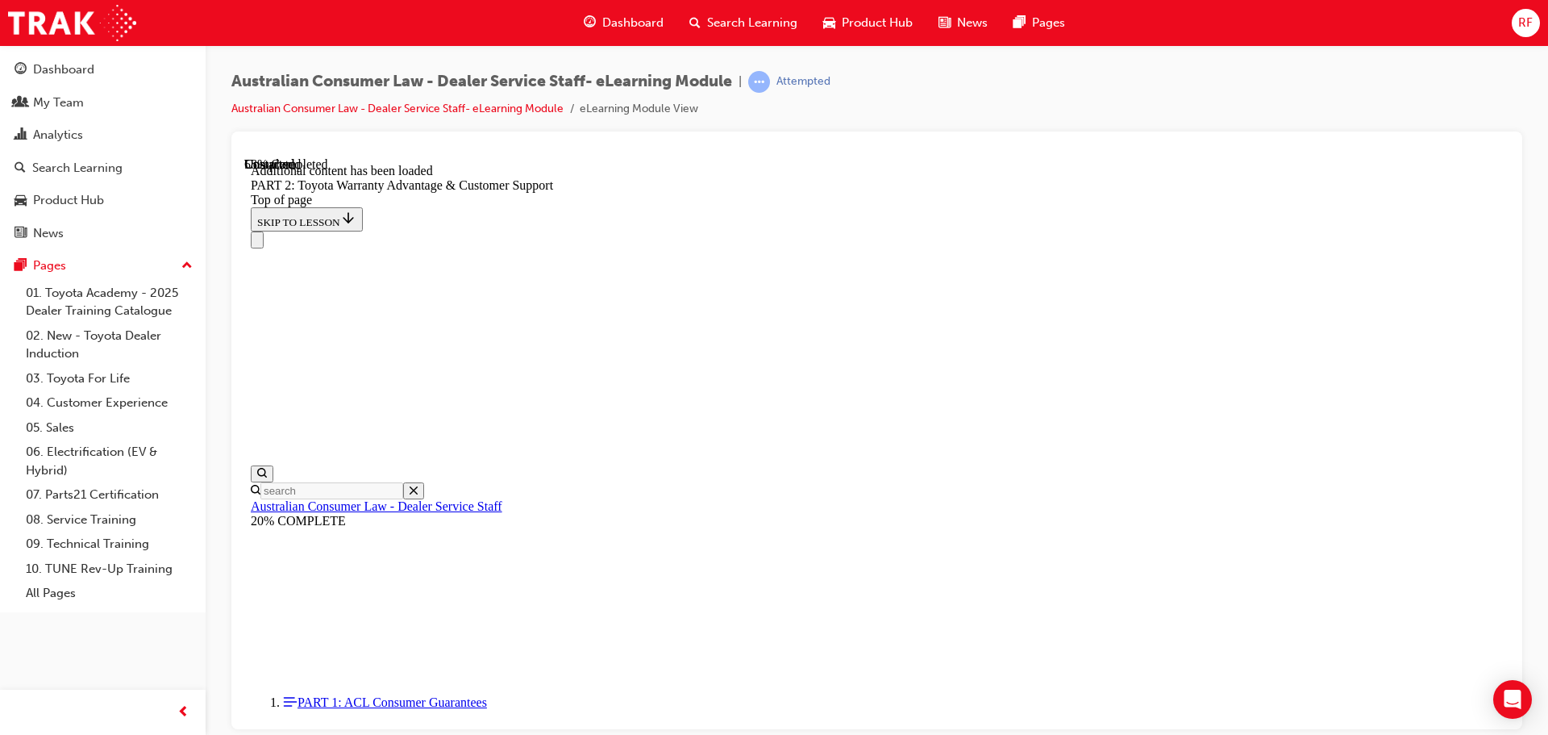
drag, startPoint x: 1146, startPoint y: 406, endPoint x: 1024, endPoint y: 352, distance: 133.5
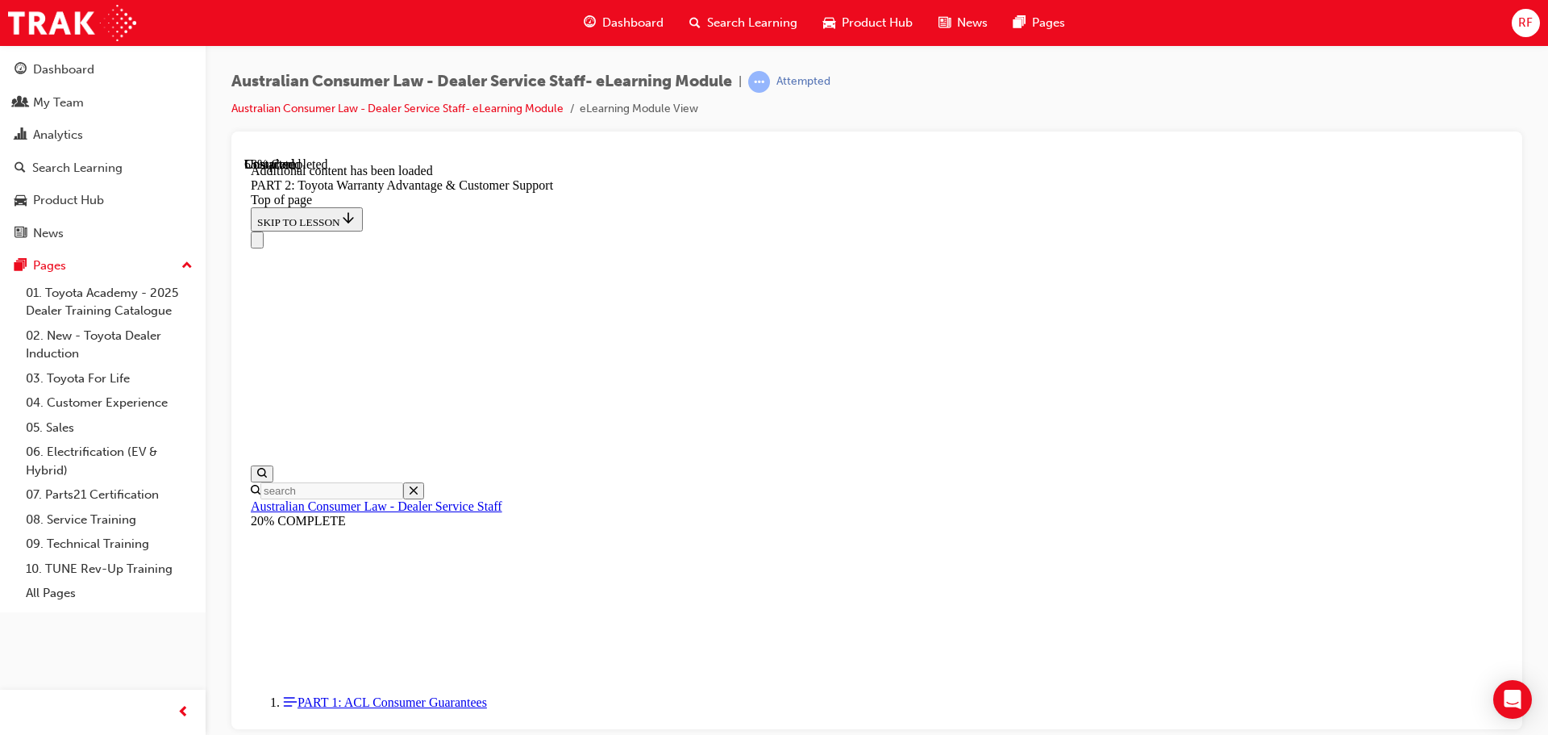
drag, startPoint x: 979, startPoint y: 403, endPoint x: 1218, endPoint y: 404, distance: 239.5
drag, startPoint x: 1102, startPoint y: 402, endPoint x: 1243, endPoint y: 398, distance: 140.4
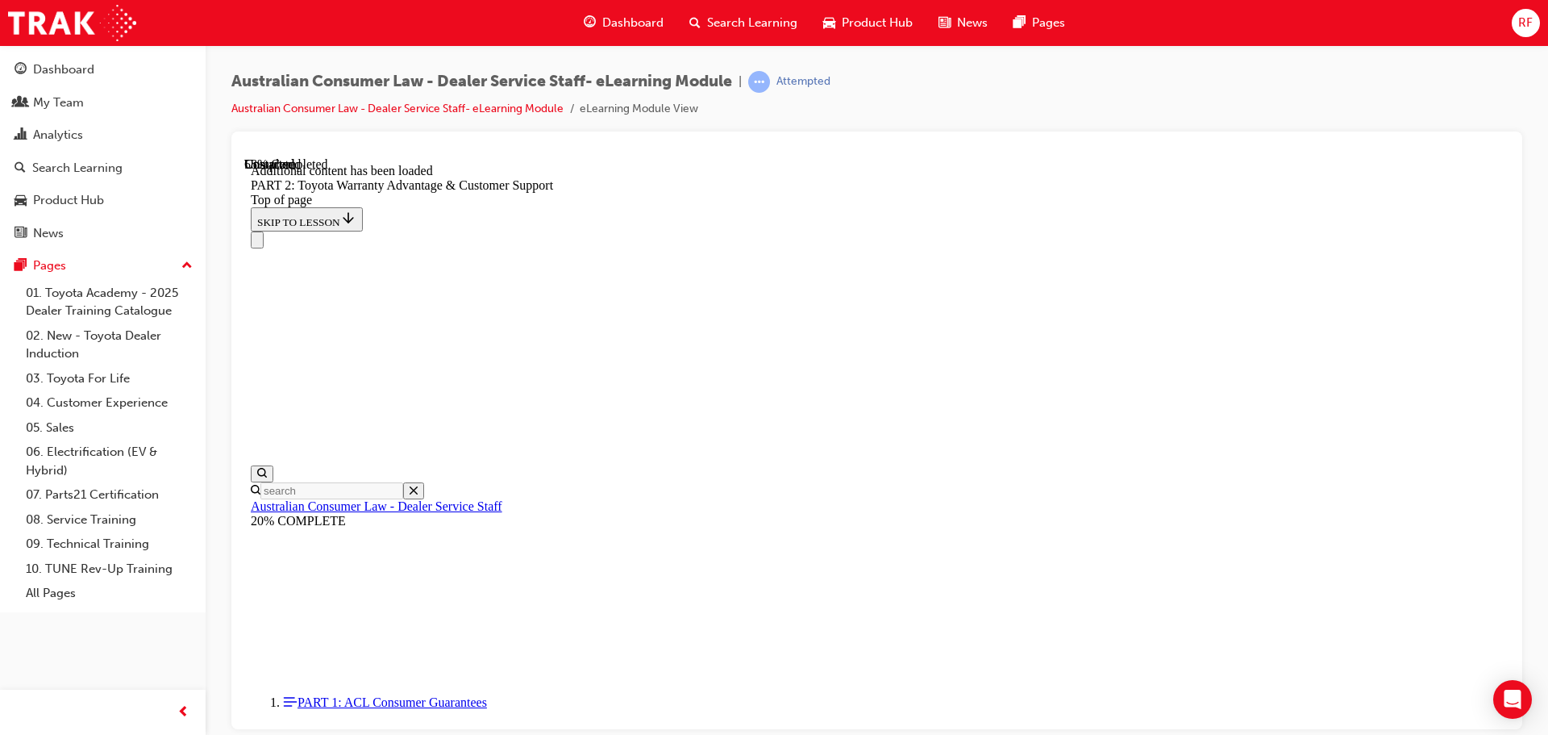
drag, startPoint x: 1235, startPoint y: 370, endPoint x: 1285, endPoint y: 369, distance: 50.0
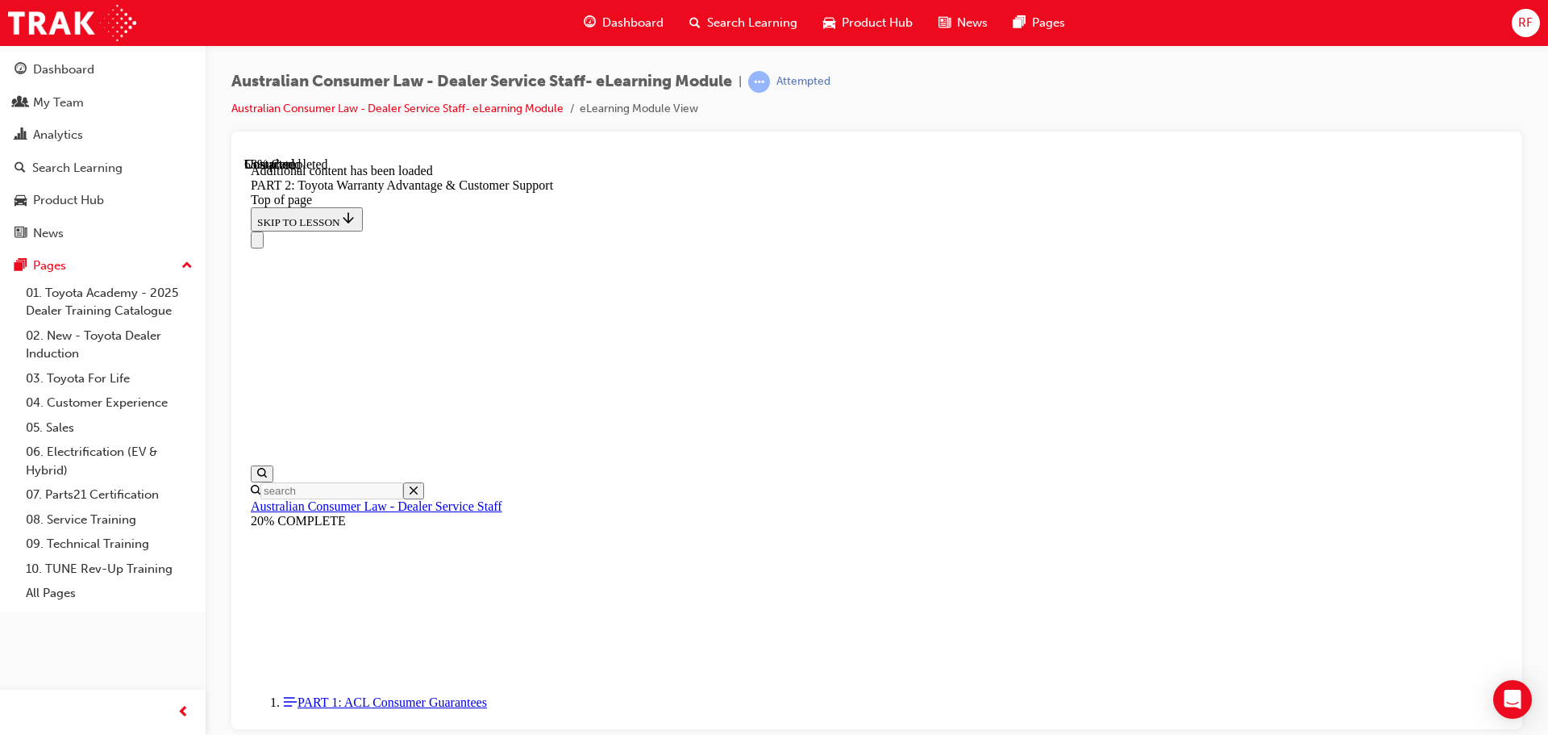
drag, startPoint x: 1145, startPoint y: 405, endPoint x: 1311, endPoint y: 399, distance: 166.2
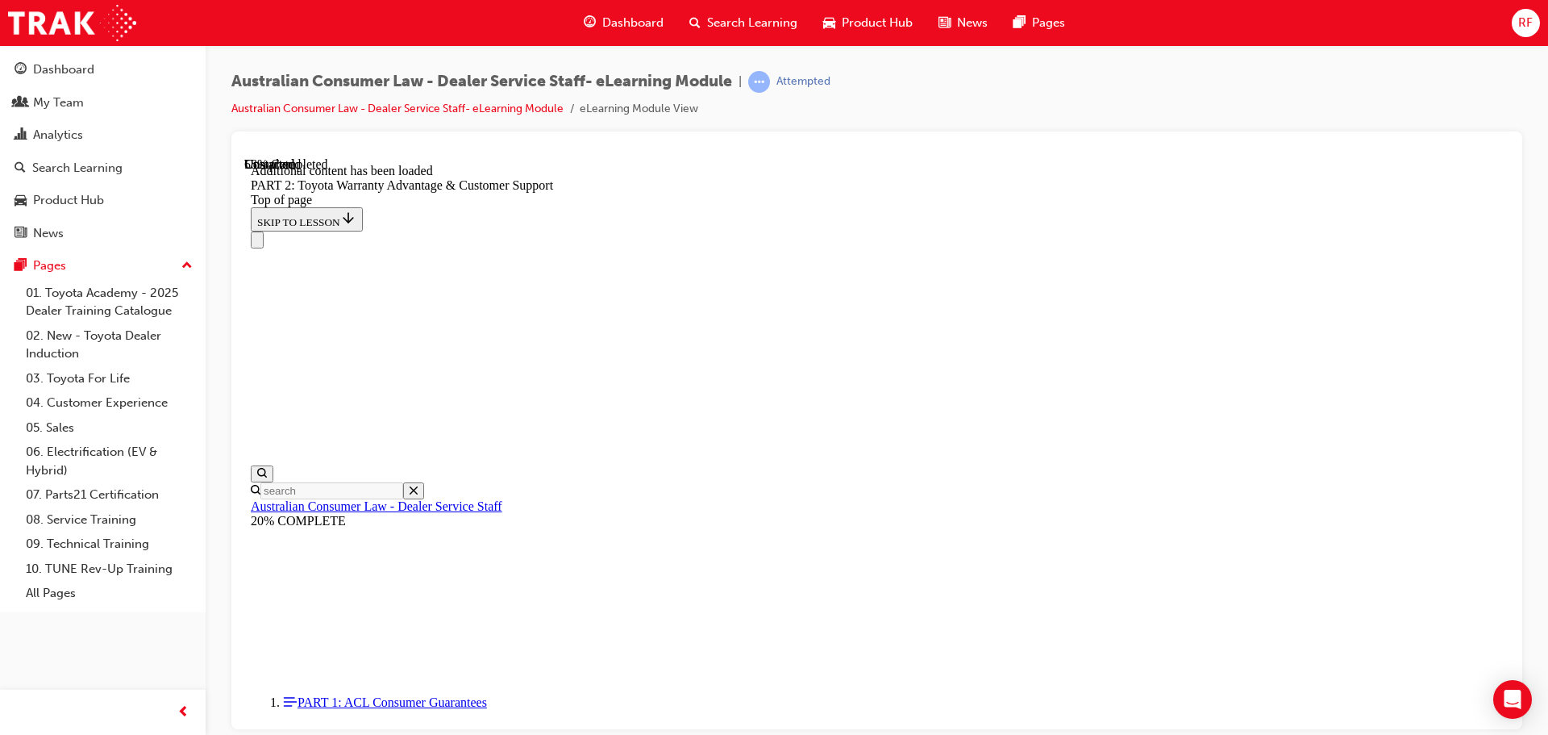
drag, startPoint x: 987, startPoint y: 389, endPoint x: 1306, endPoint y: 388, distance: 319.3
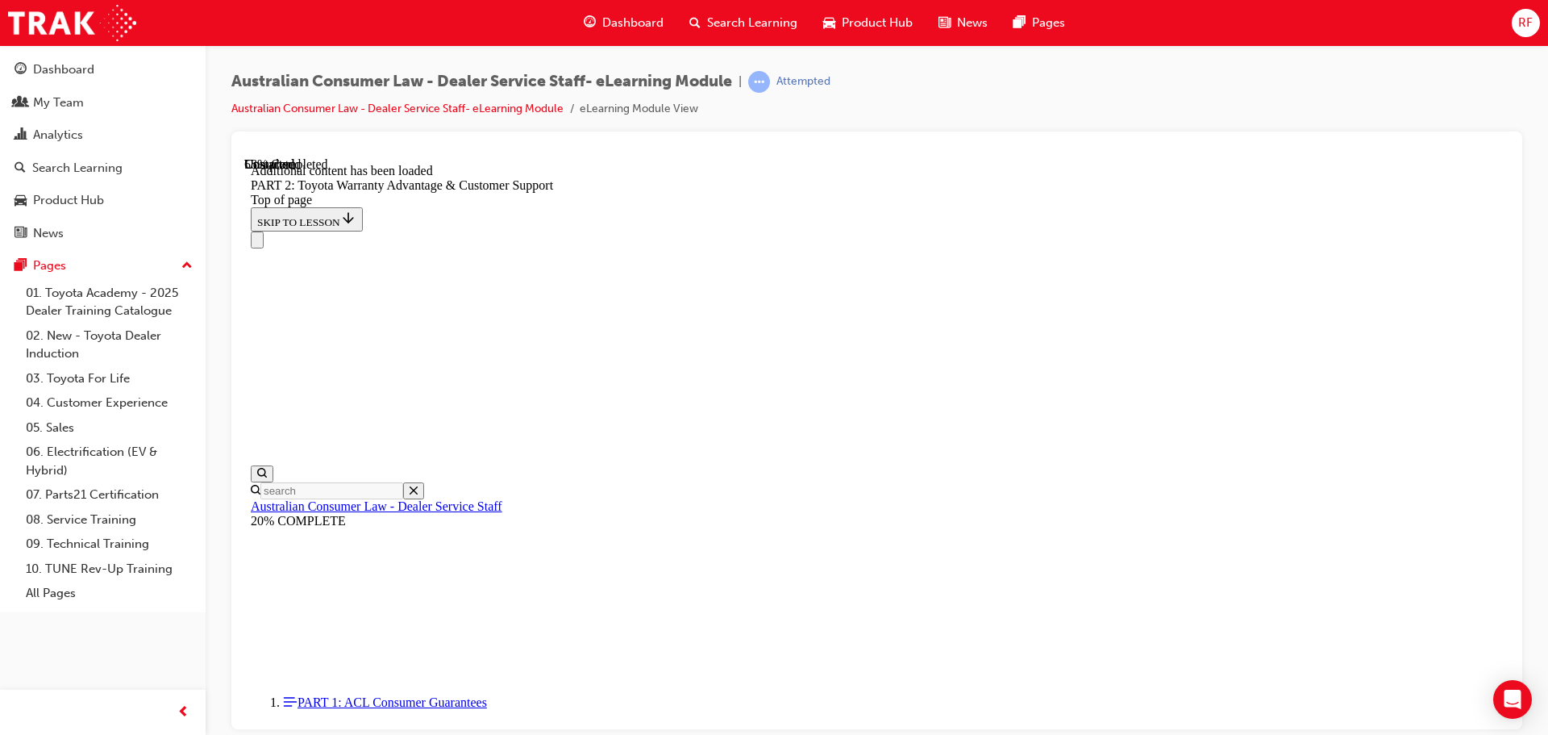
drag, startPoint x: 1004, startPoint y: 391, endPoint x: 1376, endPoint y: 388, distance: 372.6
drag, startPoint x: 1097, startPoint y: 386, endPoint x: 1397, endPoint y: 391, distance: 299.2
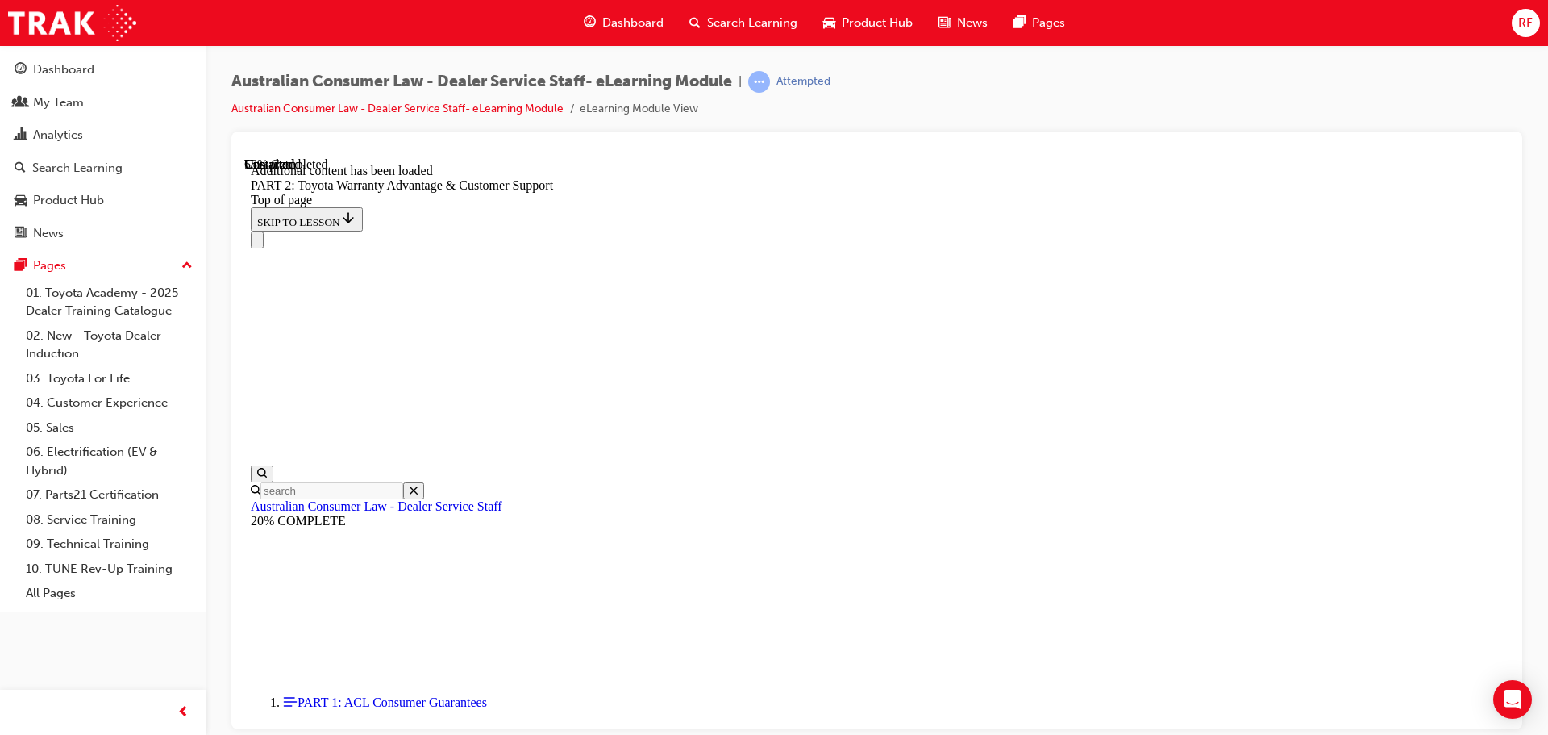
drag, startPoint x: 1245, startPoint y: 380, endPoint x: 1350, endPoint y: 380, distance: 104.8
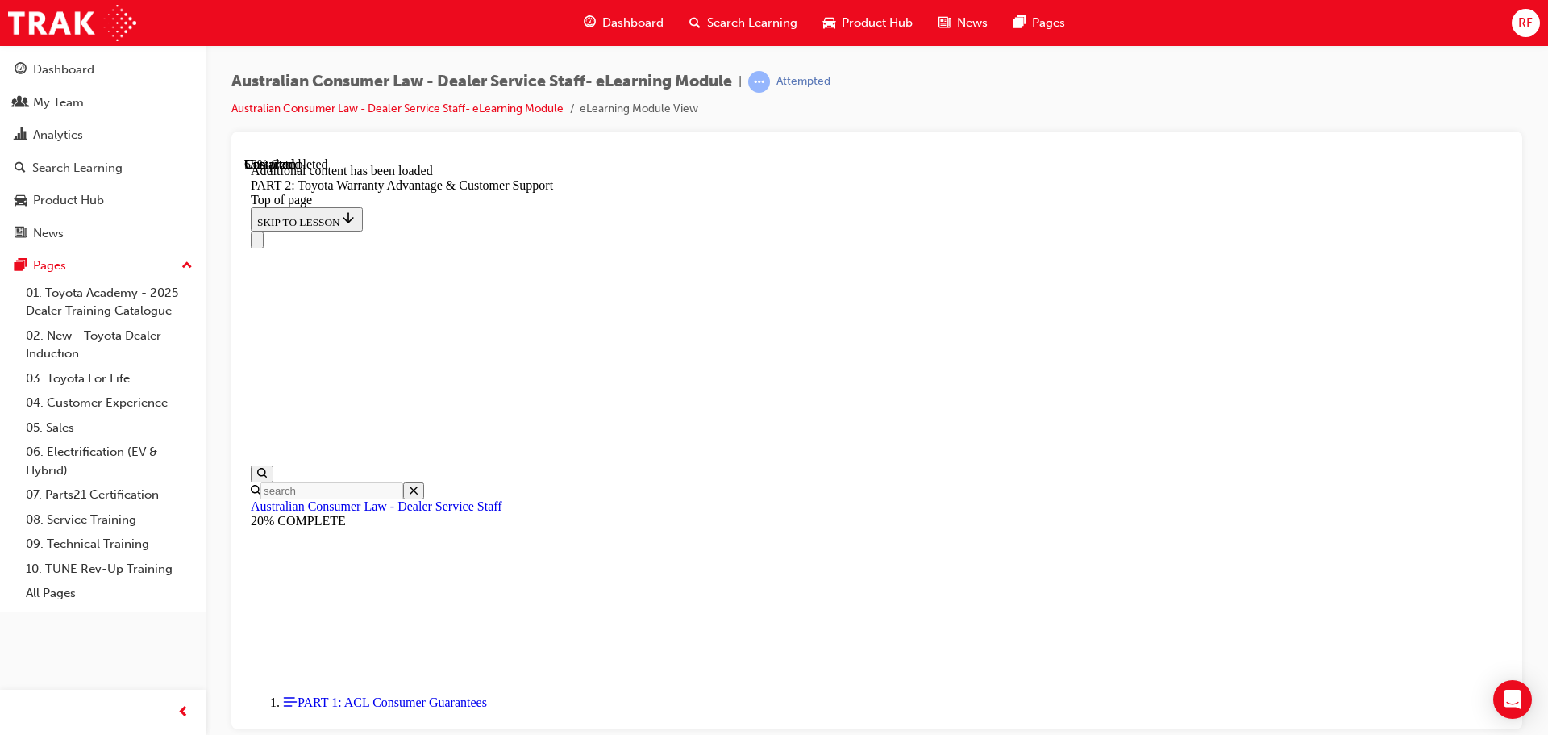
drag, startPoint x: 1156, startPoint y: 402, endPoint x: 1373, endPoint y: 402, distance: 216.9
drag, startPoint x: 1111, startPoint y: 423, endPoint x: 1276, endPoint y: 423, distance: 165.3
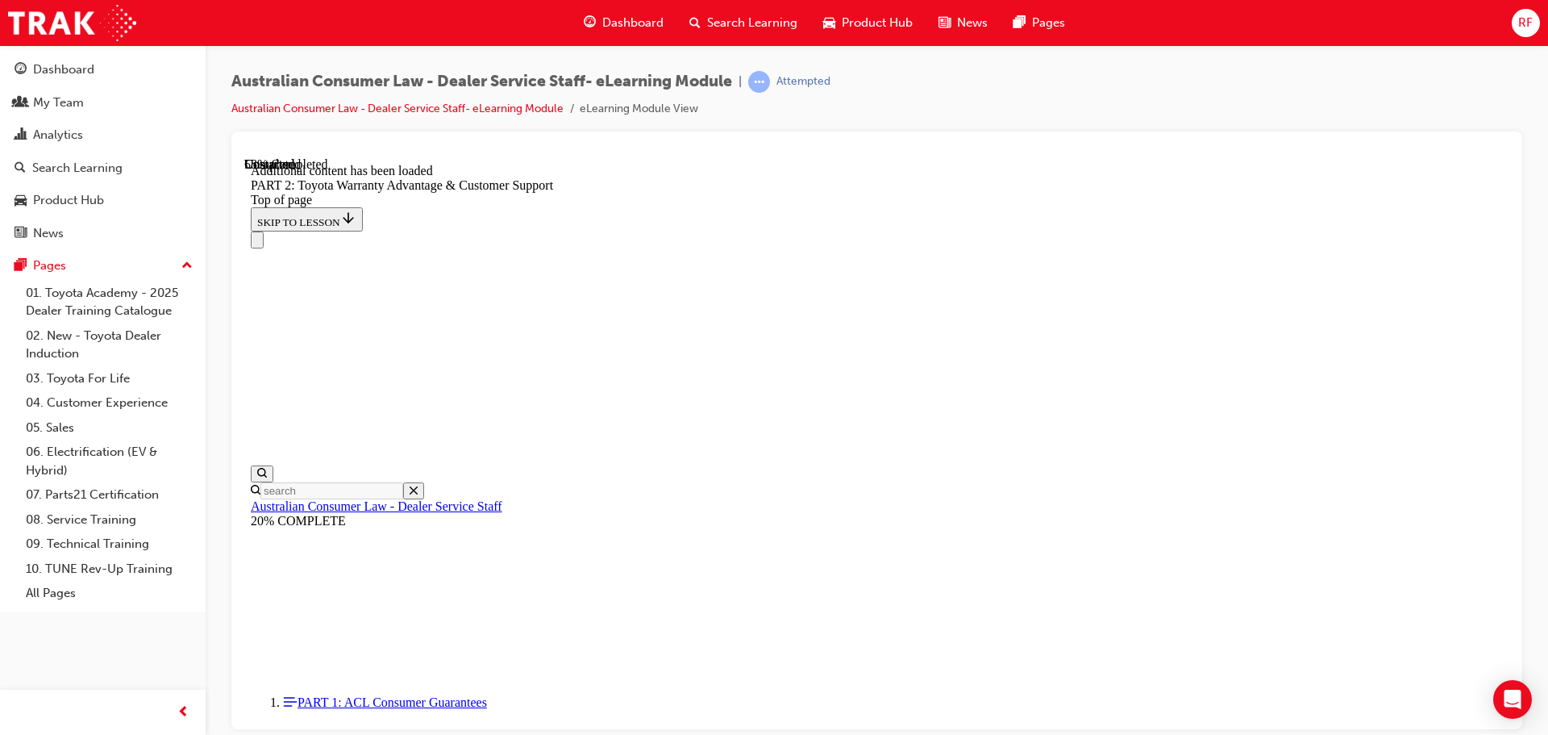
drag, startPoint x: 947, startPoint y: 252, endPoint x: 1039, endPoint y: 252, distance: 91.9
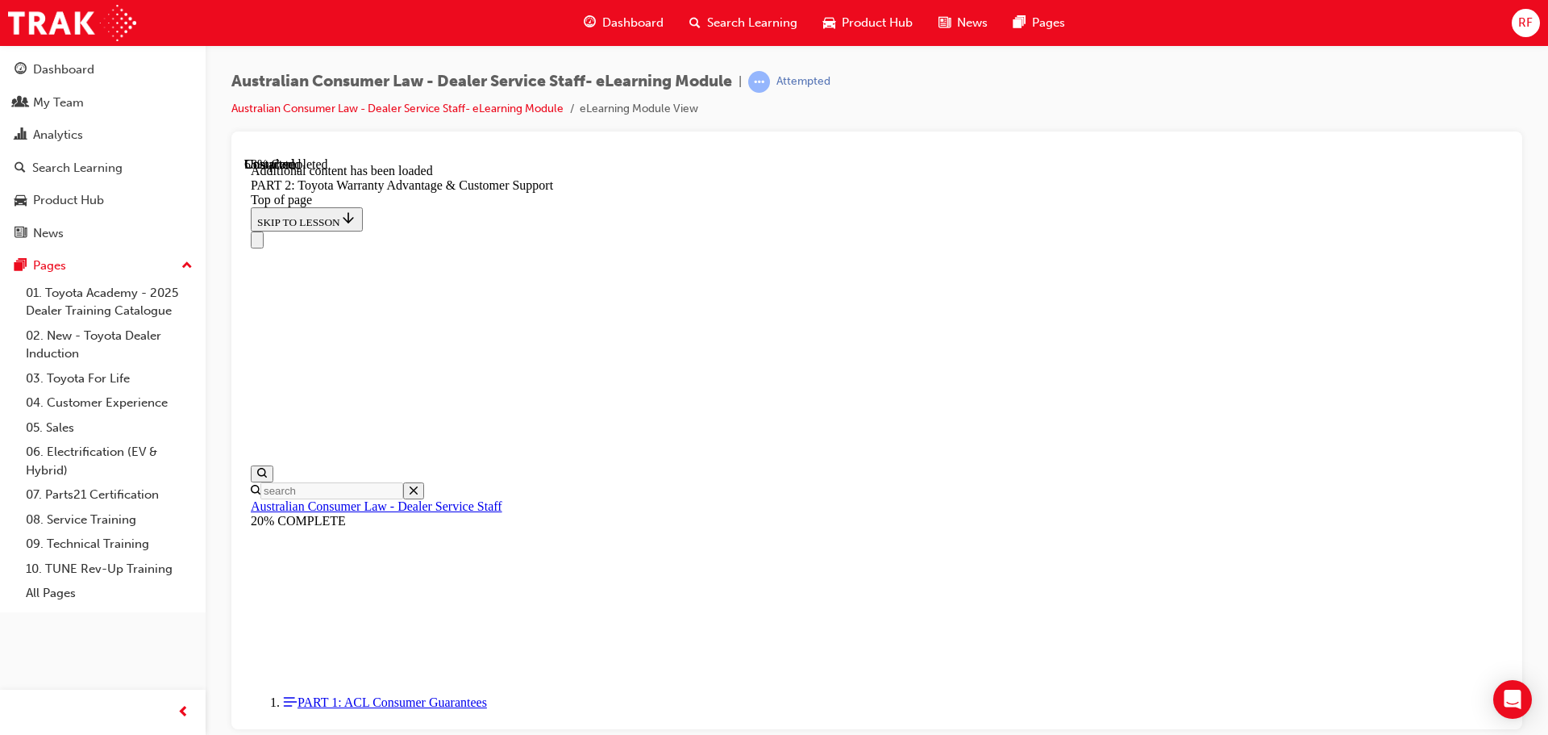
drag, startPoint x: 939, startPoint y: 323, endPoint x: 997, endPoint y: 324, distance: 58.1
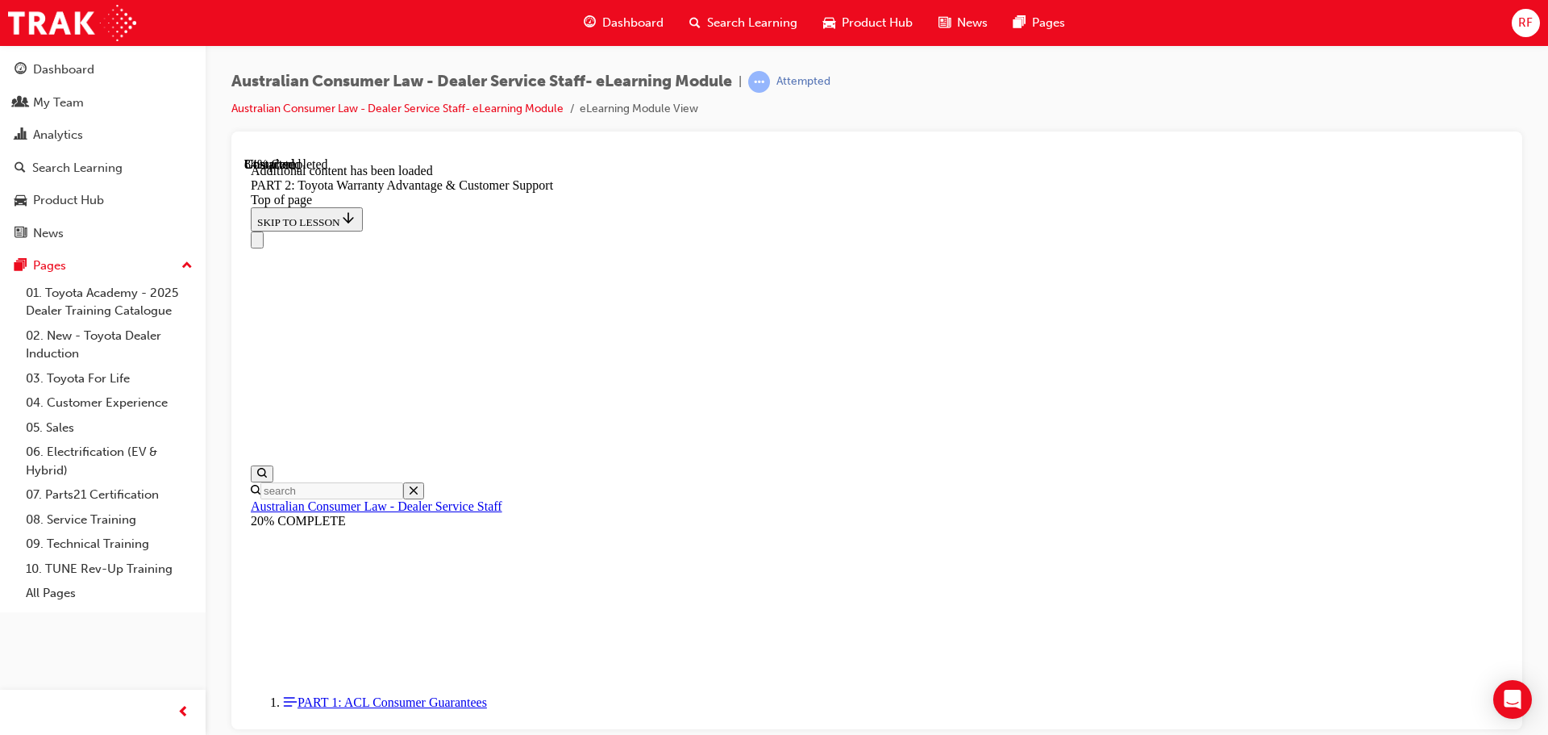
drag, startPoint x: 831, startPoint y: 331, endPoint x: 993, endPoint y: 326, distance: 162.2
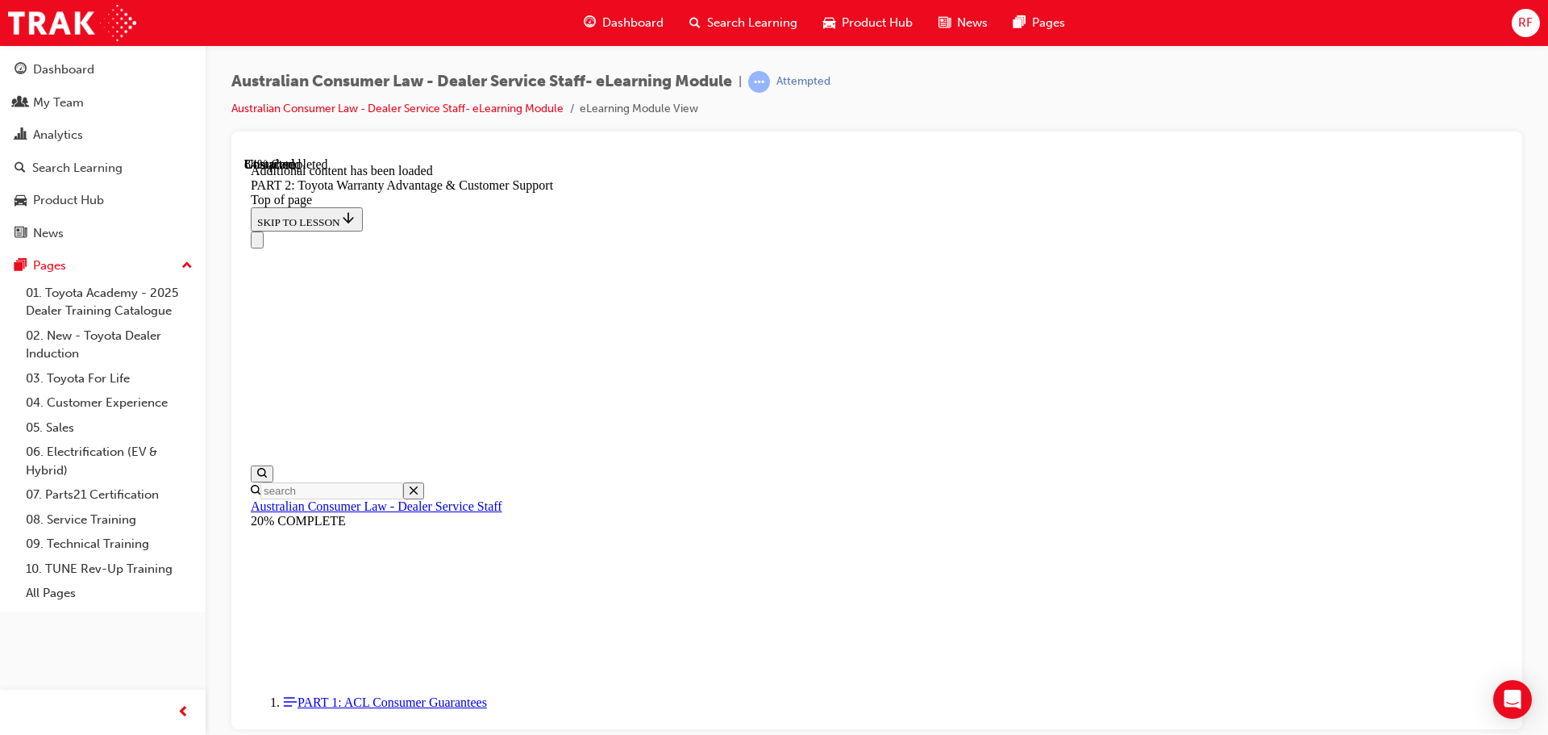
drag, startPoint x: 1099, startPoint y: 326, endPoint x: 1163, endPoint y: 327, distance: 63.7
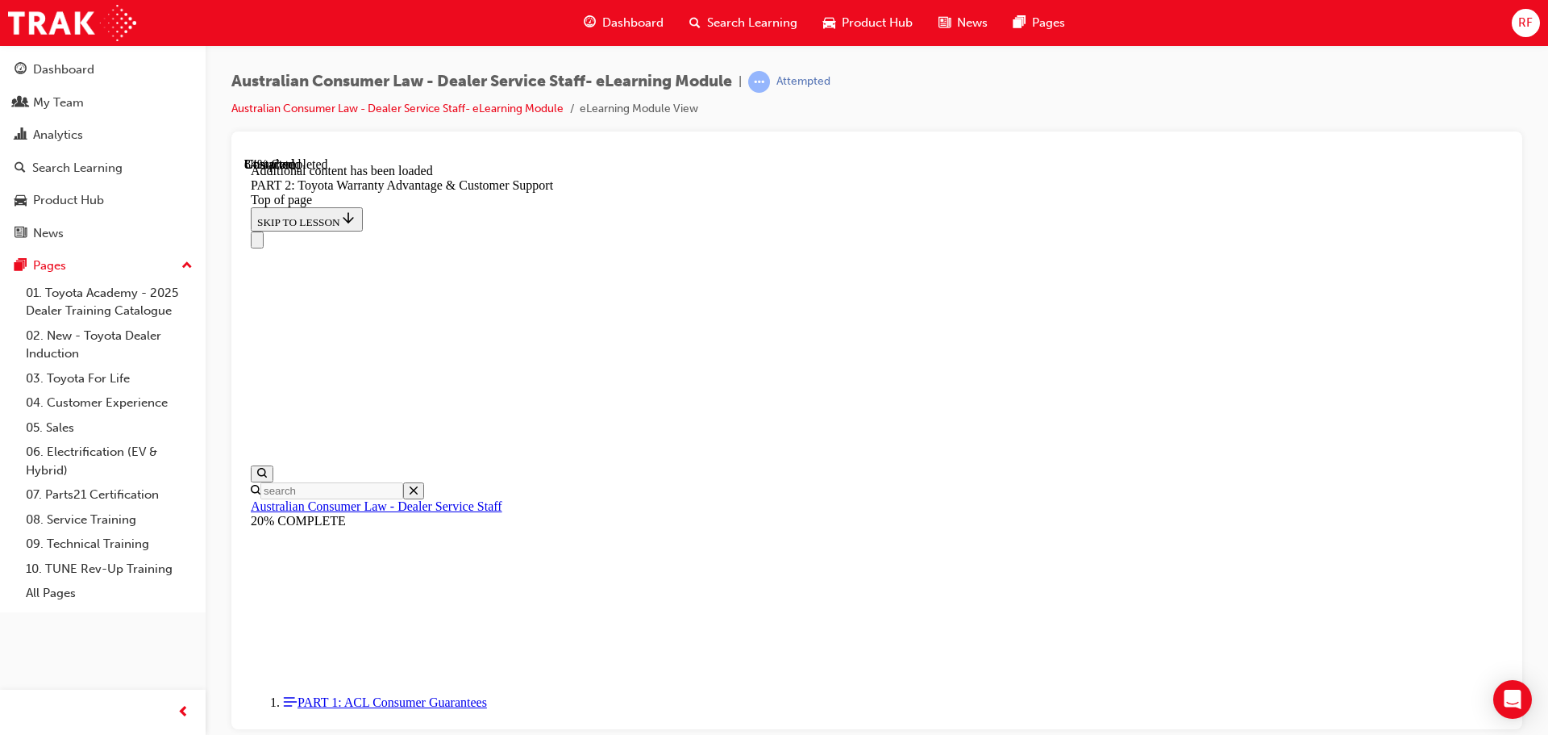
drag, startPoint x: 777, startPoint y: 357, endPoint x: 917, endPoint y: 352, distance: 140.4
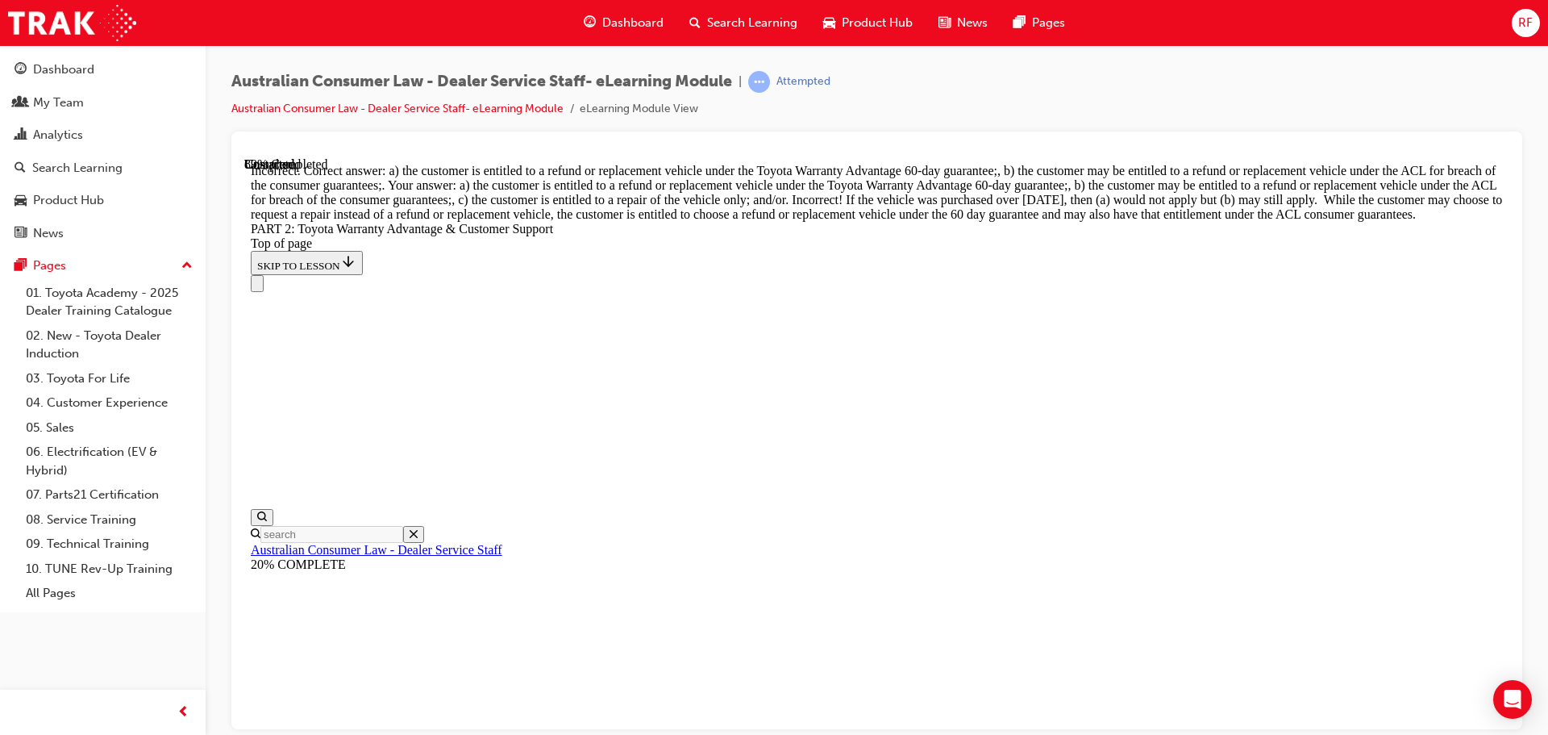
scroll to position [6181, 0]
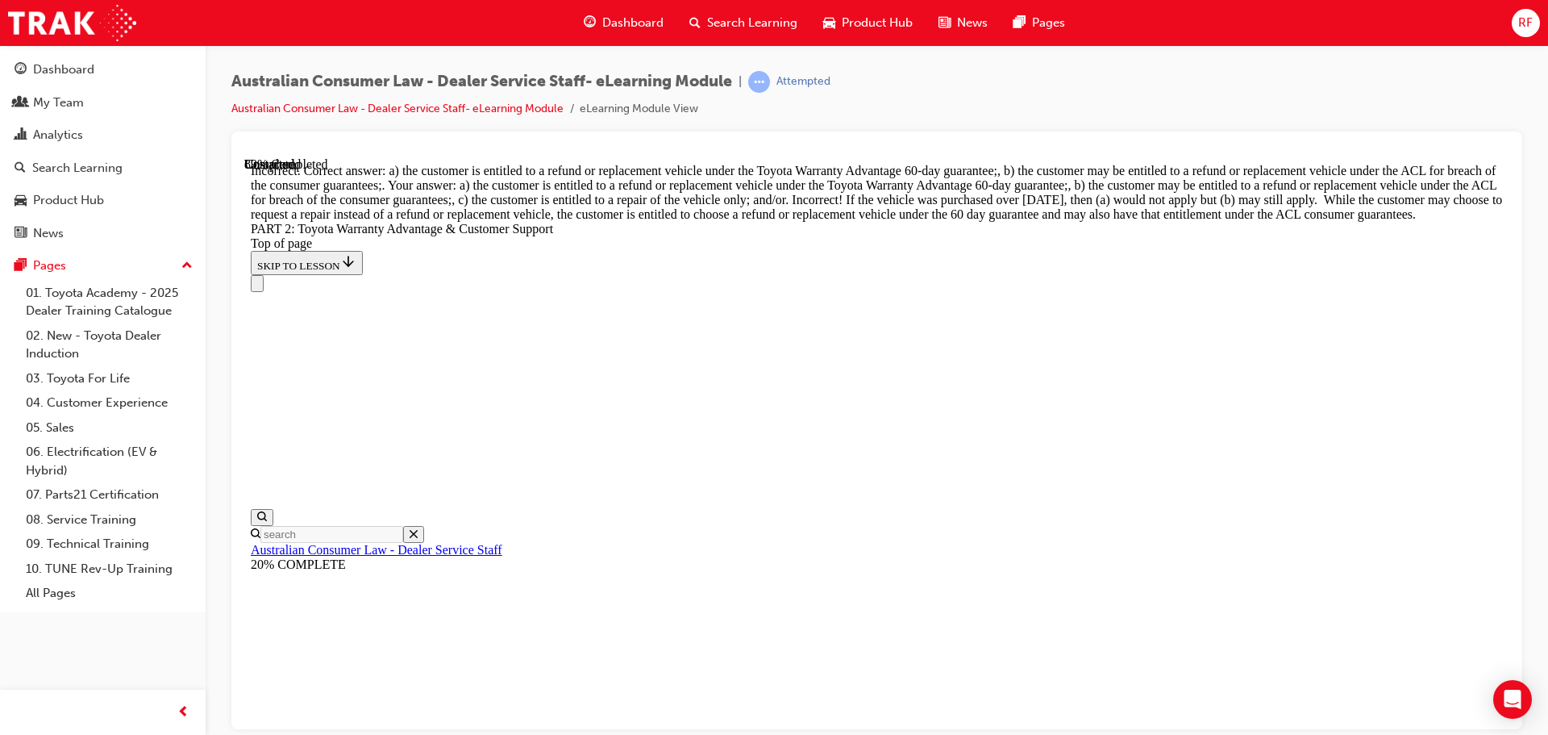
scroll to position [5863, 0]
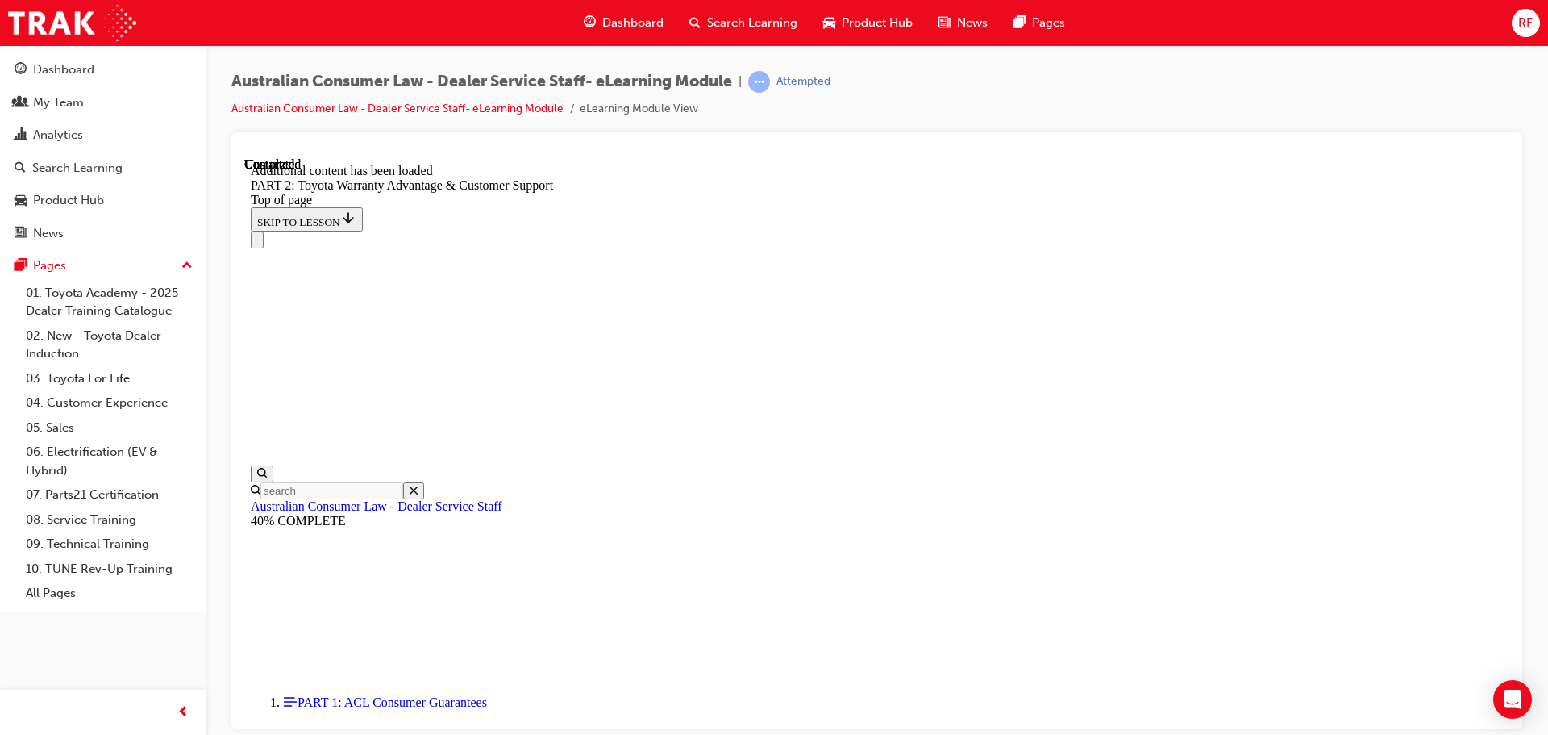
scroll to position [6723, 0]
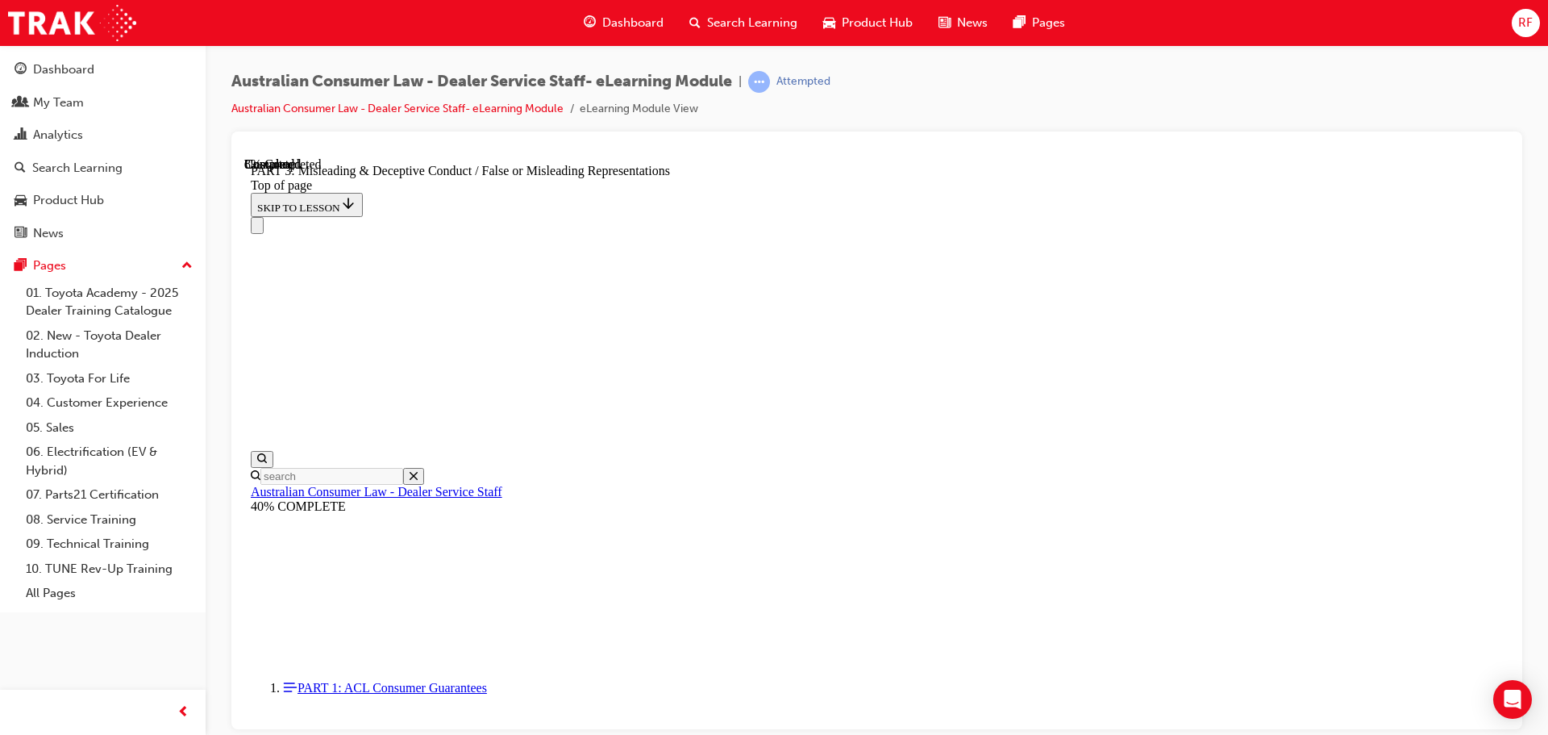
scroll to position [1098, 0]
drag, startPoint x: 1036, startPoint y: 370, endPoint x: 1208, endPoint y: 369, distance: 171.8
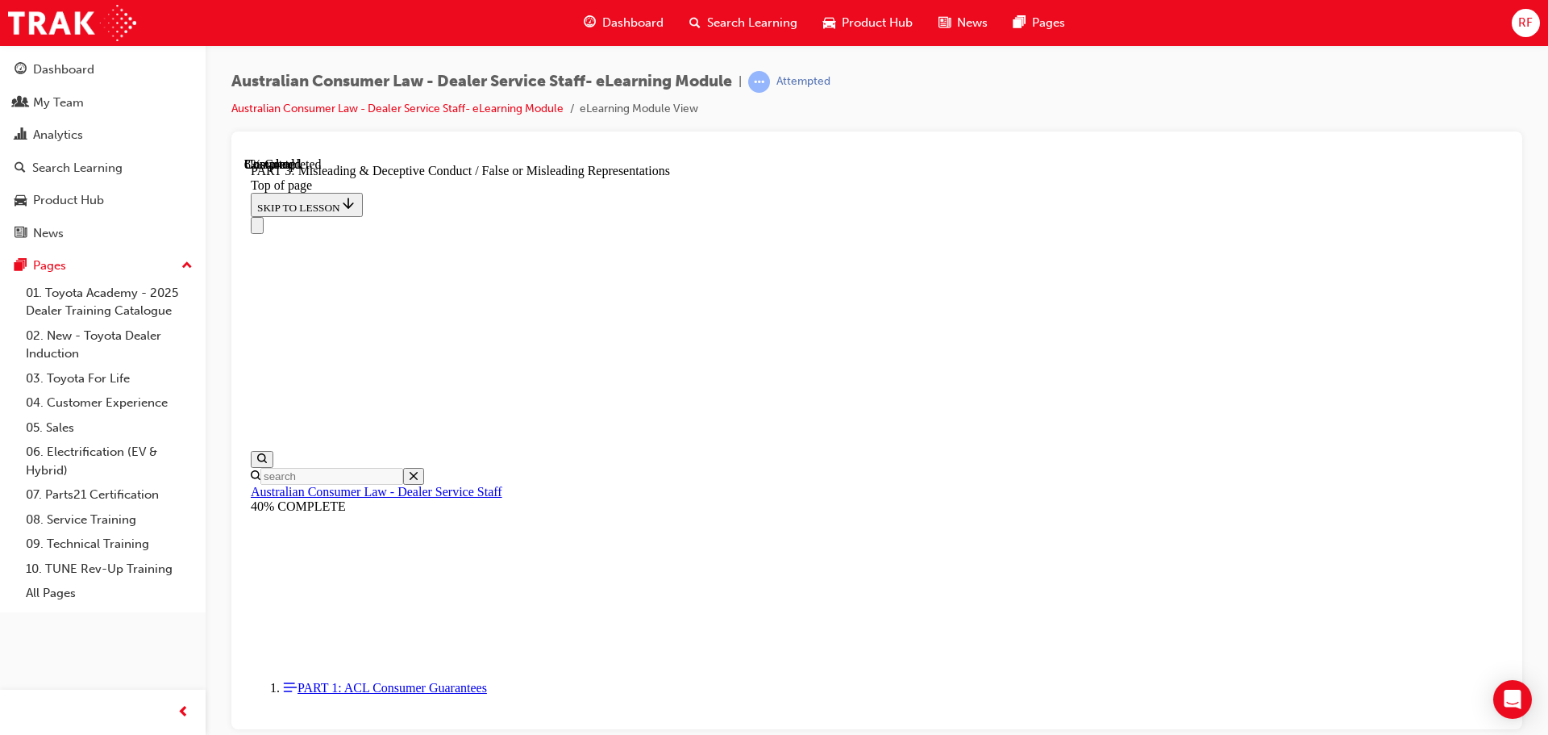
drag, startPoint x: 1211, startPoint y: 369, endPoint x: 1181, endPoint y: 373, distance: 30.9
drag, startPoint x: 1116, startPoint y: 373, endPoint x: 1260, endPoint y: 371, distance: 143.6
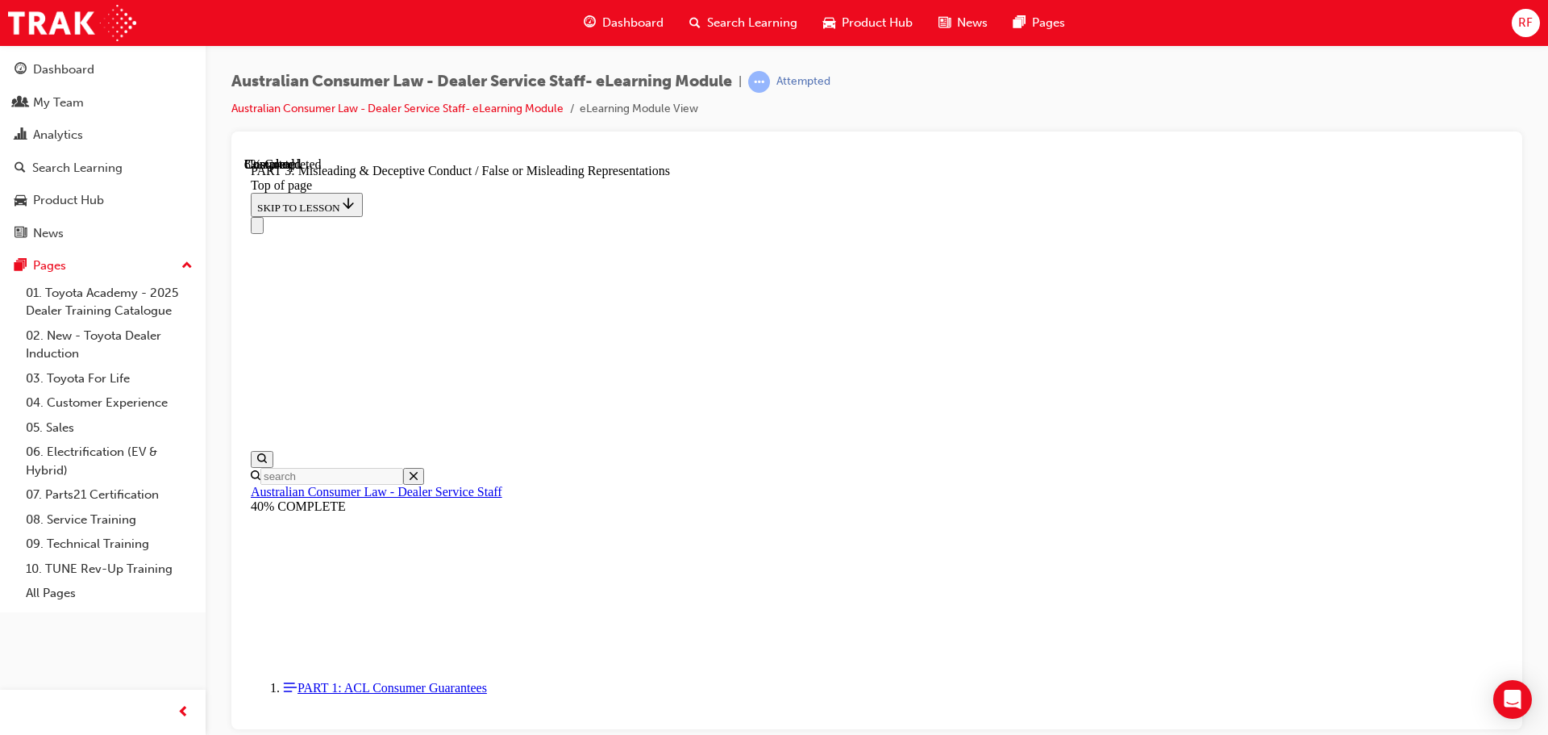
drag, startPoint x: 1147, startPoint y: 375, endPoint x: 1317, endPoint y: 374, distance: 169.3
drag, startPoint x: 1333, startPoint y: 377, endPoint x: 1364, endPoint y: 377, distance: 31.4
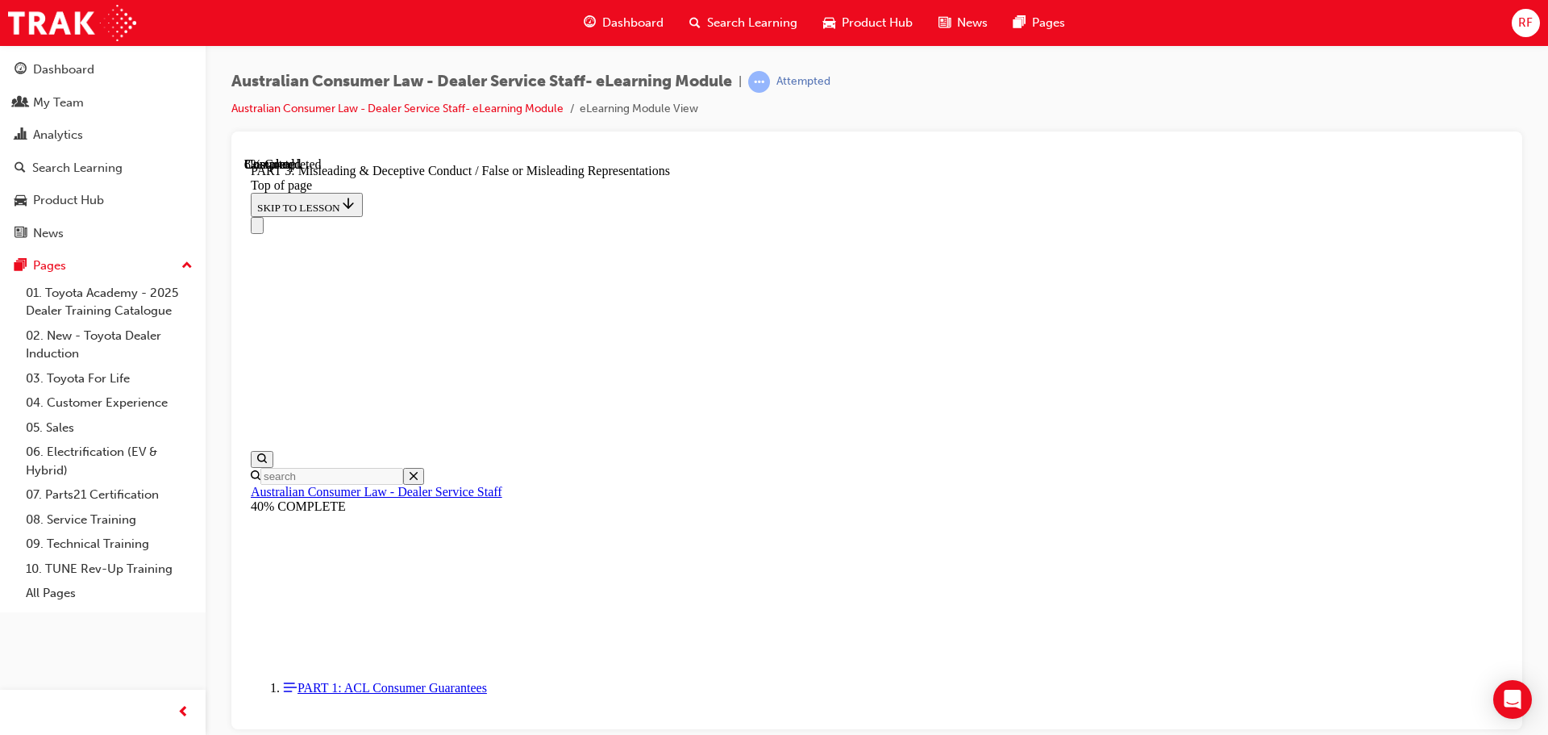
drag, startPoint x: 995, startPoint y: 398, endPoint x: 1281, endPoint y: 396, distance: 285.5
drag, startPoint x: 1047, startPoint y: 401, endPoint x: 1319, endPoint y: 398, distance: 271.8
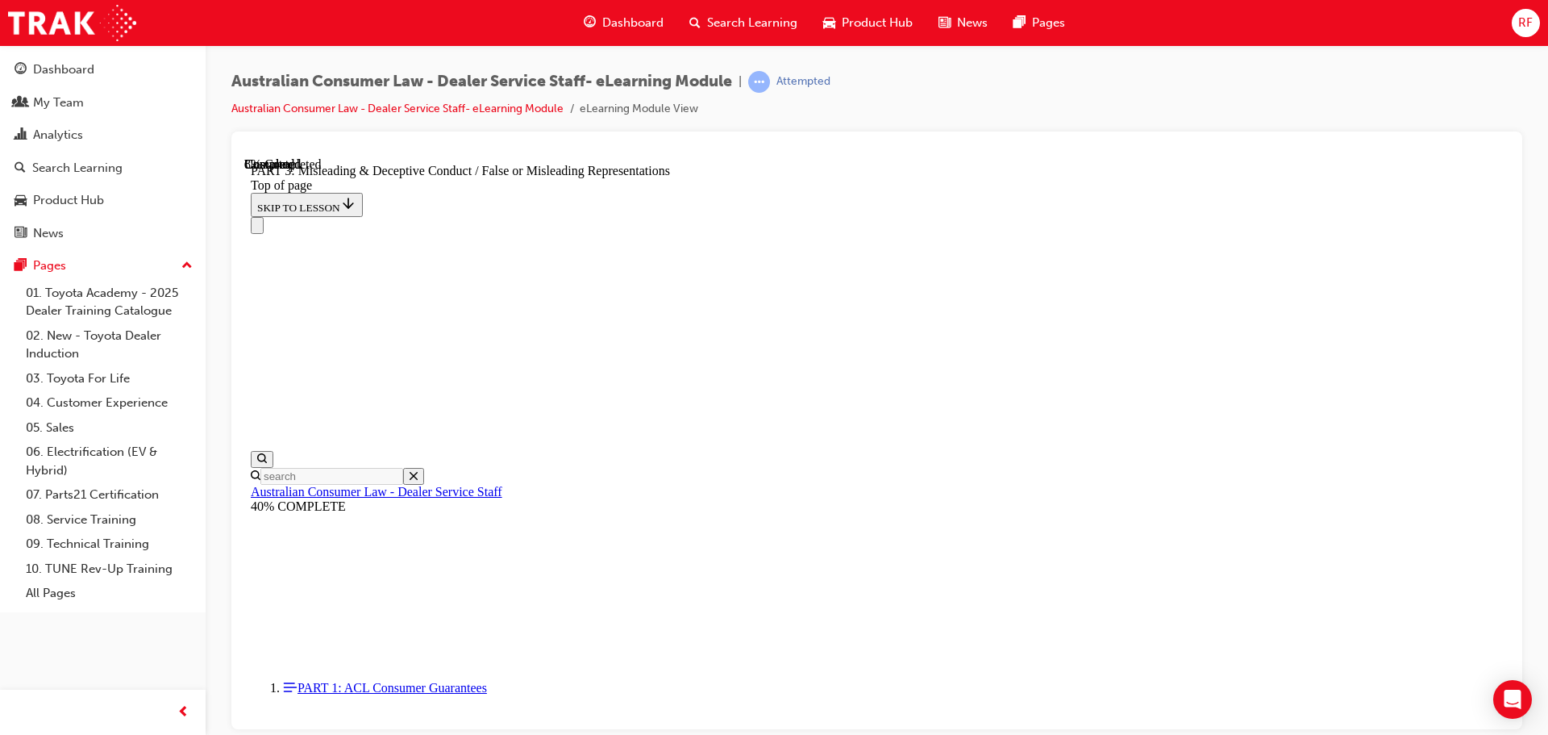
drag, startPoint x: 1168, startPoint y: 400, endPoint x: 1325, endPoint y: 398, distance: 157.3
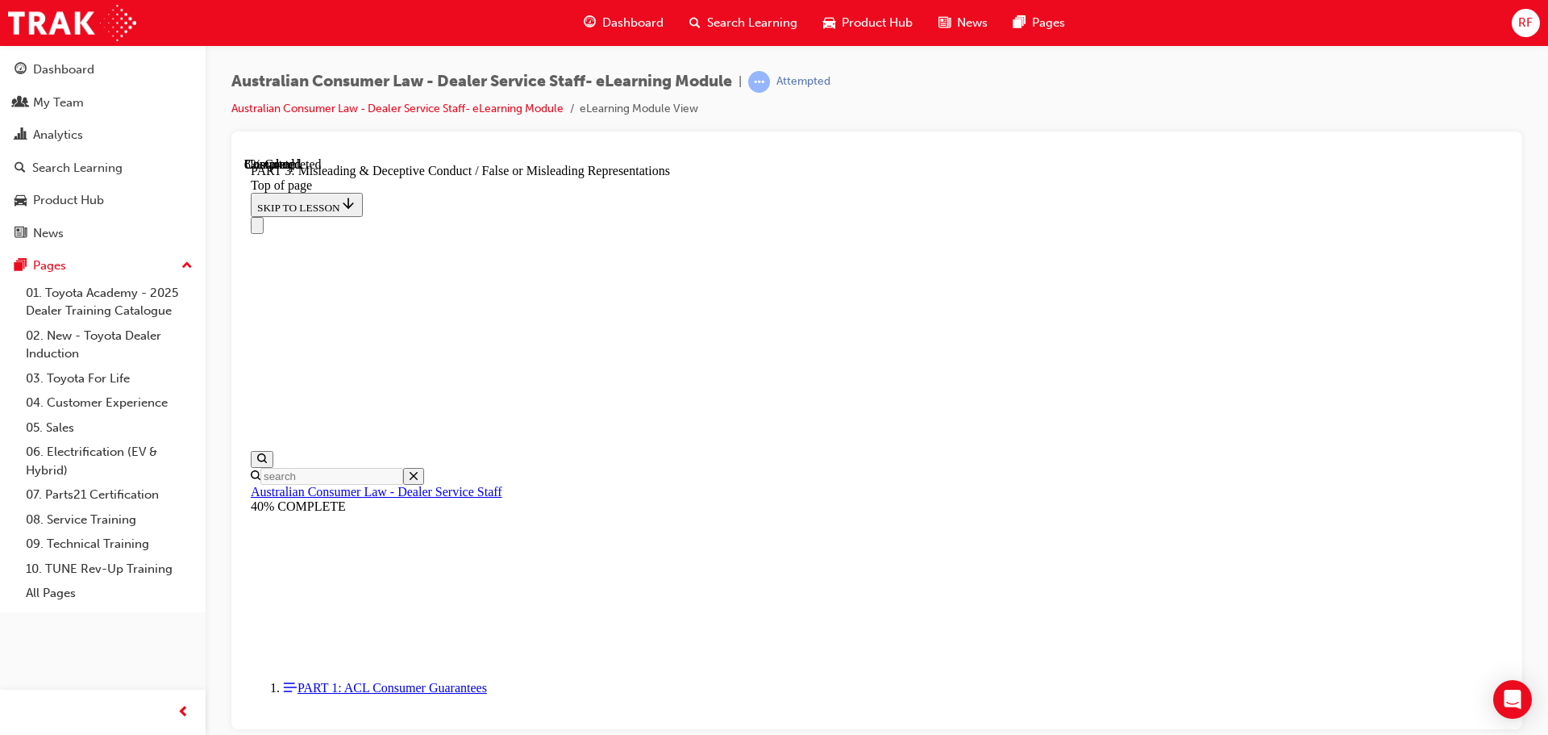
drag, startPoint x: 990, startPoint y: 380, endPoint x: 1261, endPoint y: 375, distance: 271.0
drag, startPoint x: 1027, startPoint y: 373, endPoint x: 1269, endPoint y: 385, distance: 242.2
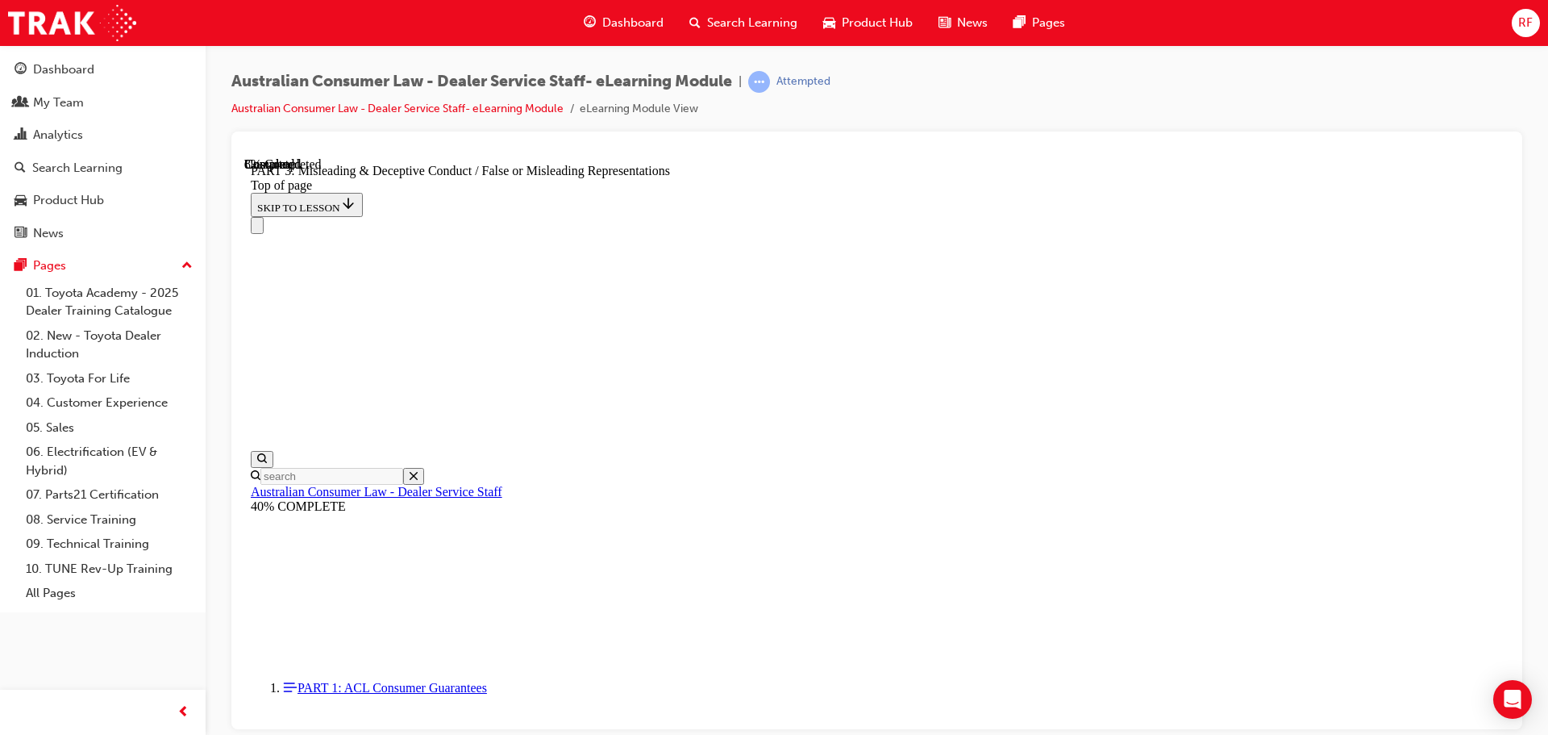
drag, startPoint x: 1349, startPoint y: 377, endPoint x: 1368, endPoint y: 378, distance: 19.4
drag, startPoint x: 989, startPoint y: 400, endPoint x: 1082, endPoint y: 402, distance: 92.7
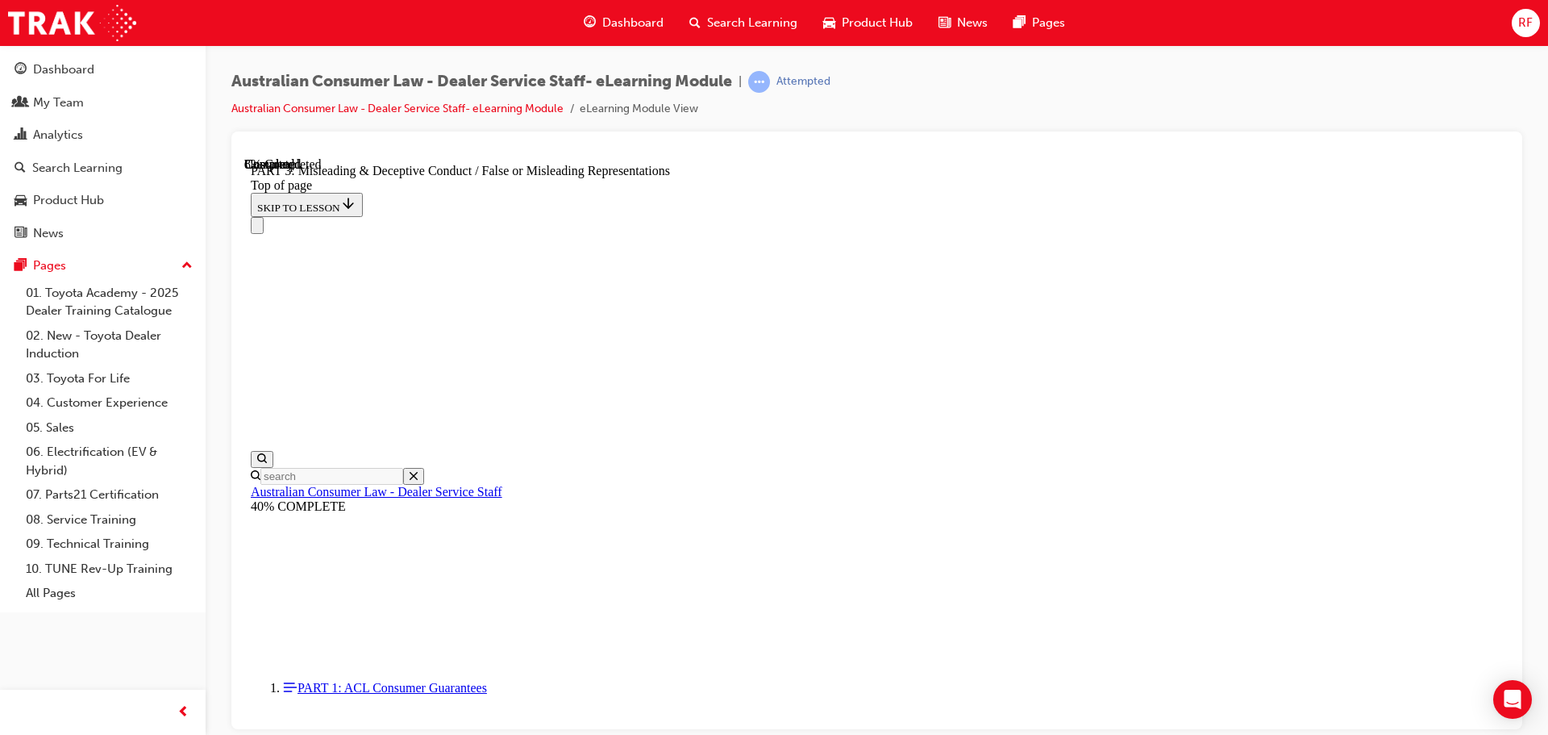
drag, startPoint x: 1325, startPoint y: 398, endPoint x: 1361, endPoint y: 394, distance: 36.5
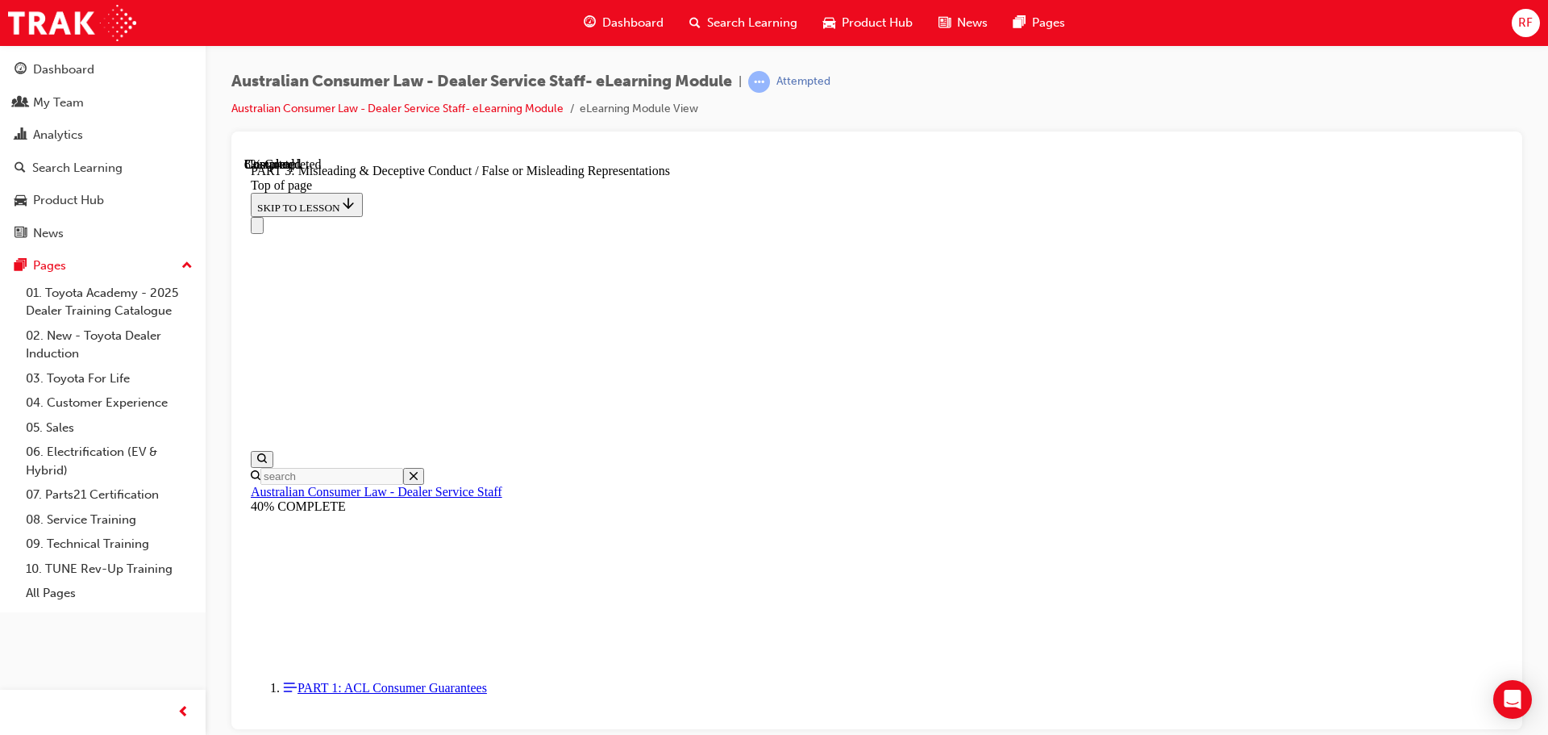
drag, startPoint x: 1135, startPoint y: 402, endPoint x: 1205, endPoint y: 408, distance: 70.4
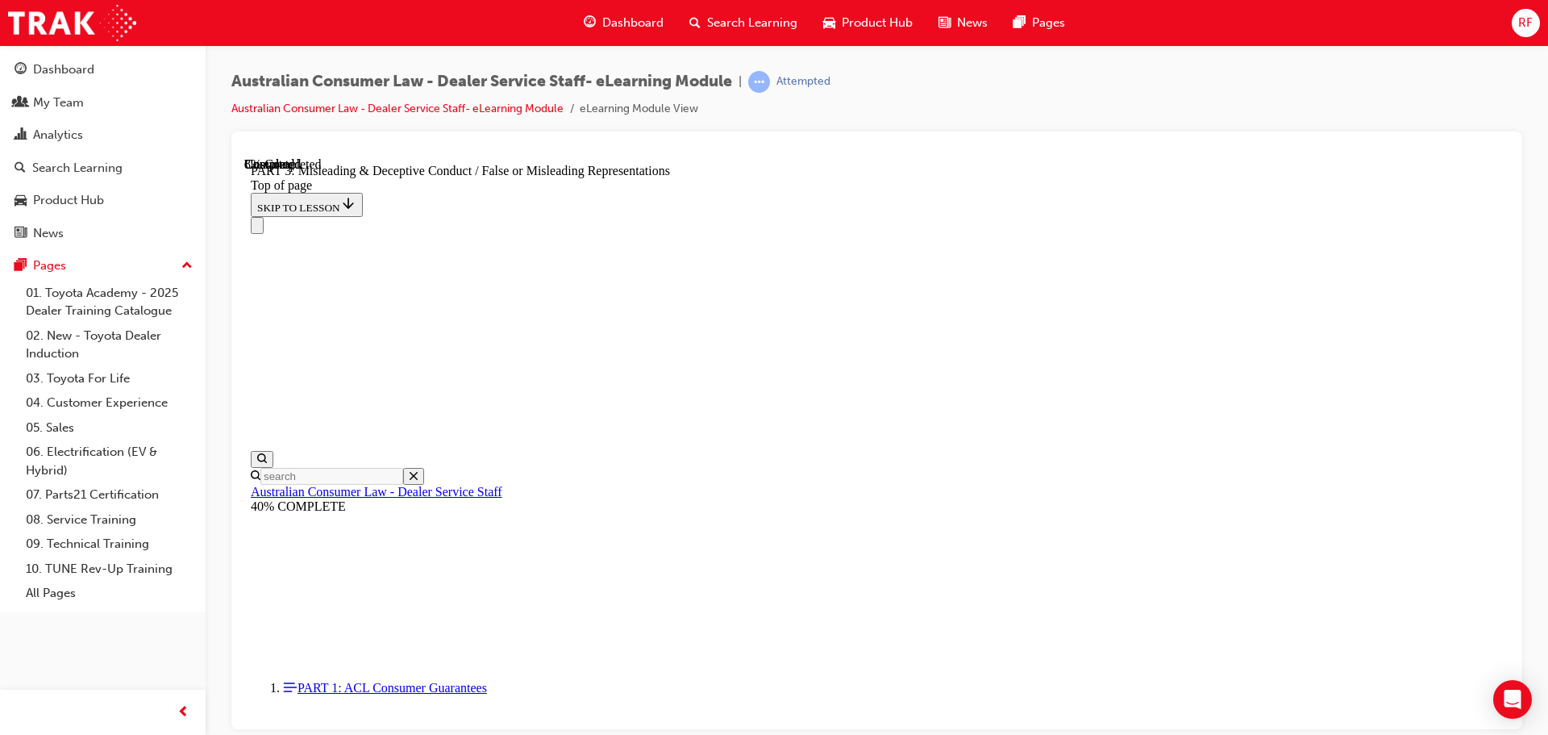
drag, startPoint x: 1020, startPoint y: 383, endPoint x: 1201, endPoint y: 394, distance: 181.0
drag, startPoint x: 1043, startPoint y: 389, endPoint x: 1222, endPoint y: 391, distance: 179.8
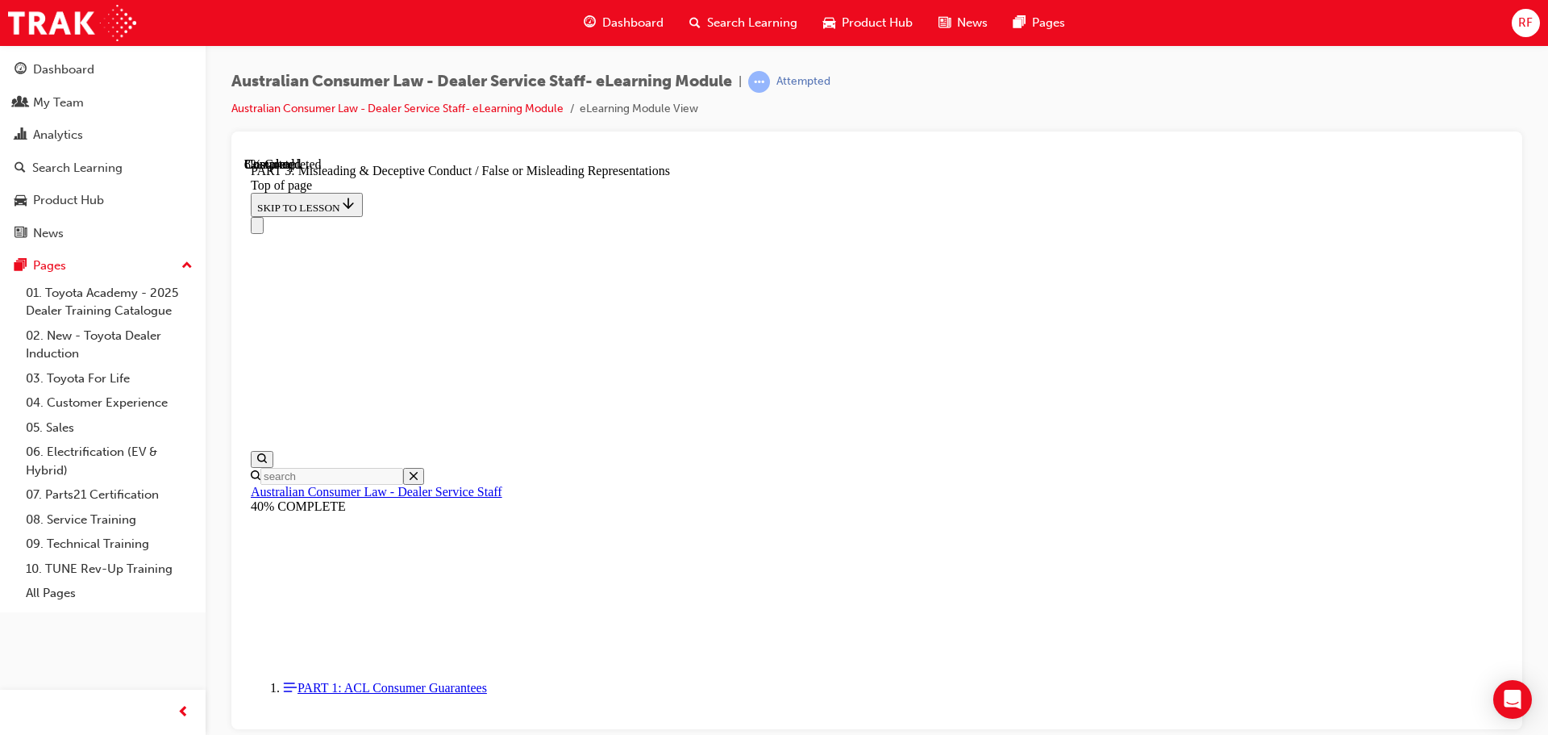
drag, startPoint x: 1171, startPoint y: 387, endPoint x: 1272, endPoint y: 387, distance: 100.8
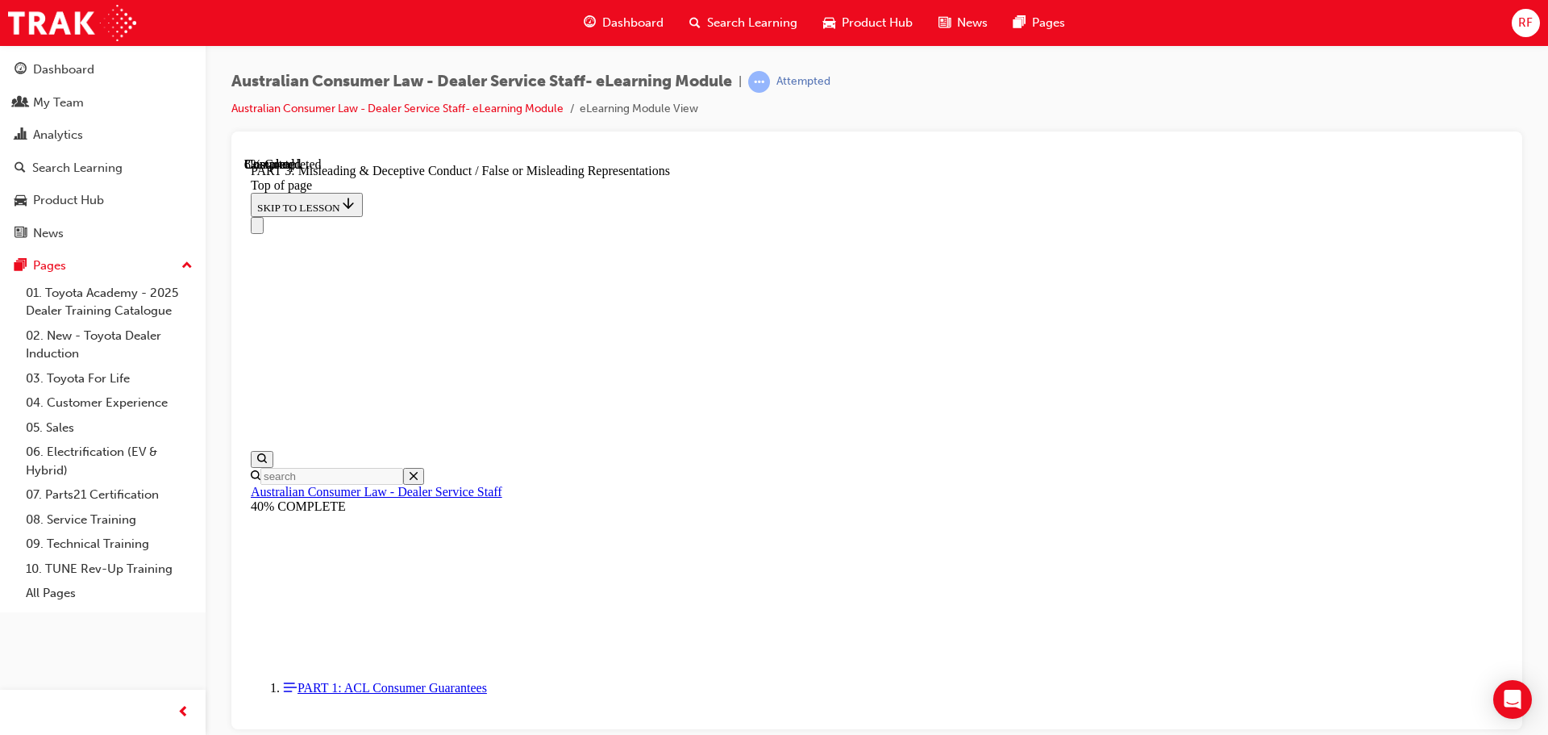
drag, startPoint x: 1039, startPoint y: 366, endPoint x: 1200, endPoint y: 367, distance: 160.5
drag, startPoint x: 1165, startPoint y: 361, endPoint x: 1309, endPoint y: 370, distance: 143.8
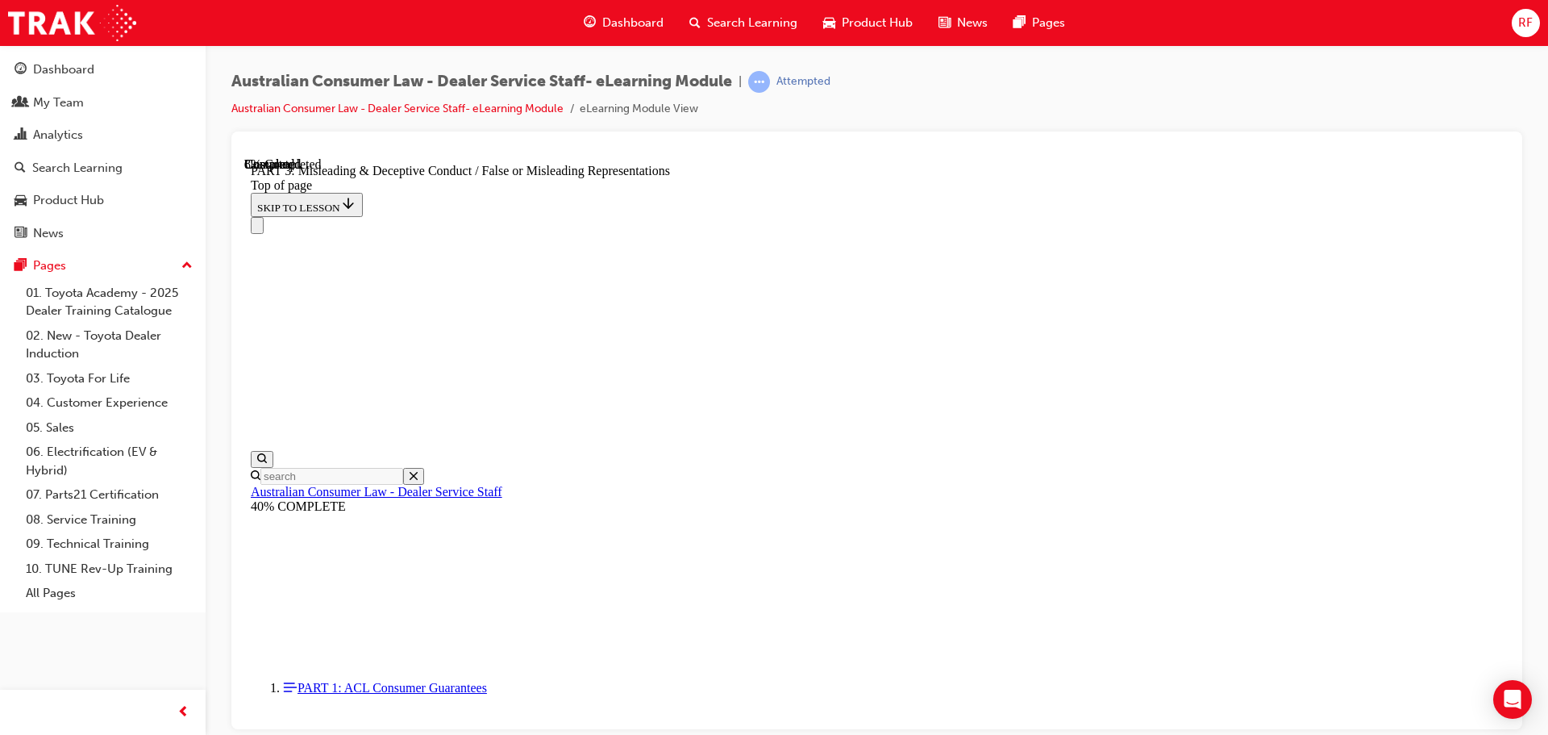
drag, startPoint x: 1039, startPoint y: 390, endPoint x: 1216, endPoint y: 392, distance: 176.6
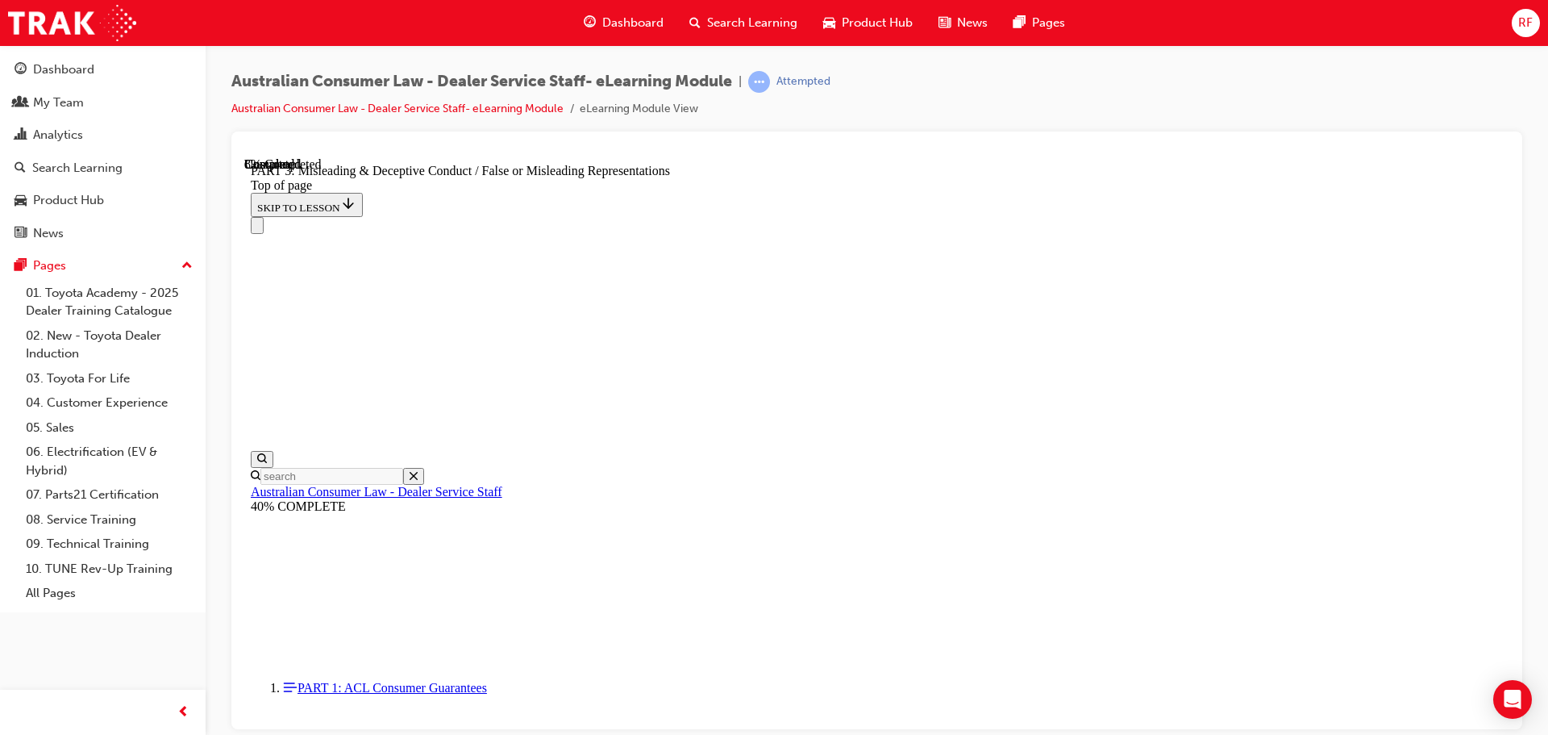
drag, startPoint x: 1089, startPoint y: 389, endPoint x: 1277, endPoint y: 389, distance: 187.9
drag, startPoint x: 1039, startPoint y: 411, endPoint x: 1270, endPoint y: 409, distance: 231.4
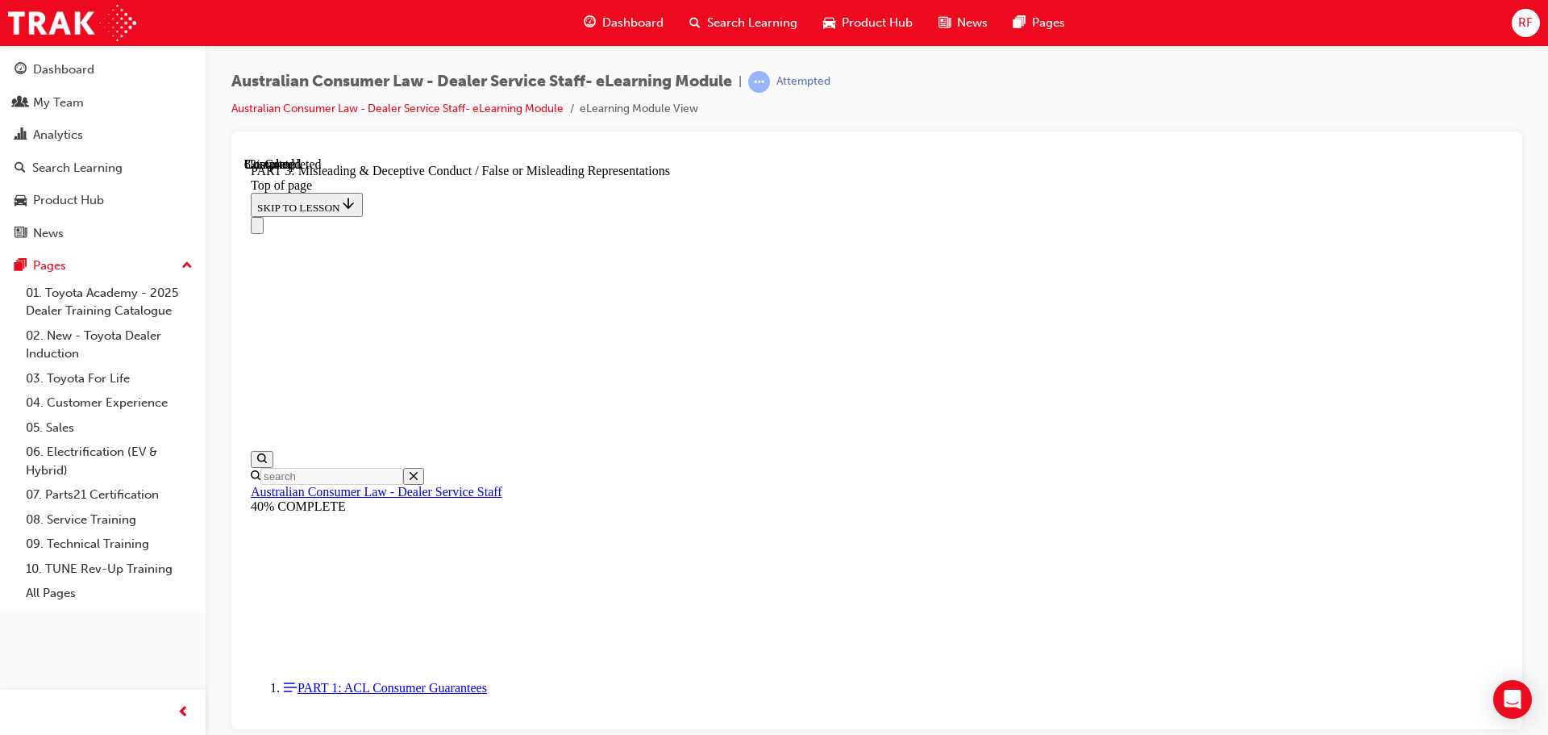
drag, startPoint x: 993, startPoint y: 386, endPoint x: 1248, endPoint y: 389, distance: 254.8
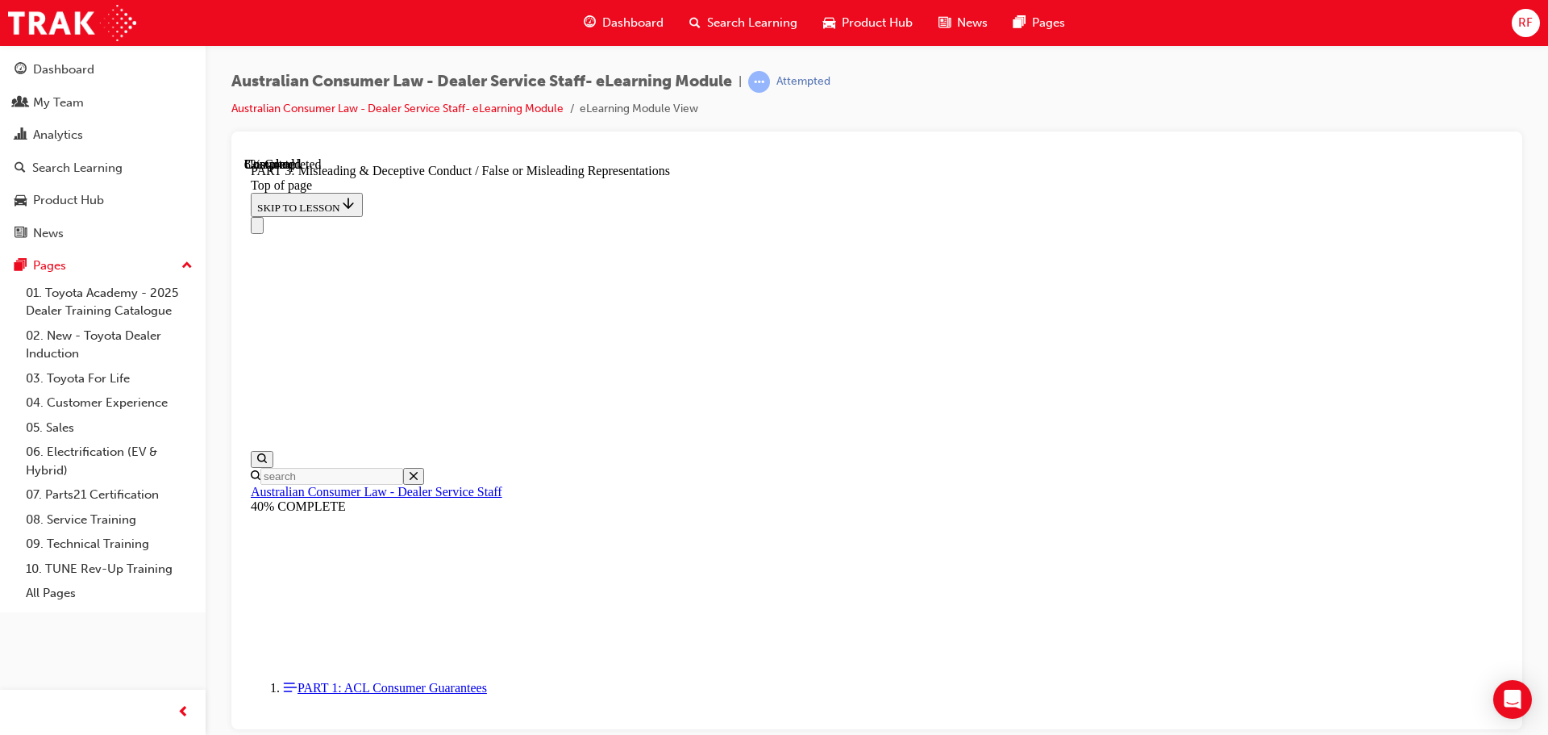
drag, startPoint x: 1110, startPoint y: 394, endPoint x: 1293, endPoint y: 391, distance: 183.1
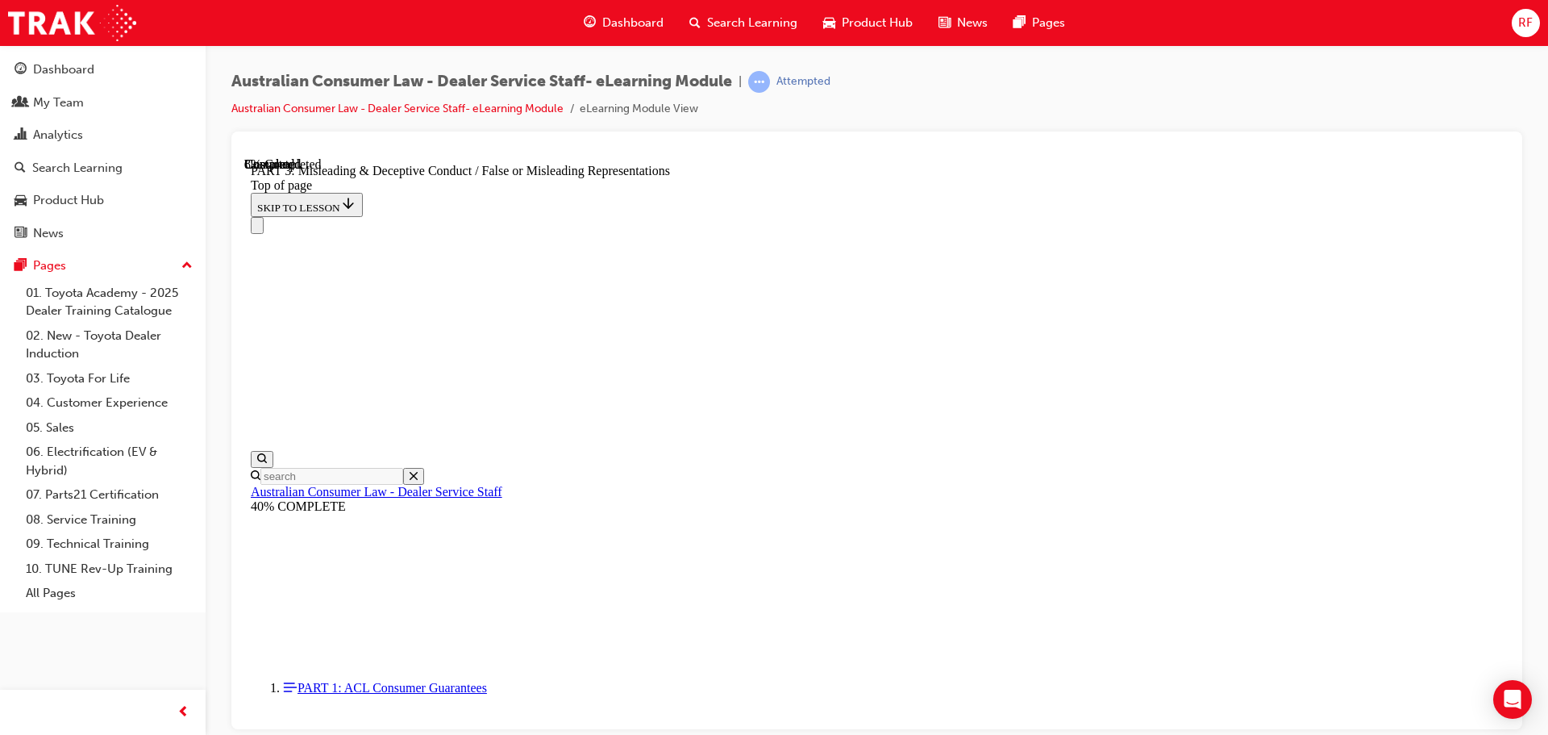
drag, startPoint x: 843, startPoint y: 258, endPoint x: 1039, endPoint y: 261, distance: 196.0
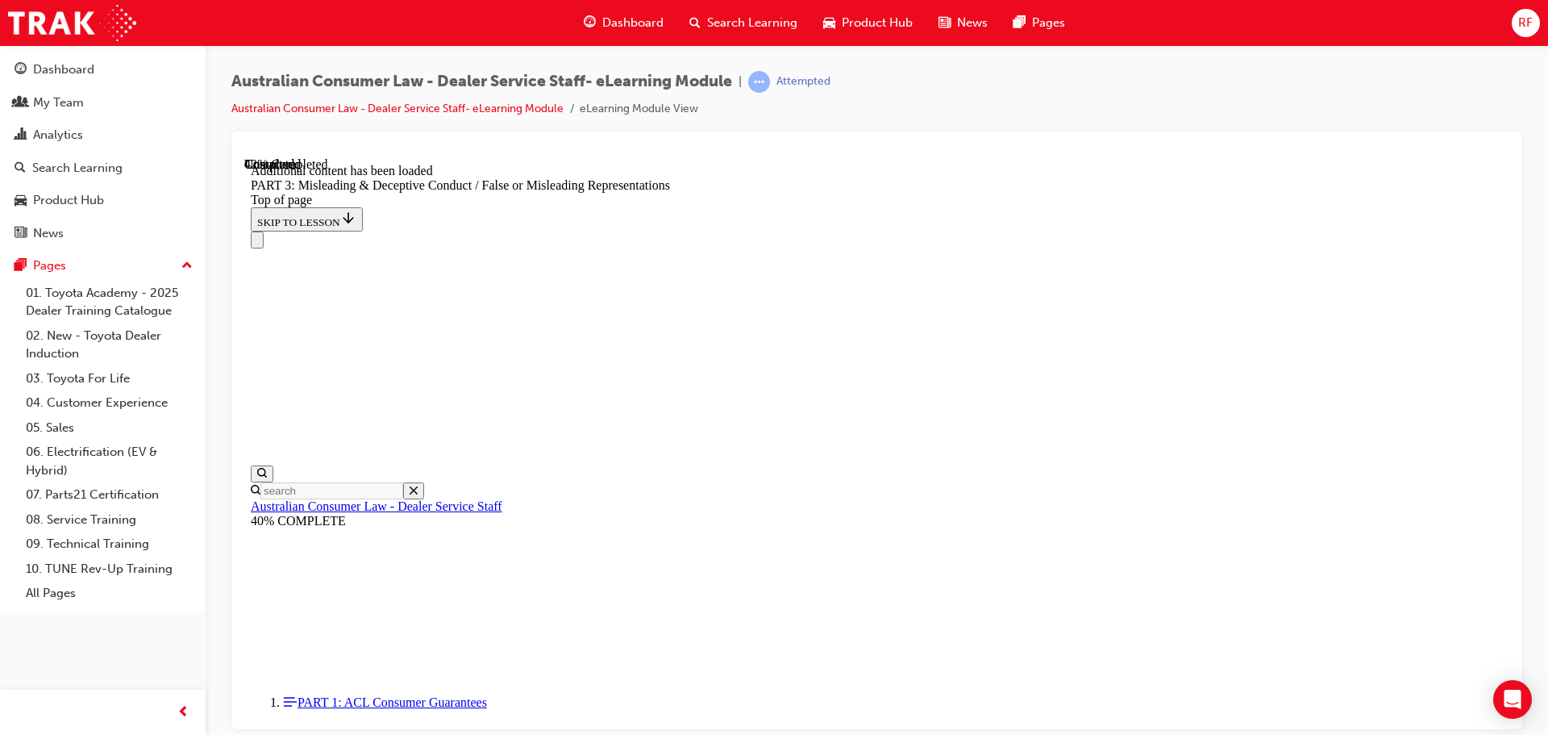
scroll to position [3596, 0]
drag, startPoint x: 882, startPoint y: 342, endPoint x: 996, endPoint y: 352, distance: 114.2
drag, startPoint x: 999, startPoint y: 352, endPoint x: 1016, endPoint y: 344, distance: 18.4
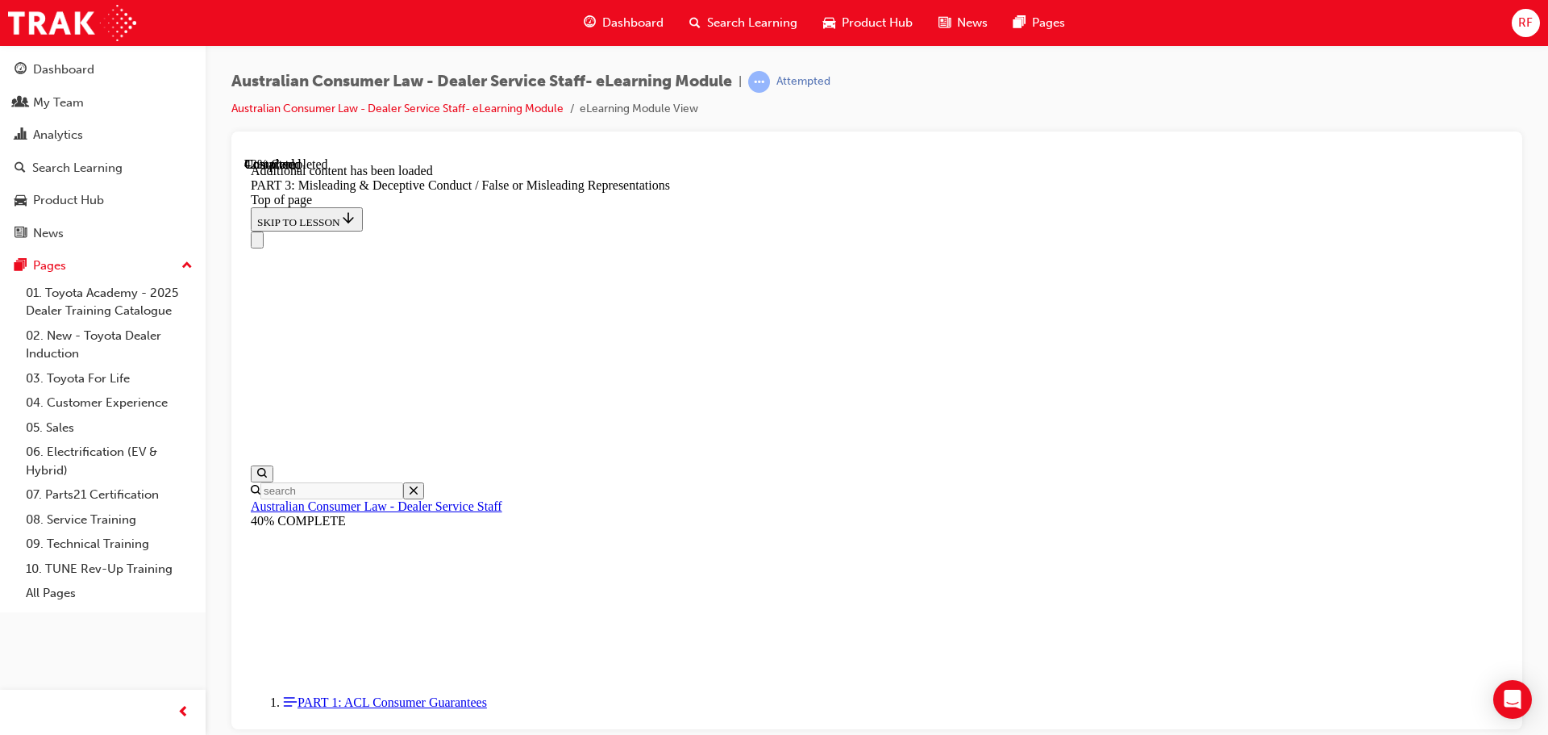
drag, startPoint x: 1016, startPoint y: 344, endPoint x: 1110, endPoint y: 347, distance: 93.6
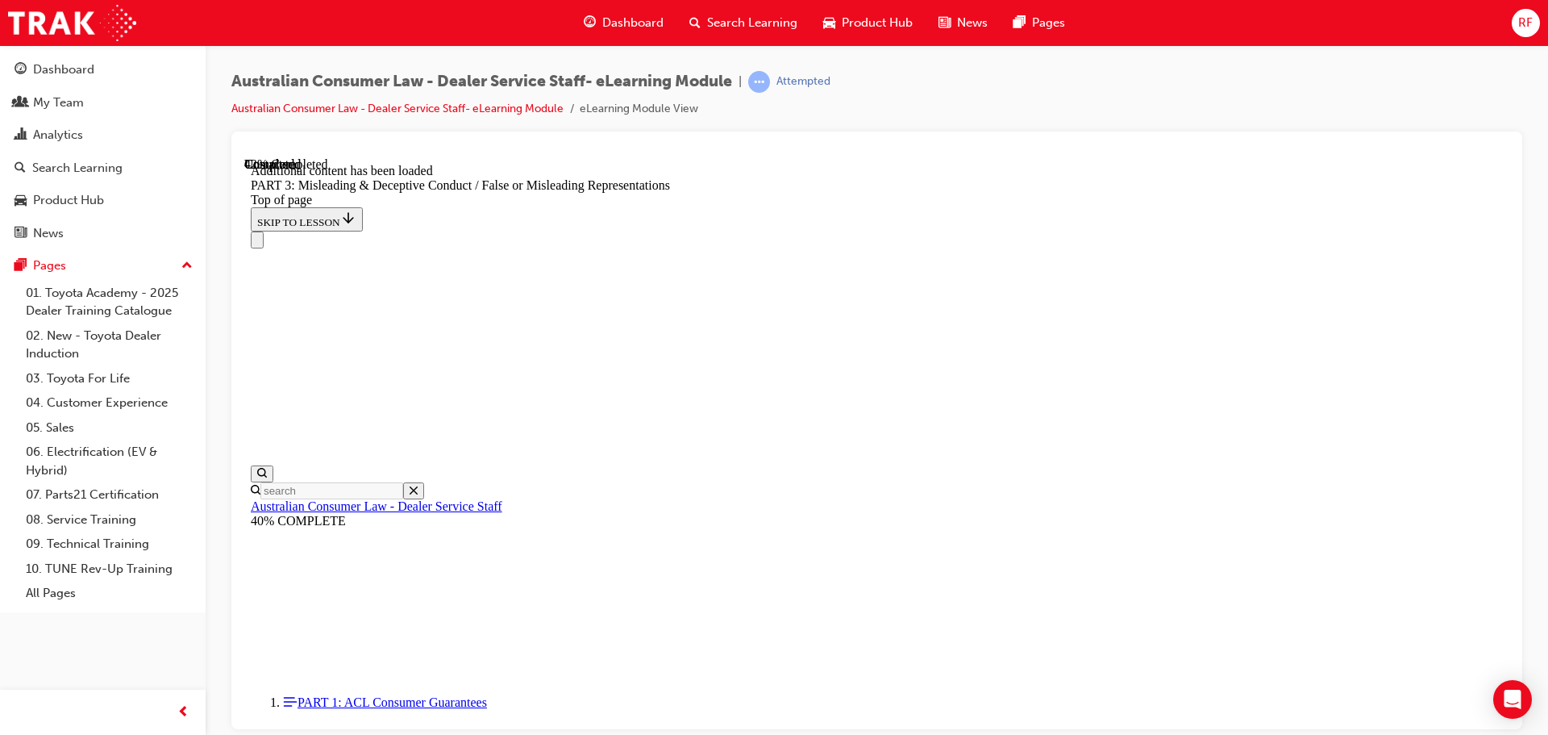
scroll to position [3785, 0]
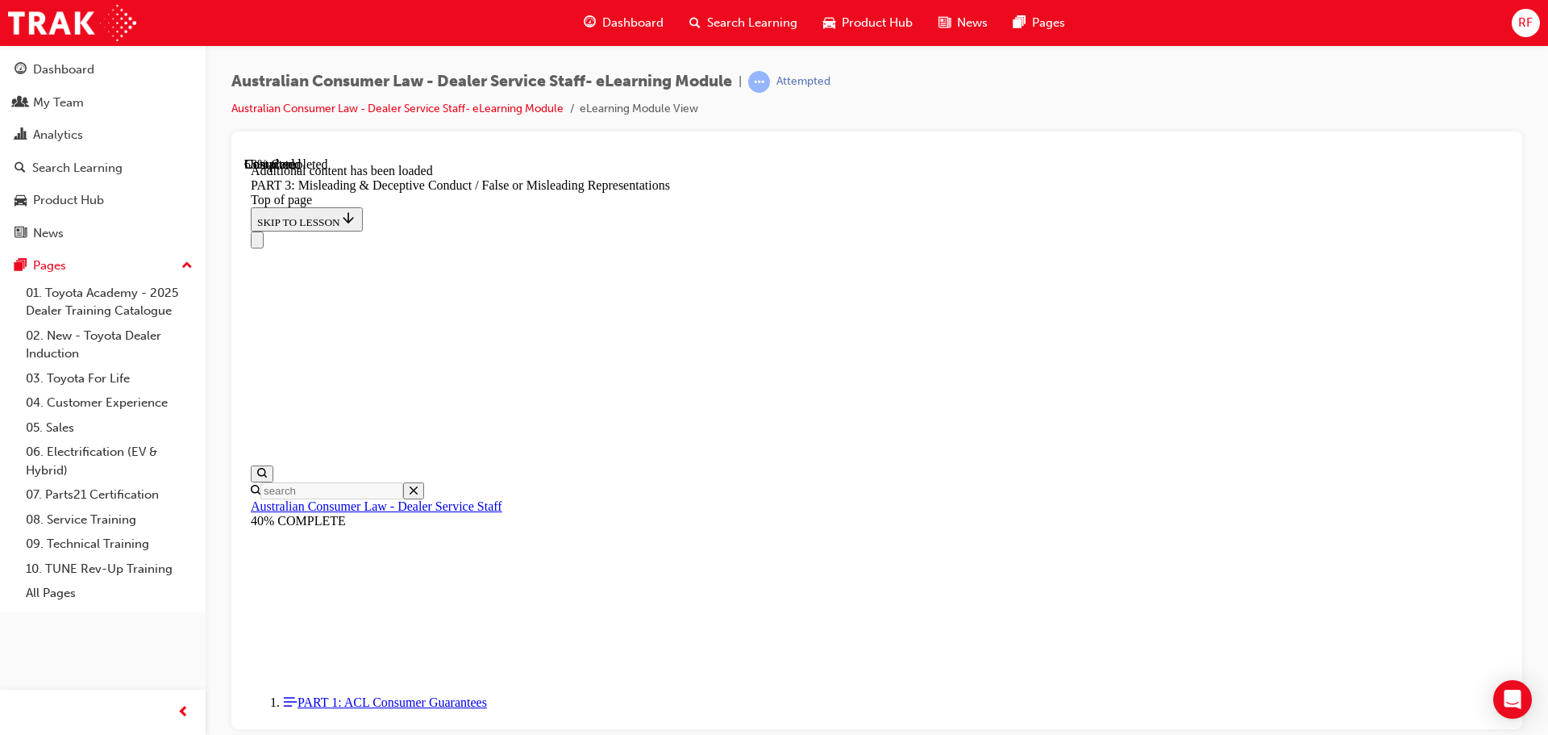
scroll to position [4675, 0]
drag, startPoint x: 975, startPoint y: 423, endPoint x: 1173, endPoint y: 426, distance: 198.4
drag, startPoint x: 1050, startPoint y: 418, endPoint x: 1220, endPoint y: 423, distance: 170.2
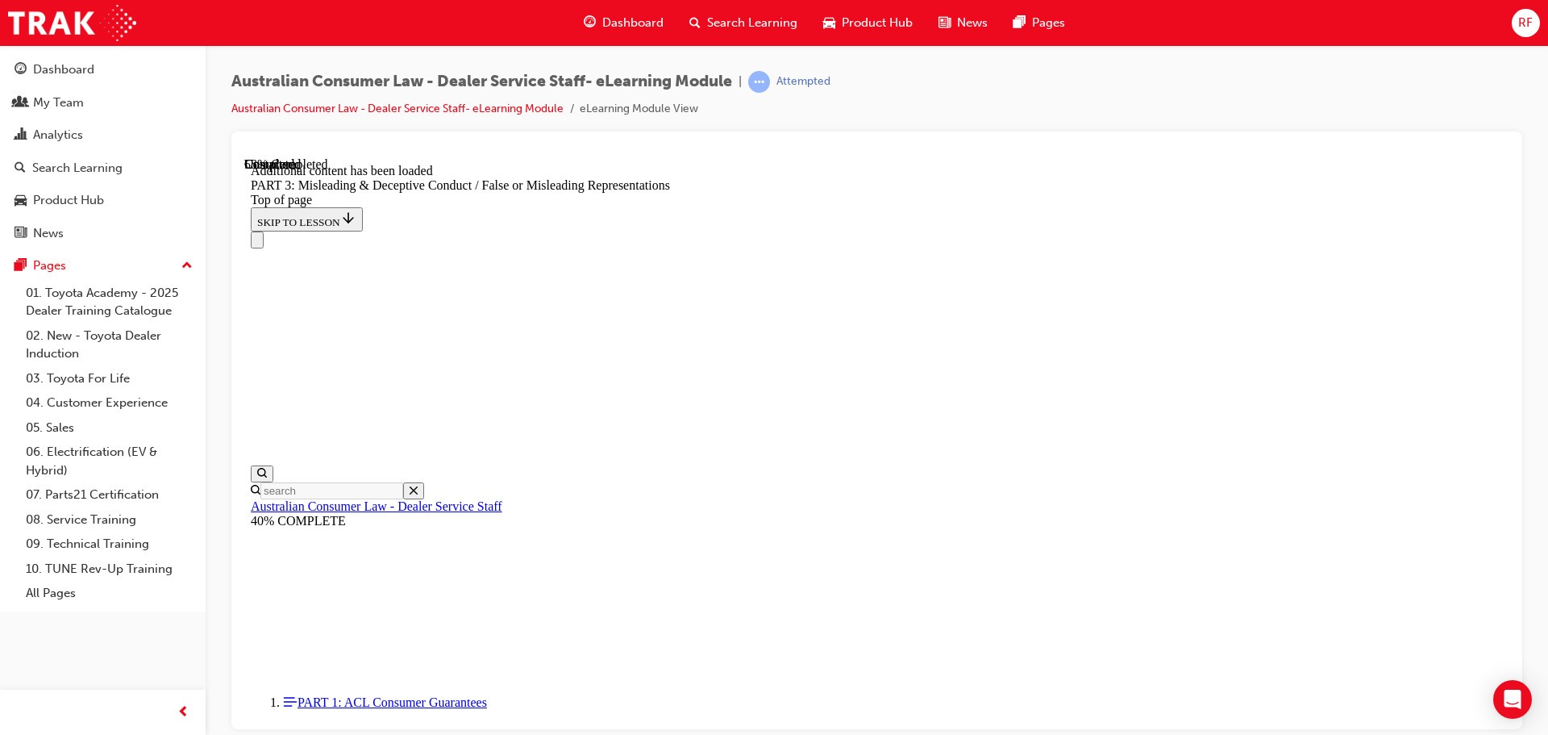
drag, startPoint x: 1280, startPoint y: 420, endPoint x: 1323, endPoint y: 419, distance: 43.6
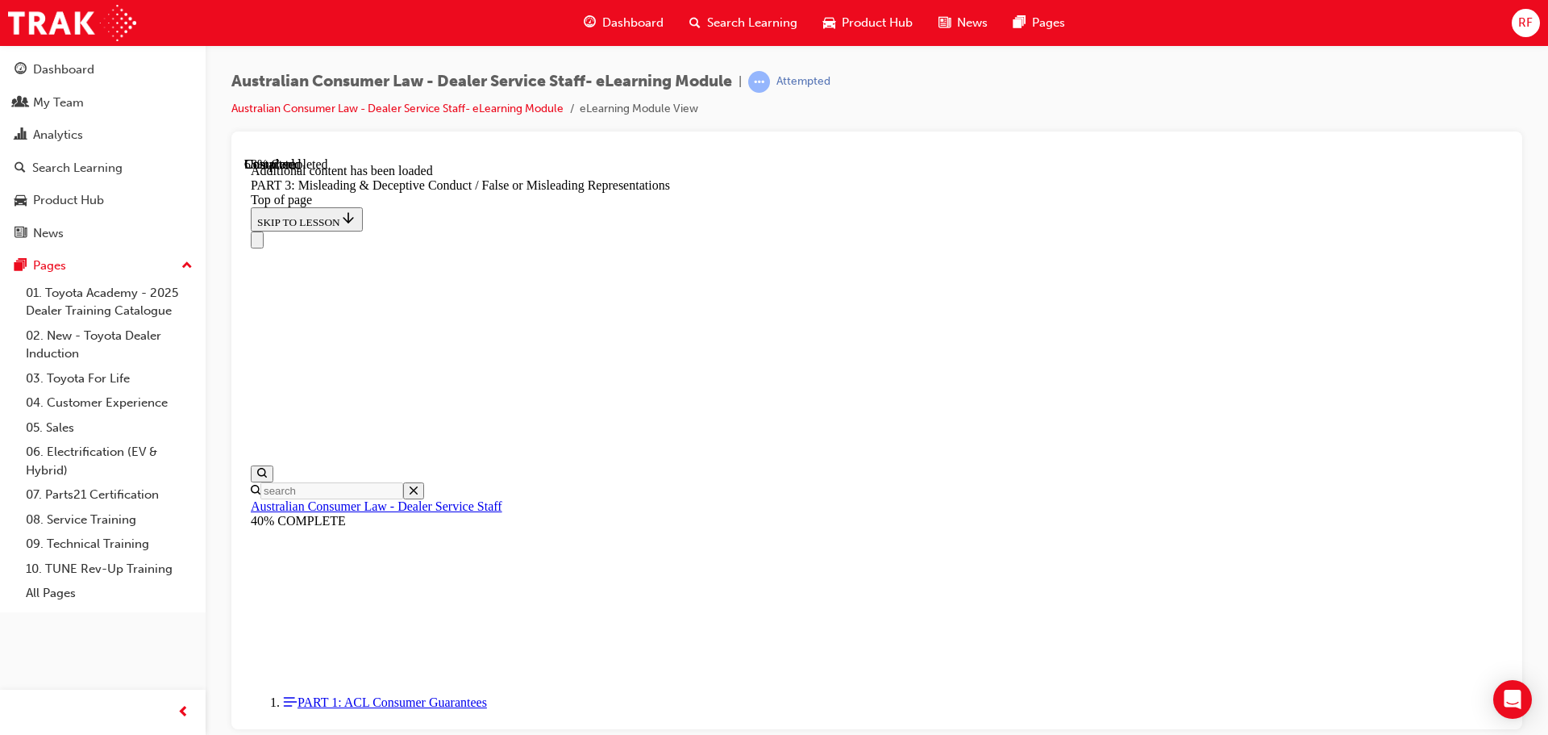
drag, startPoint x: 985, startPoint y: 450, endPoint x: 1174, endPoint y: 449, distance: 189.5
drag, startPoint x: 1247, startPoint y: 448, endPoint x: 1334, endPoint y: 451, distance: 86.3
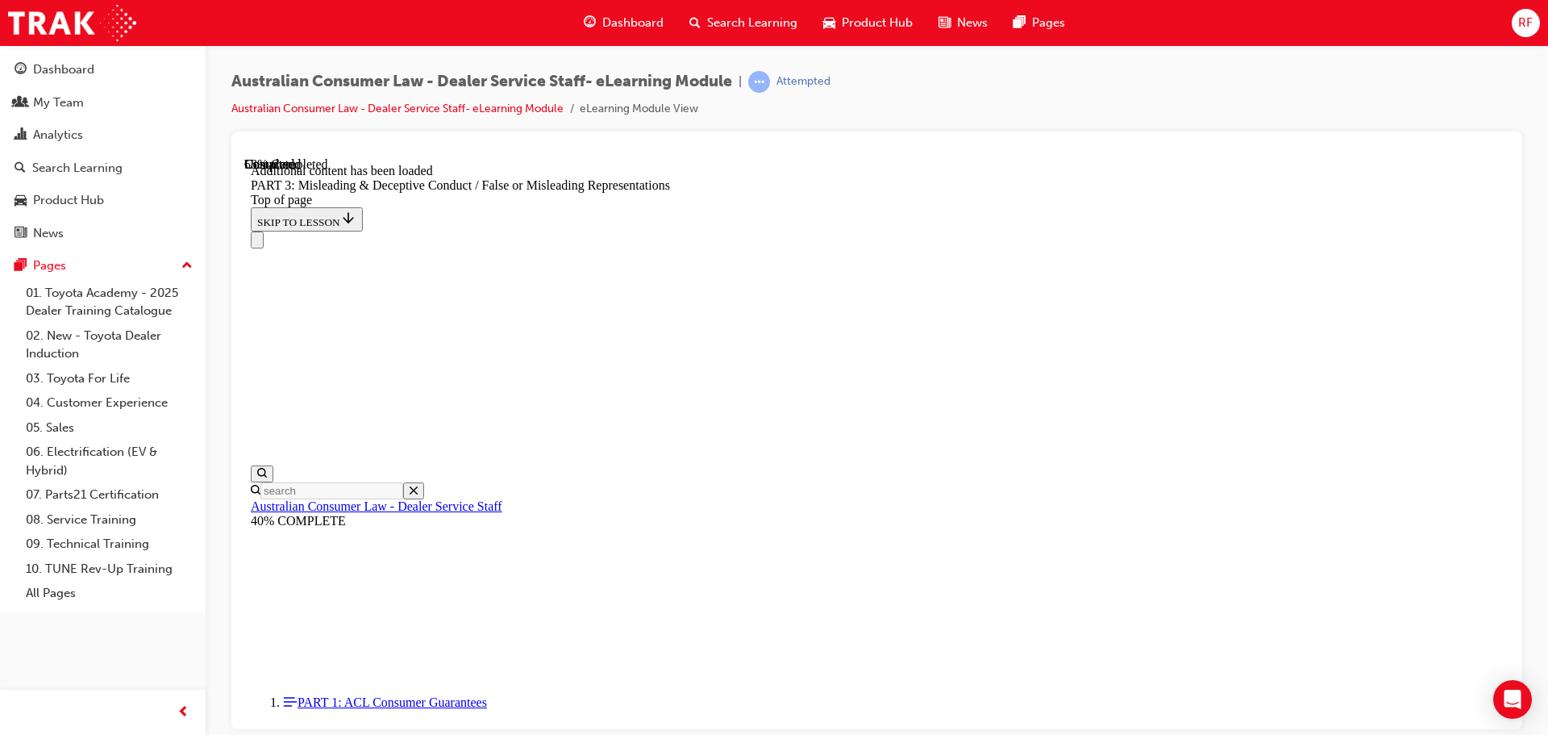
drag, startPoint x: 1046, startPoint y: 402, endPoint x: 1242, endPoint y: 416, distance: 196.5
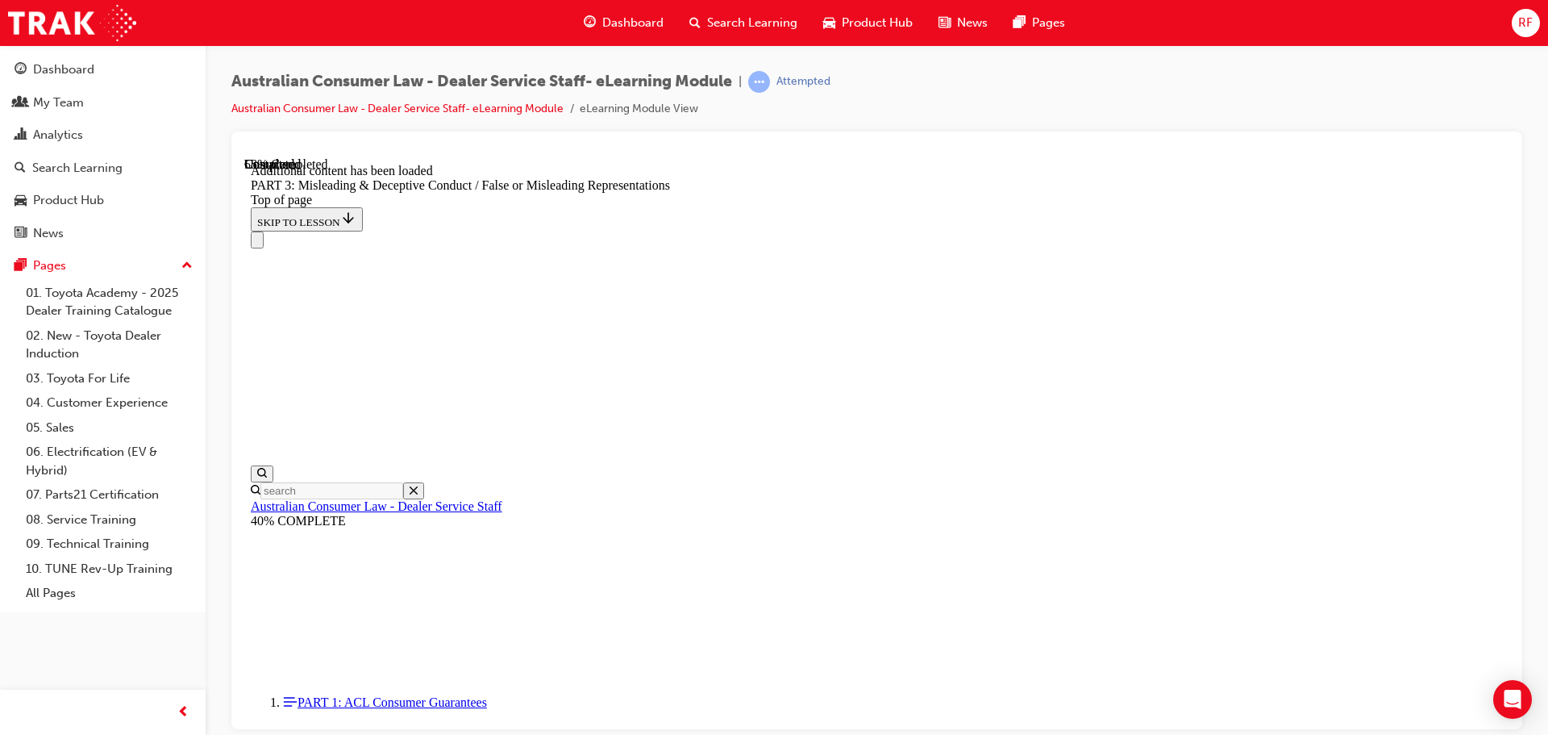
drag, startPoint x: 1083, startPoint y: 422, endPoint x: 1242, endPoint y: 424, distance: 158.9
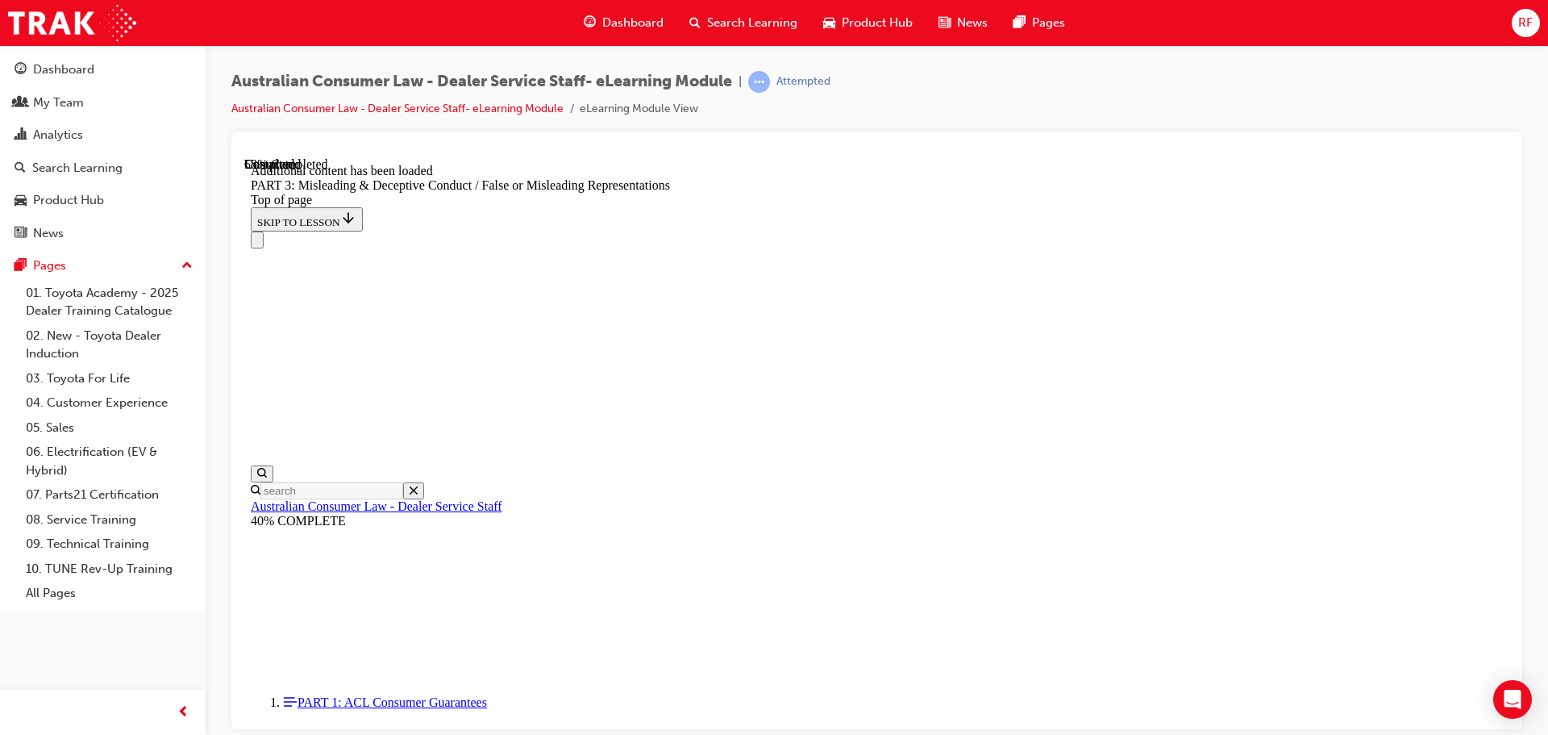
drag, startPoint x: 1192, startPoint y: 400, endPoint x: 1272, endPoint y: 403, distance: 80.7
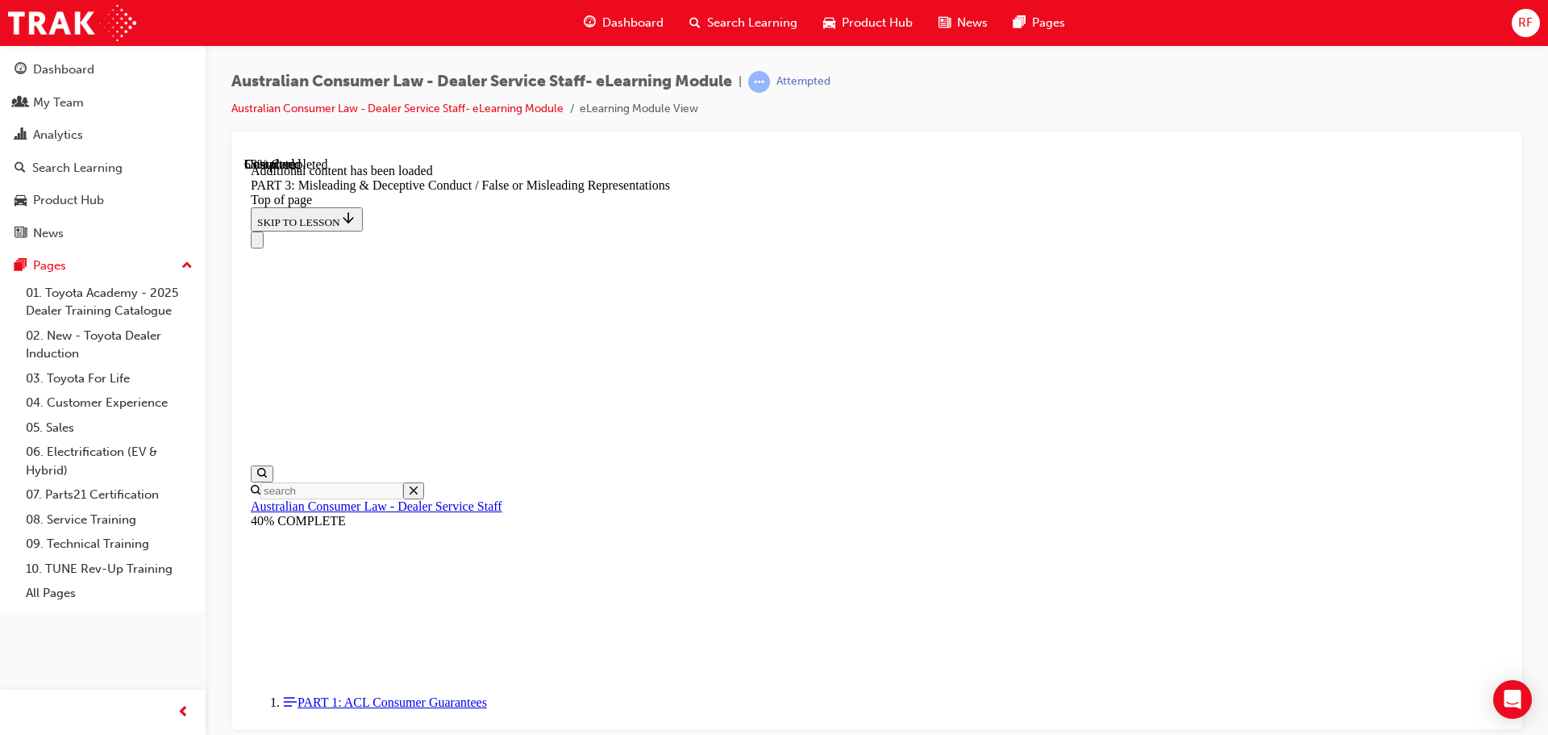
drag, startPoint x: 1023, startPoint y: 416, endPoint x: 1258, endPoint y: 427, distance: 234.9
drag, startPoint x: 1276, startPoint y: 426, endPoint x: 1343, endPoint y: 425, distance: 67.7
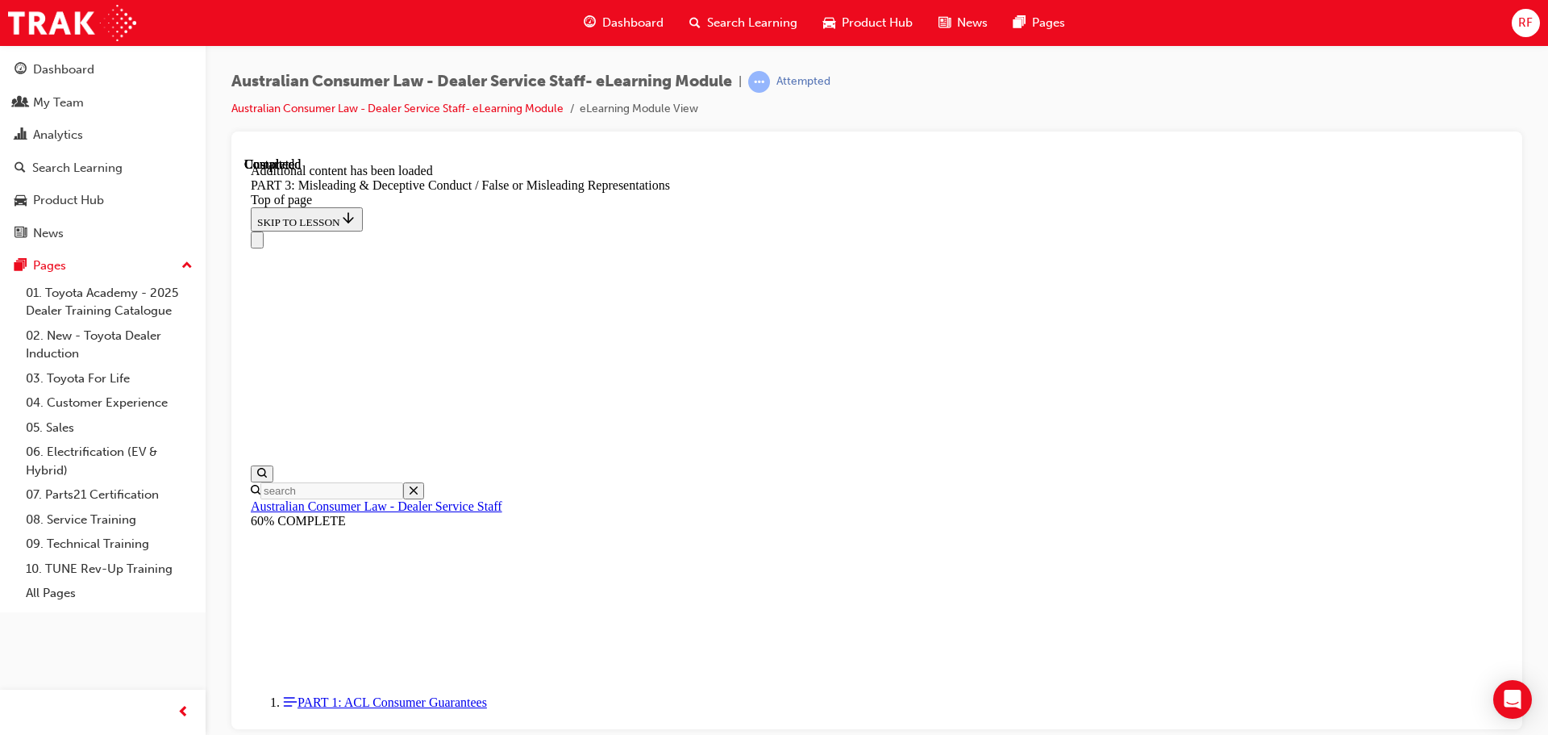
scroll to position [6672, 0]
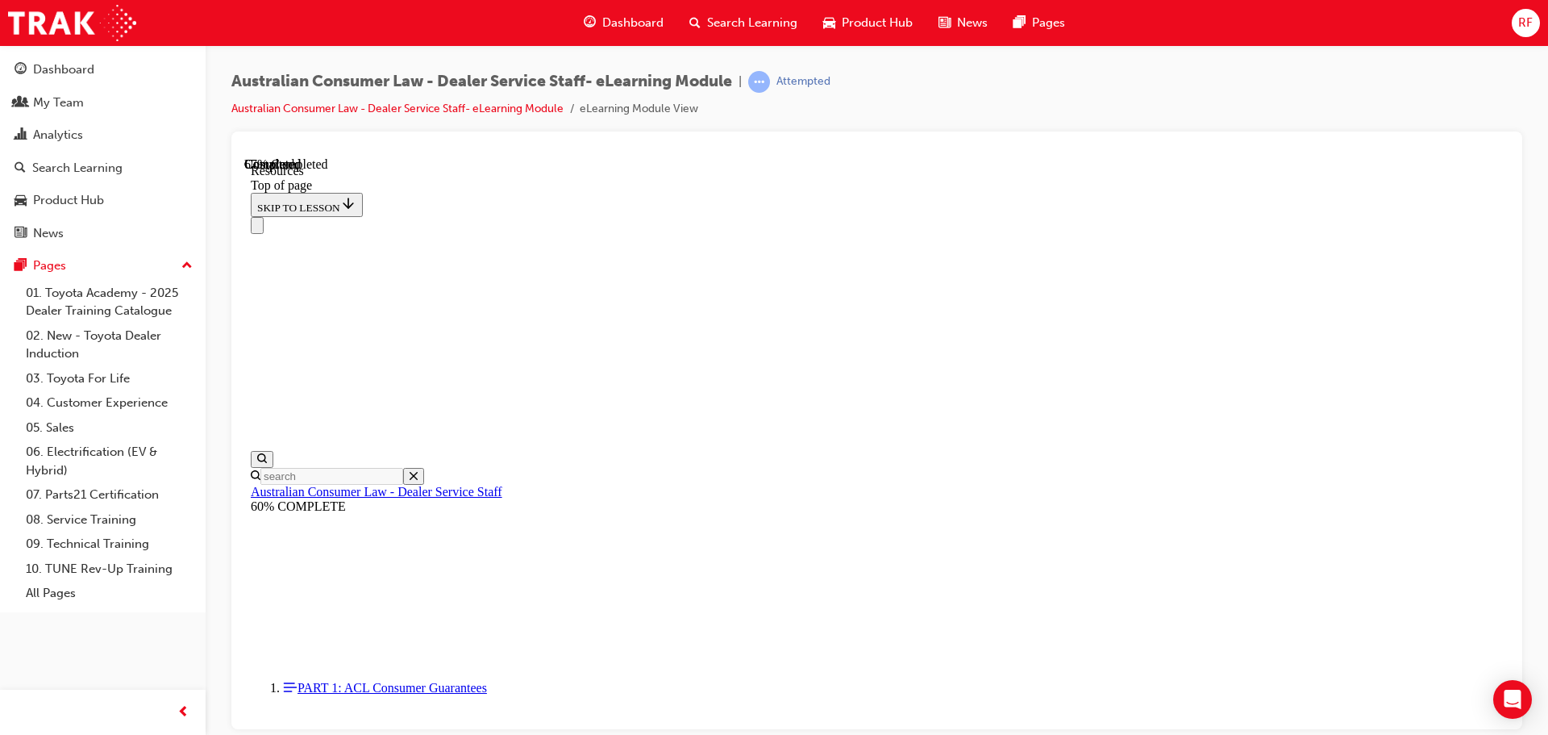
scroll to position [779, 0]
